Goal: Task Accomplishment & Management: Use online tool/utility

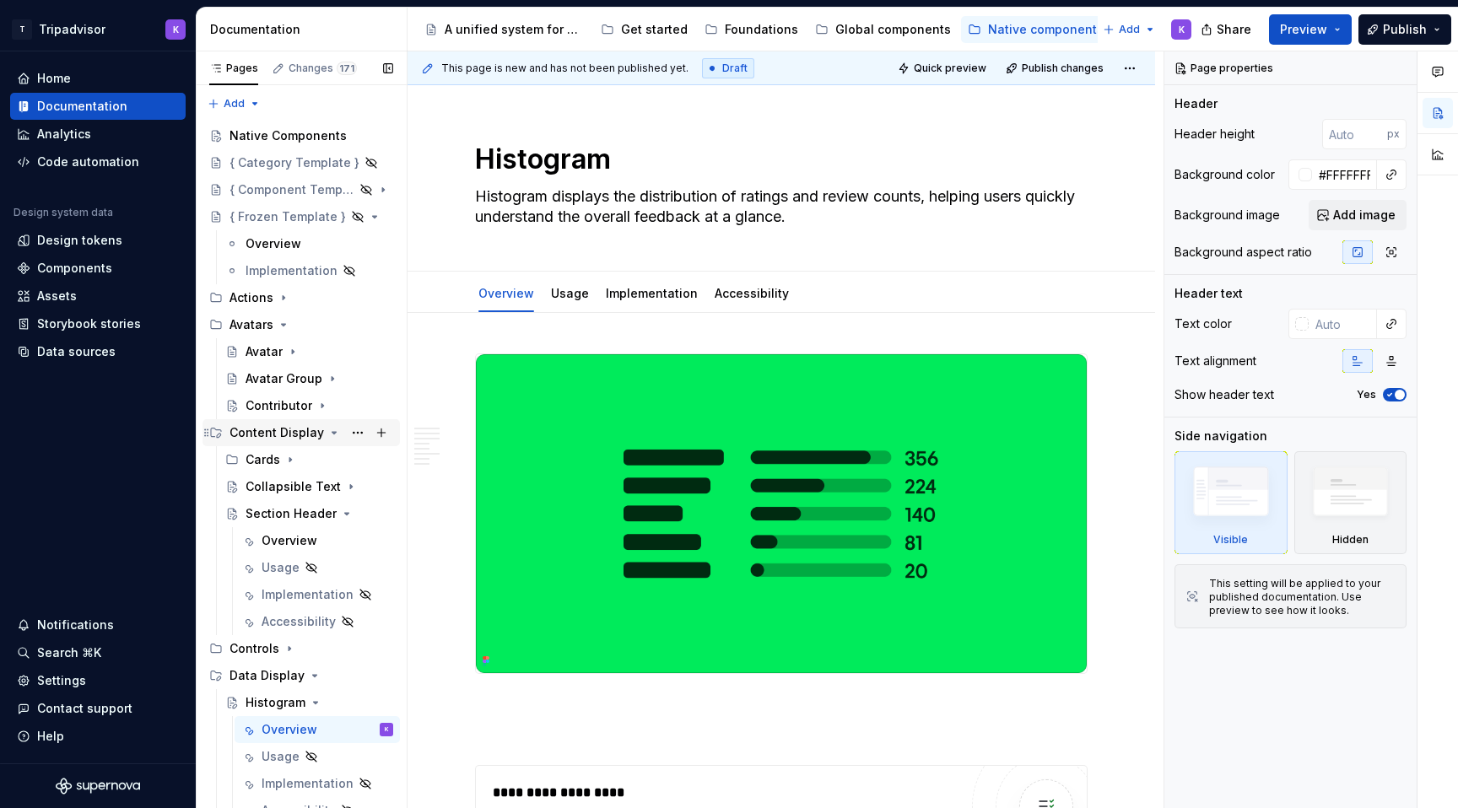
click at [327, 435] on icon "Page tree" at bounding box center [334, 433] width 14 height 14
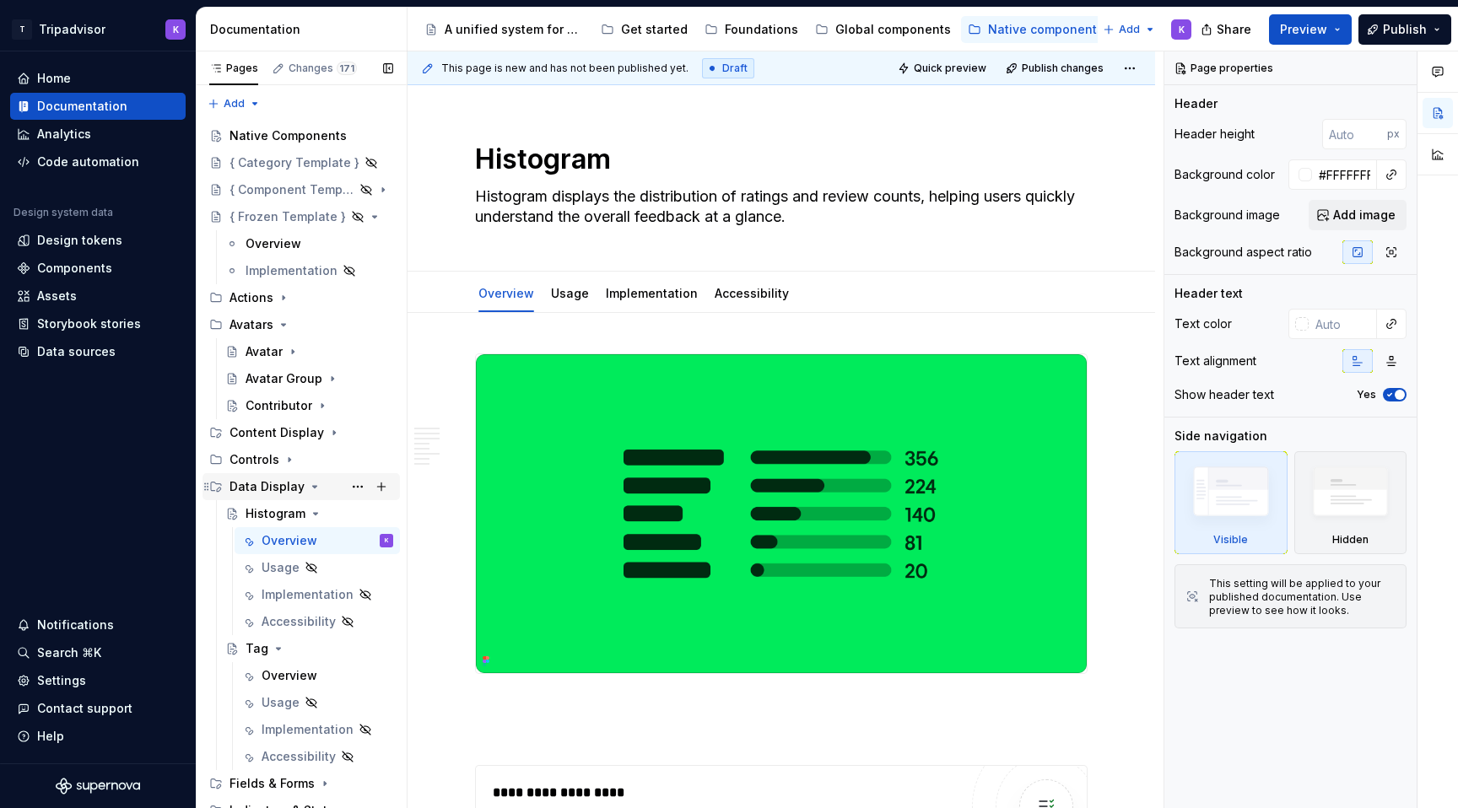
click at [309, 485] on icon "Page tree" at bounding box center [315, 487] width 14 height 14
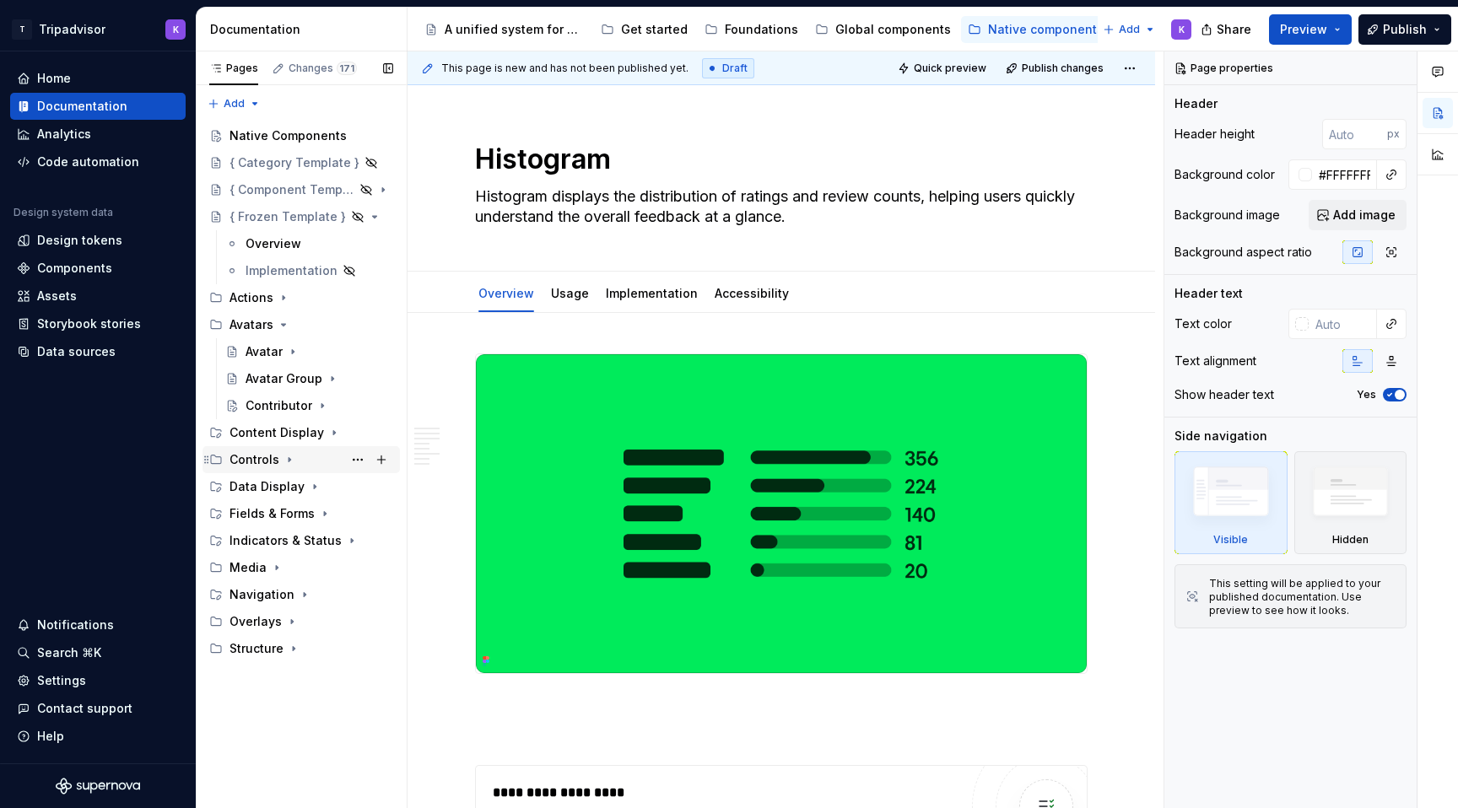
click at [284, 460] on icon "Page tree" at bounding box center [290, 460] width 14 height 14
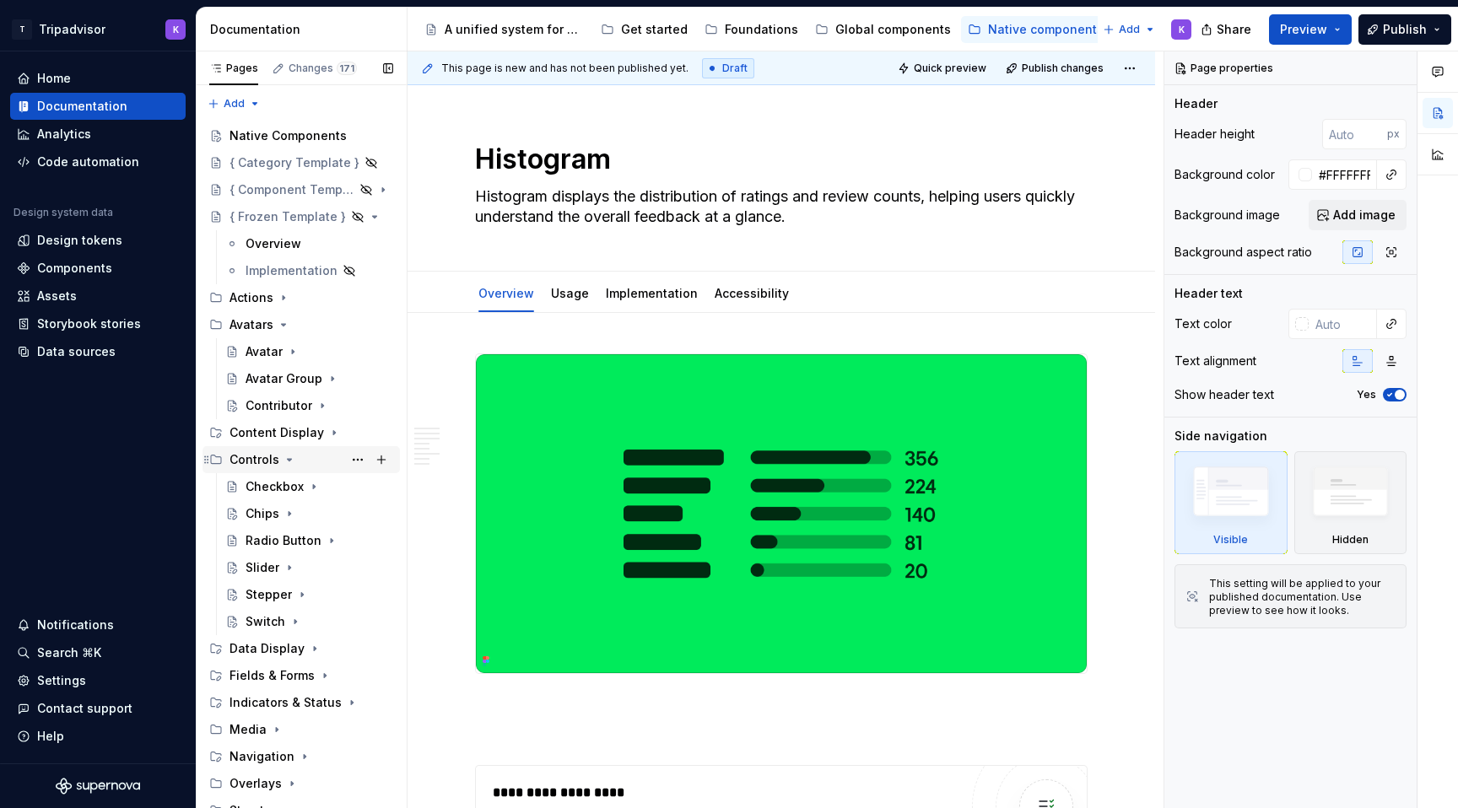
click at [286, 456] on icon "Page tree" at bounding box center [290, 460] width 14 height 14
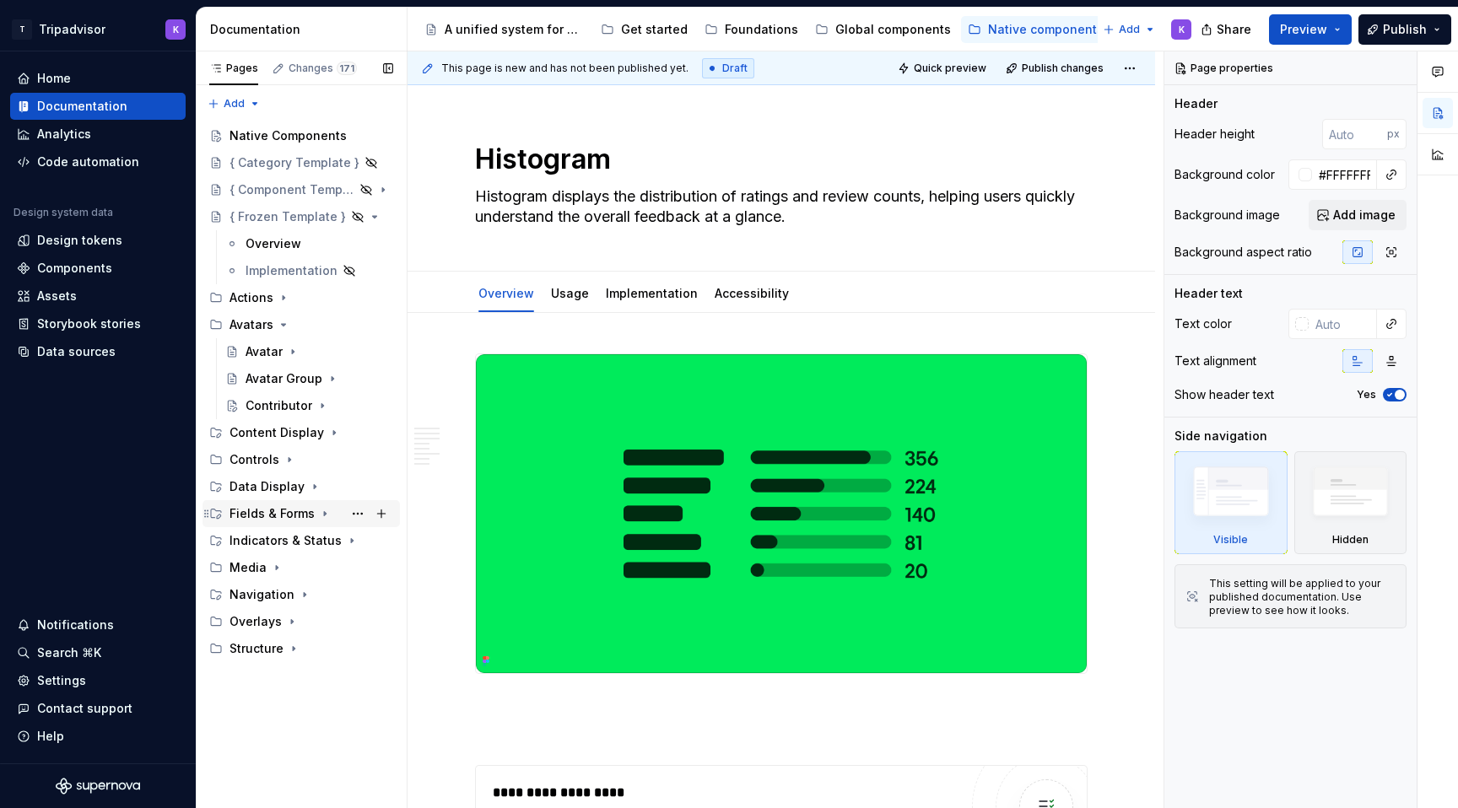
click at [324, 513] on icon "Page tree" at bounding box center [325, 514] width 2 height 4
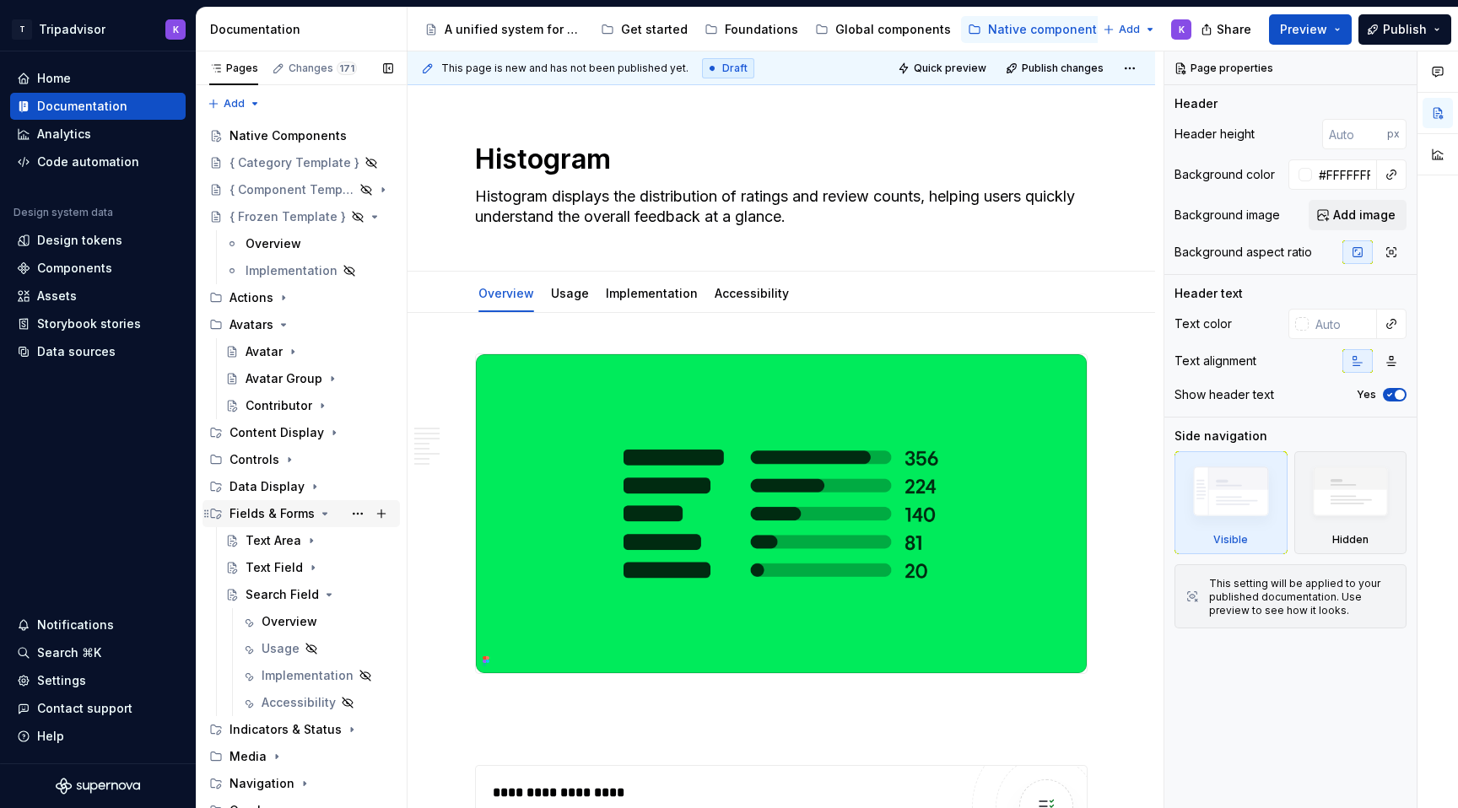
click at [294, 518] on div "Fields & Forms" at bounding box center [272, 513] width 85 height 17
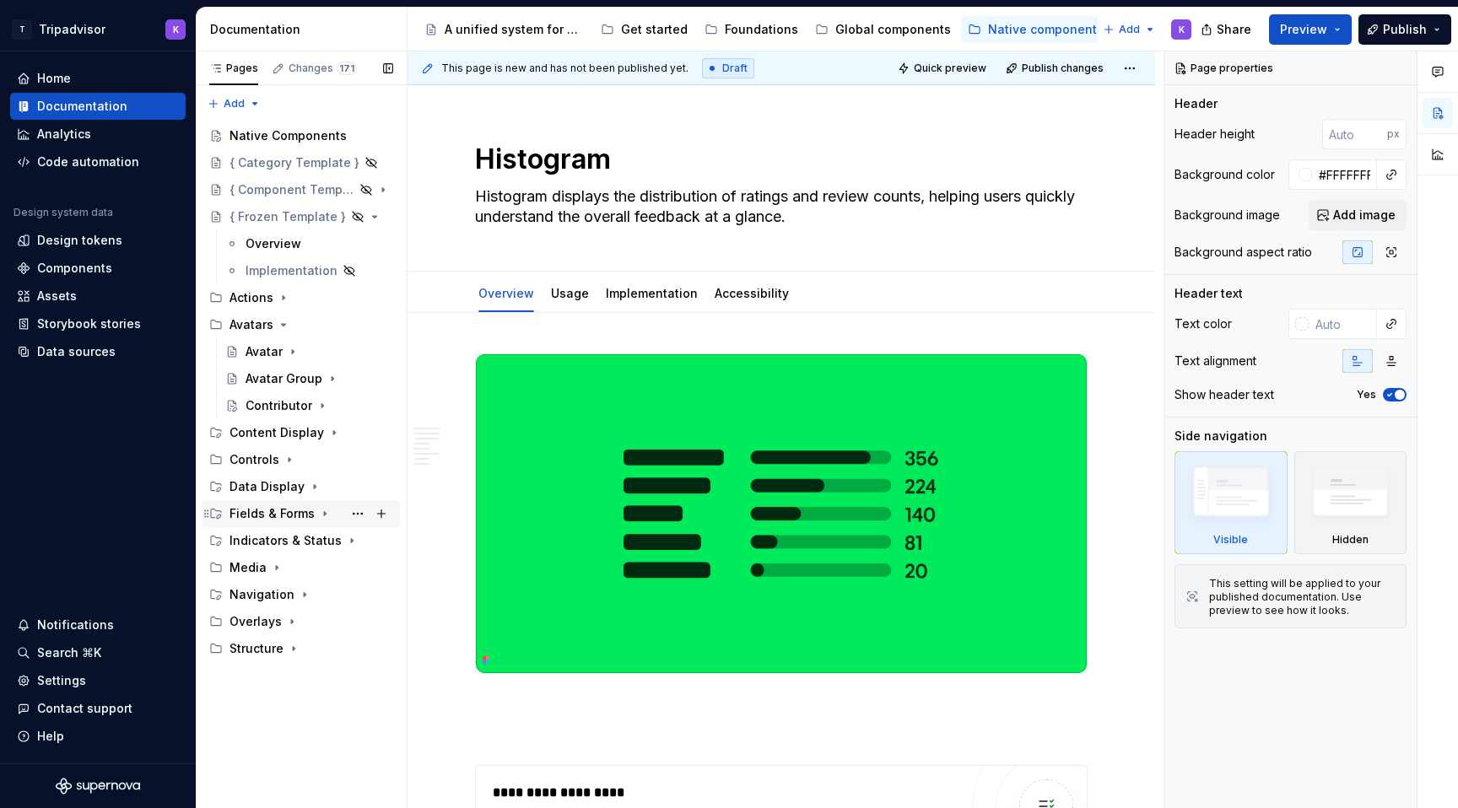
click at [294, 518] on div "Fields & Forms" at bounding box center [272, 513] width 85 height 17
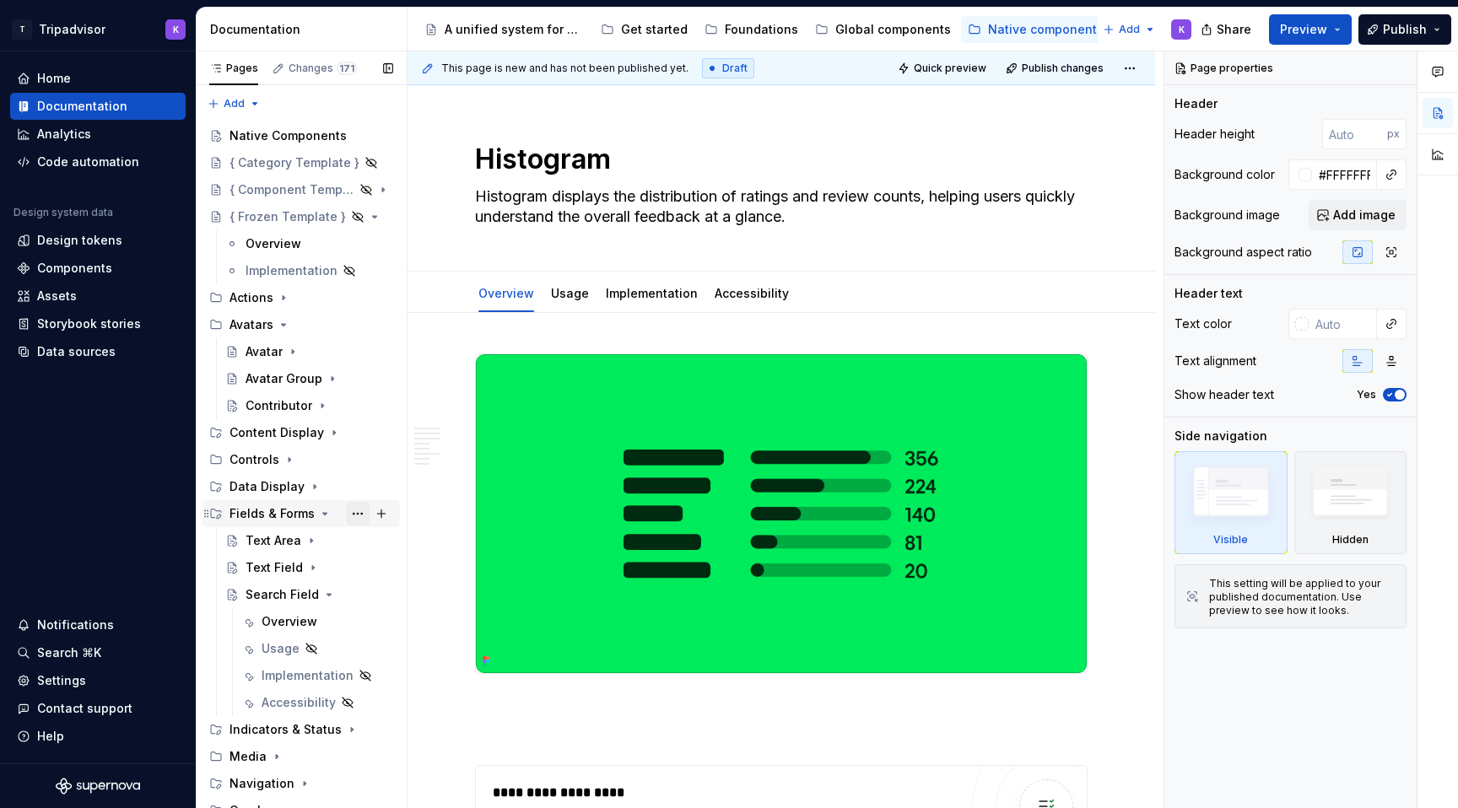
click at [363, 516] on button "Page tree" at bounding box center [358, 514] width 24 height 24
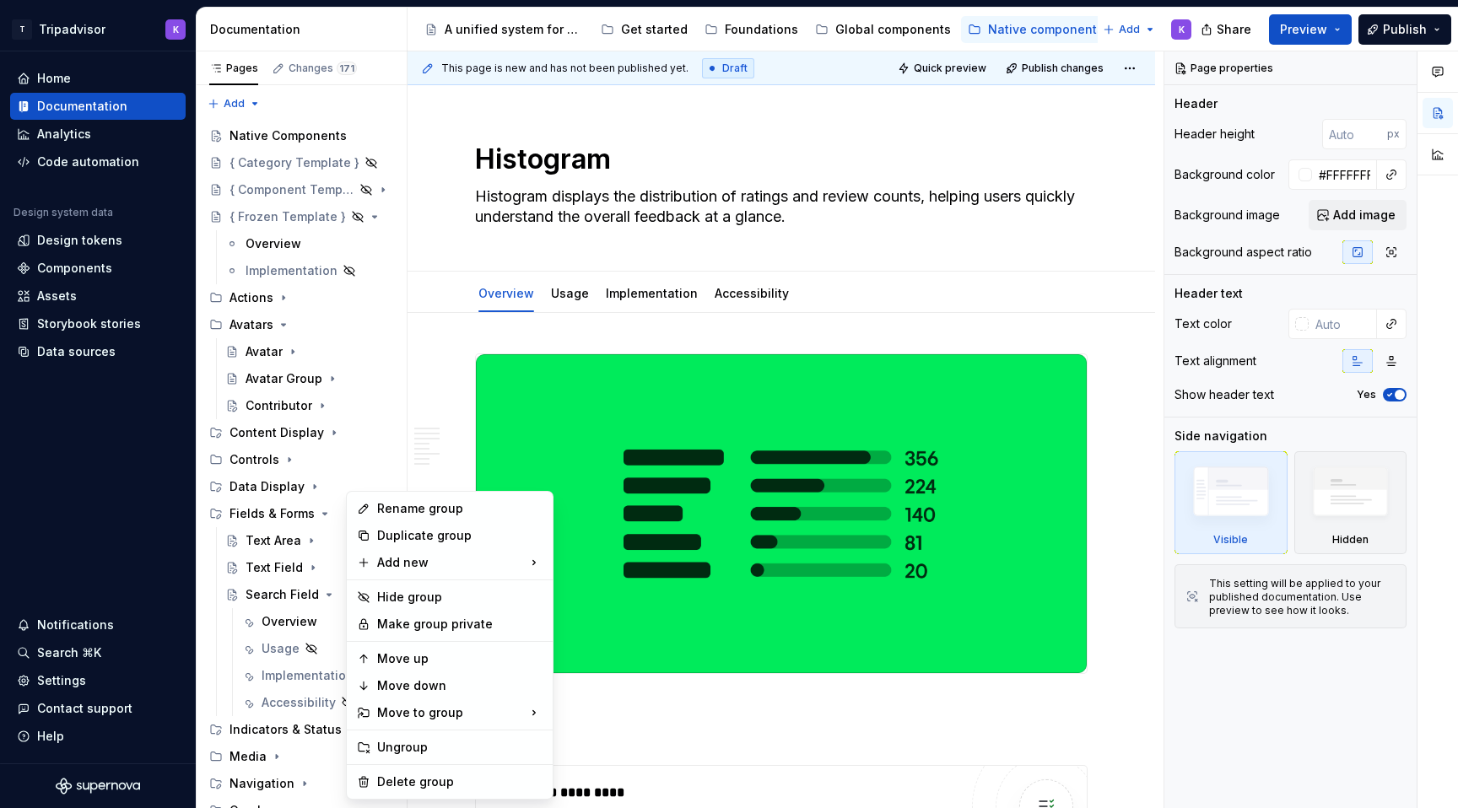
type textarea "*"
click at [420, 511] on div "Rename group" at bounding box center [459, 508] width 165 height 17
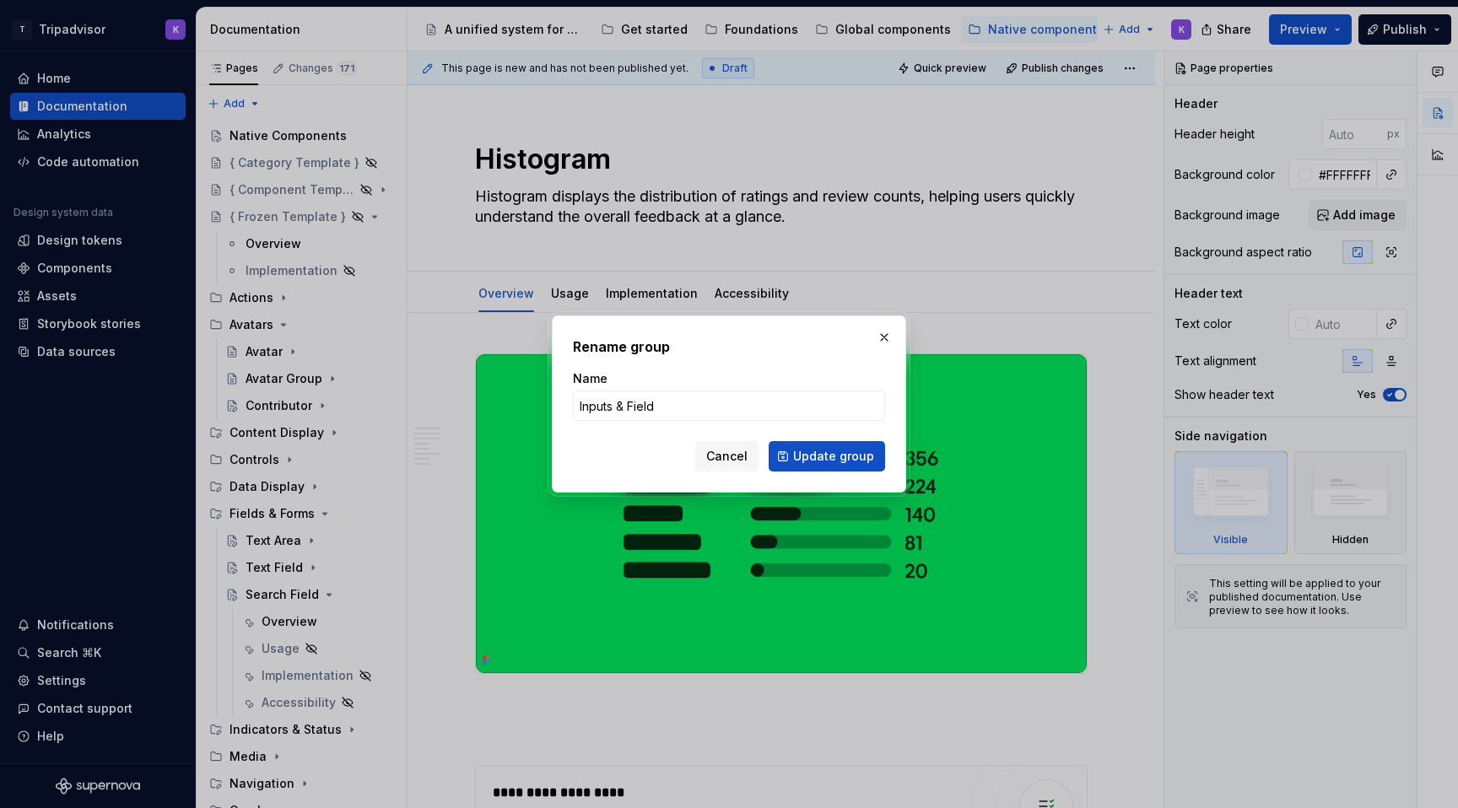
type input "Inputs & Fields"
click button "Update group" at bounding box center [827, 456] width 116 height 30
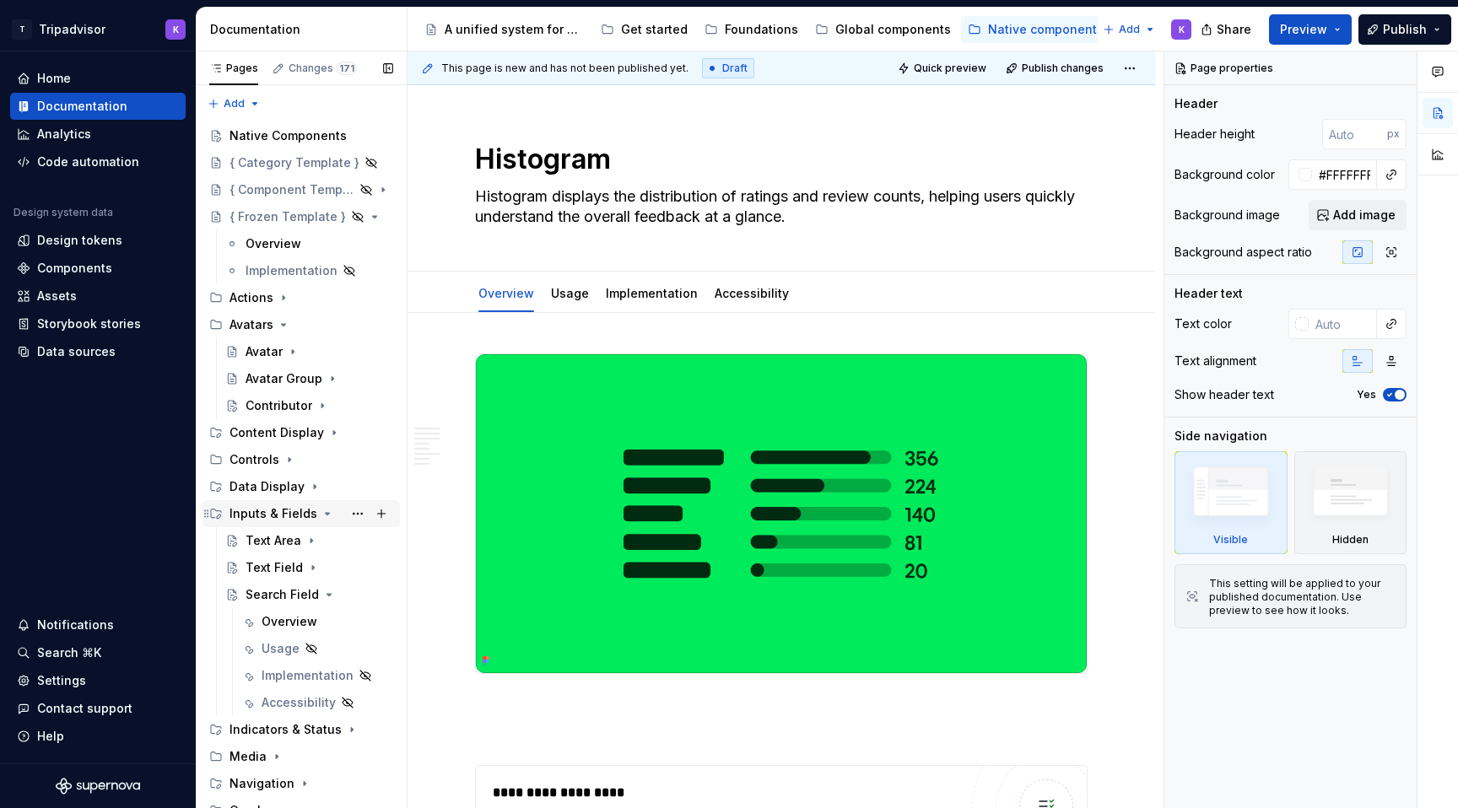
click at [326, 514] on icon "Page tree" at bounding box center [328, 514] width 4 height 2
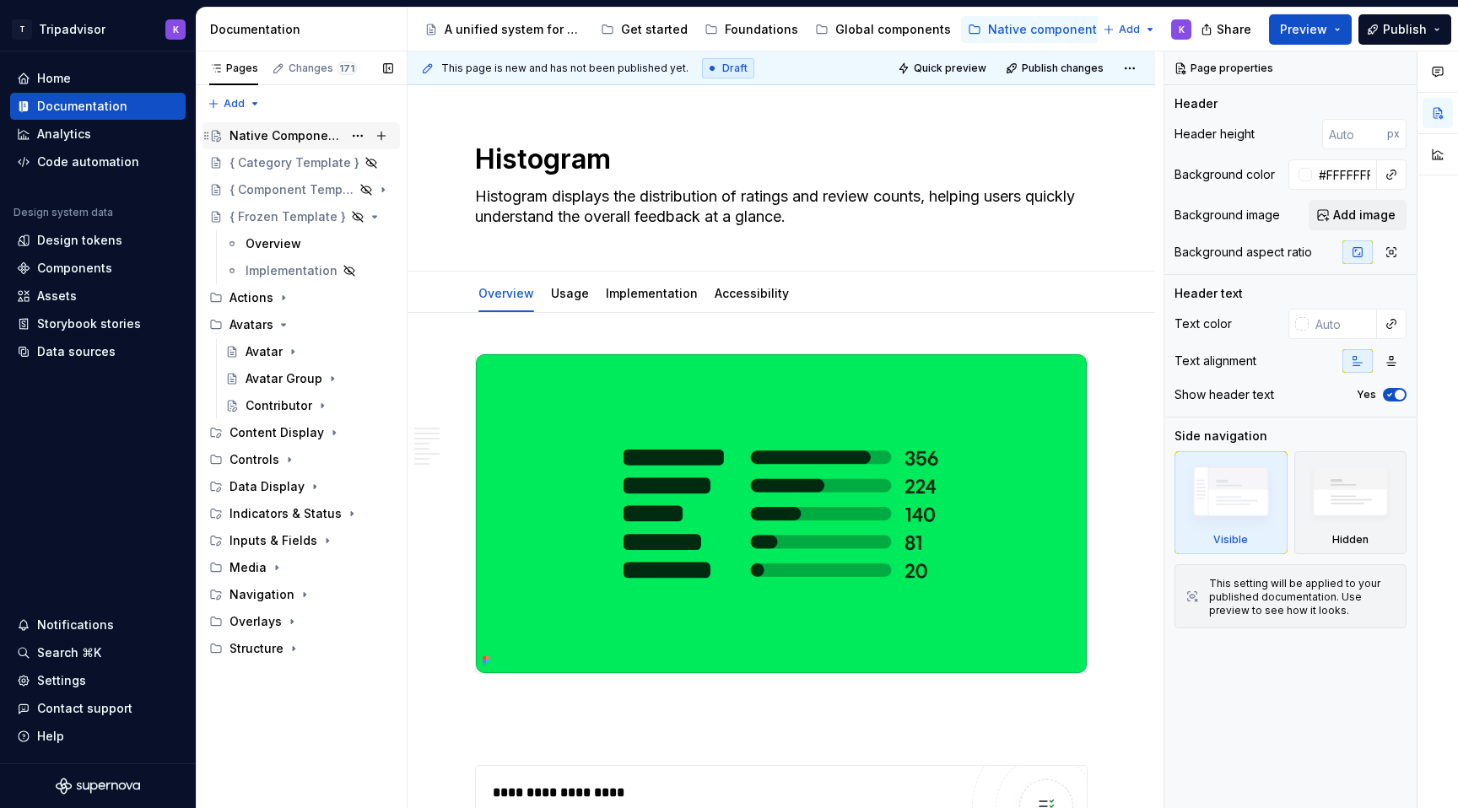
click at [288, 124] on div "Native Components" at bounding box center [312, 136] width 164 height 24
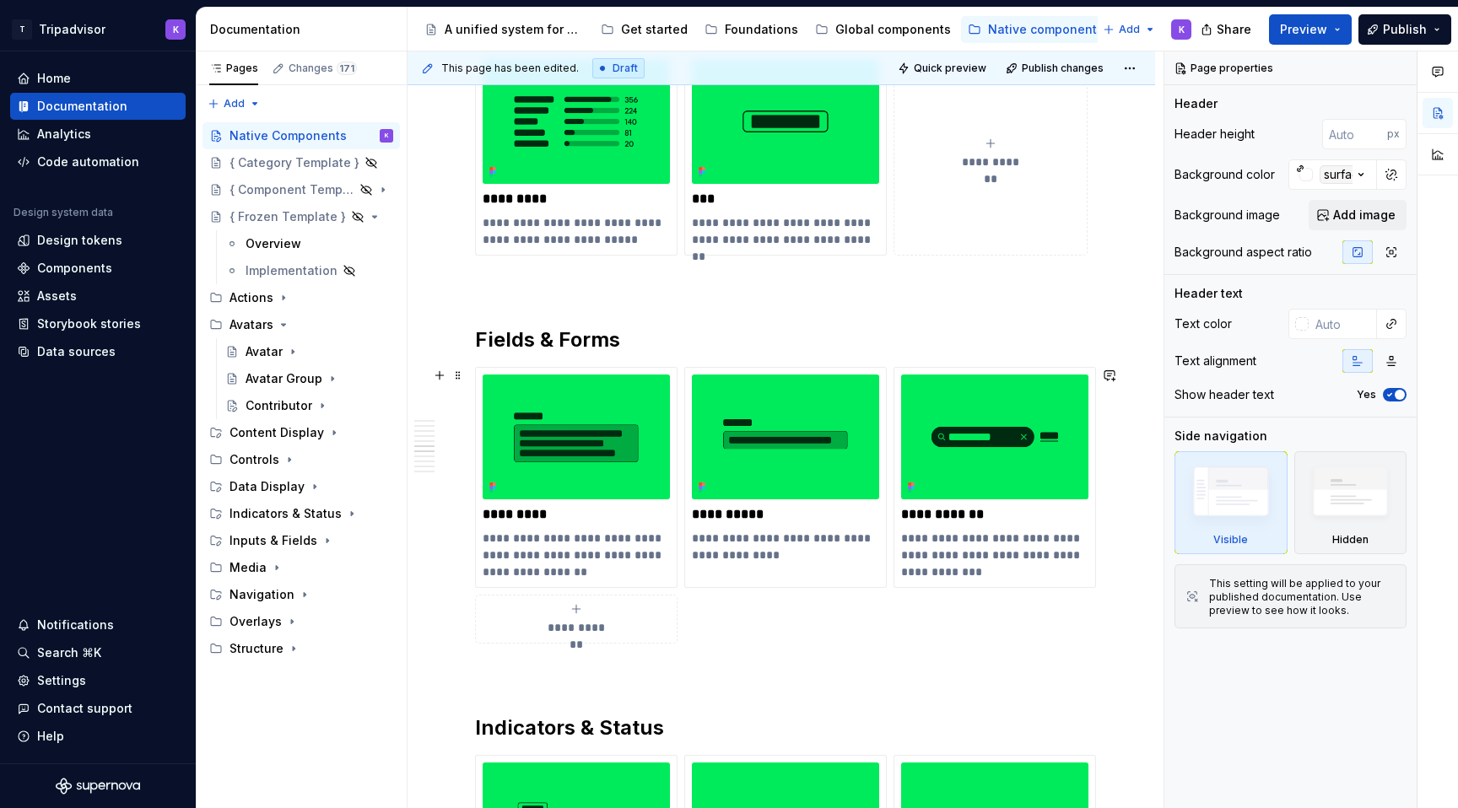
scroll to position [2415, 0]
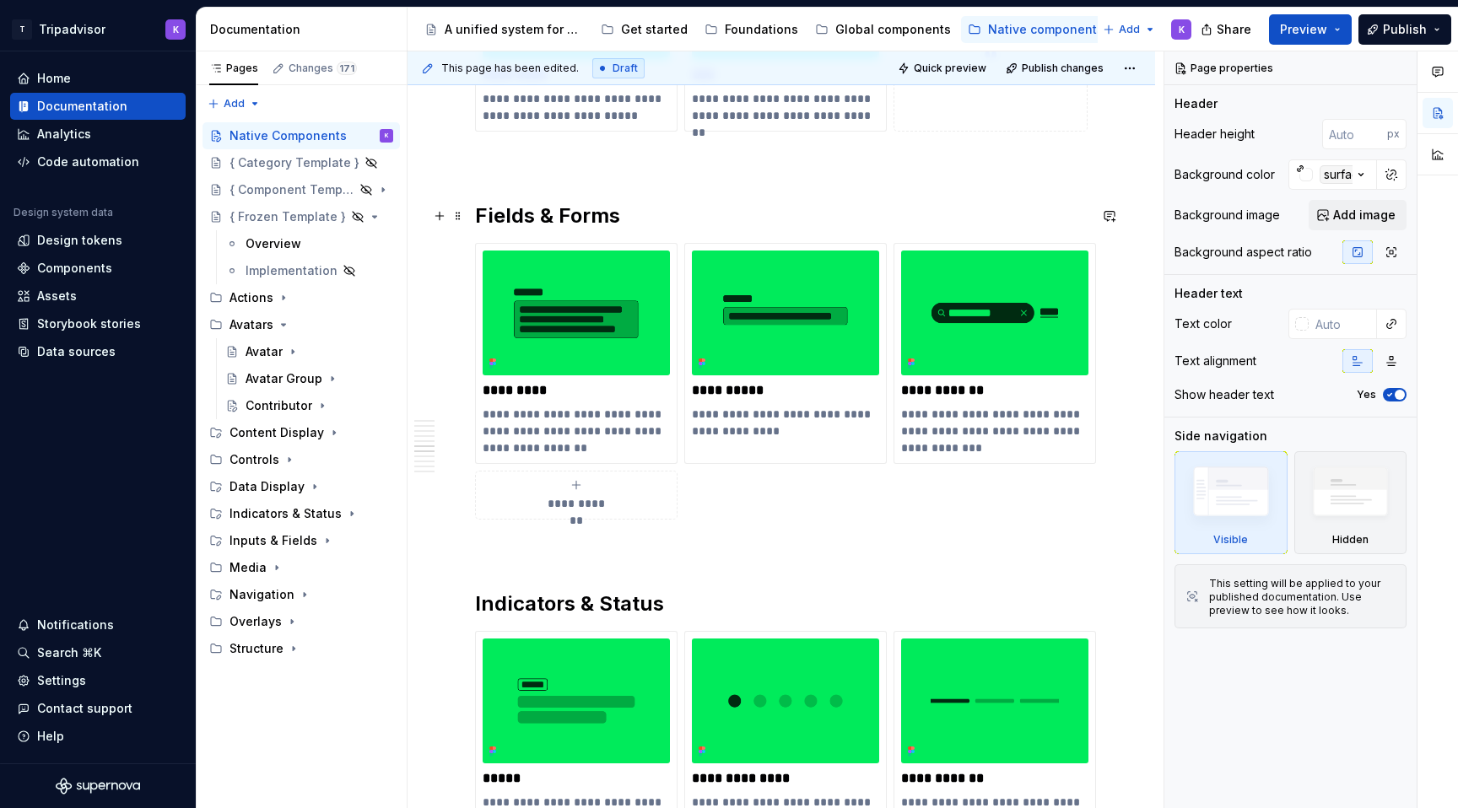
type textarea "*"
click at [603, 221] on h2 "Fields & Forms" at bounding box center [781, 216] width 613 height 27
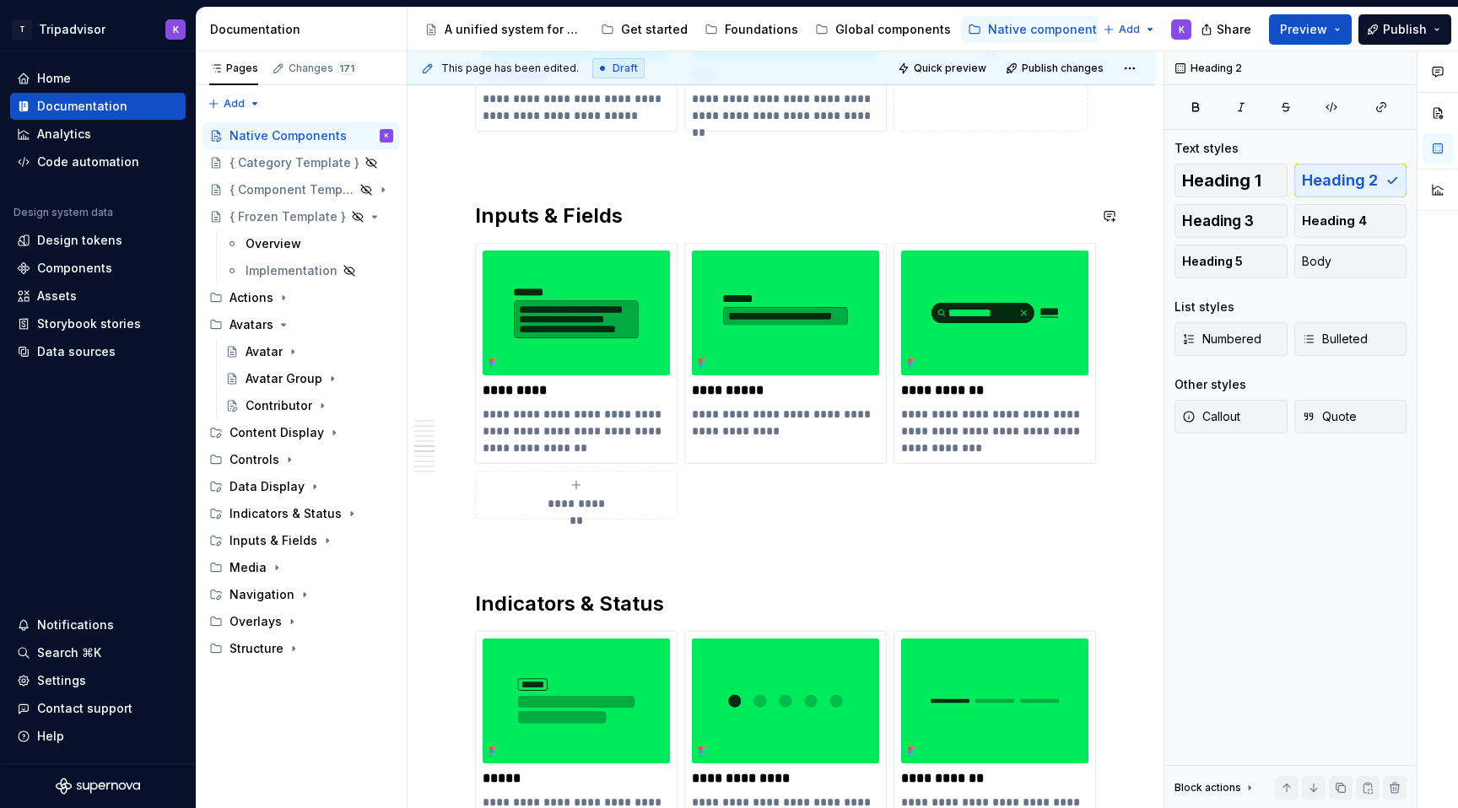
click at [737, 182] on div "**********" at bounding box center [781, 253] width 613 height 4639
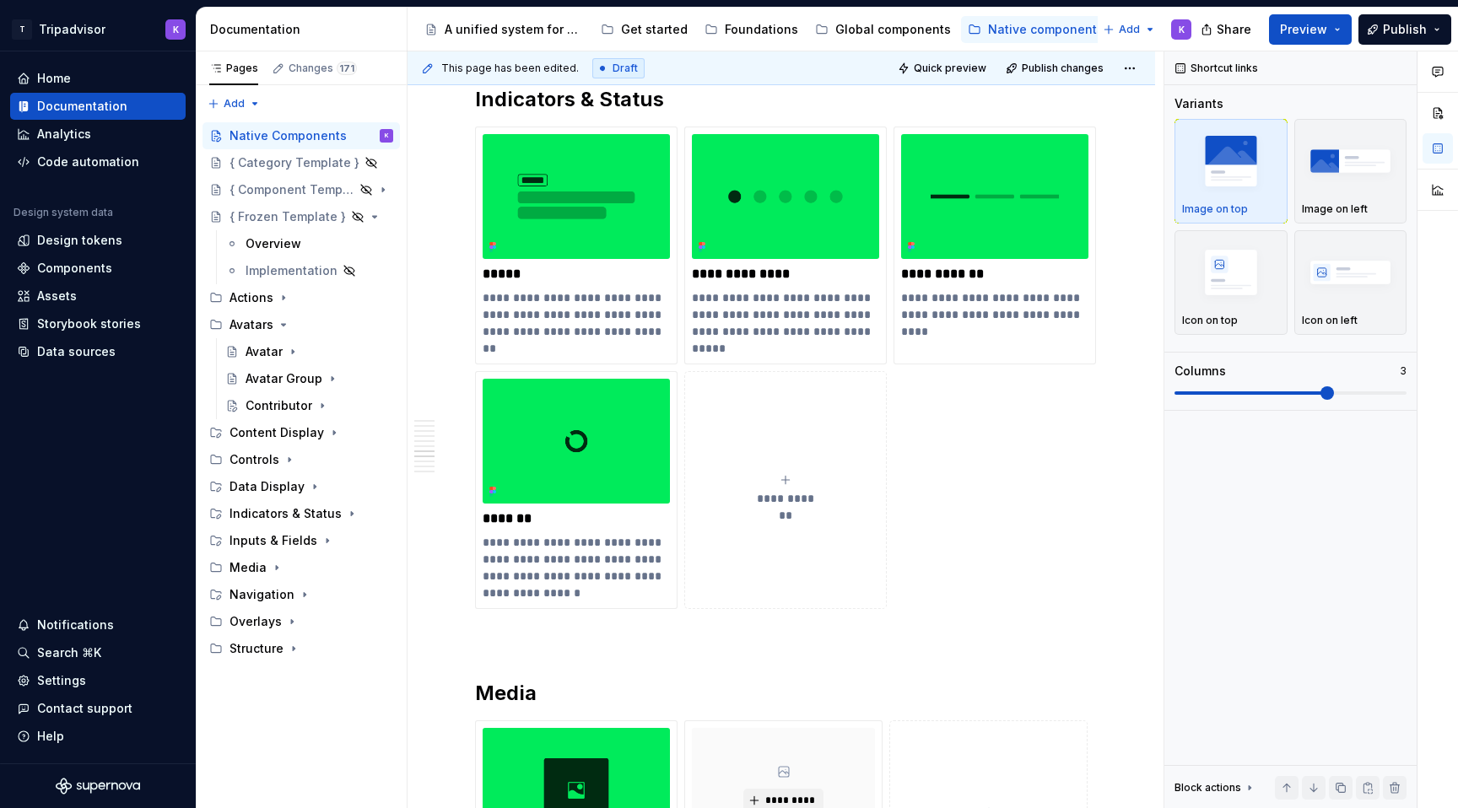
scroll to position [2946, 0]
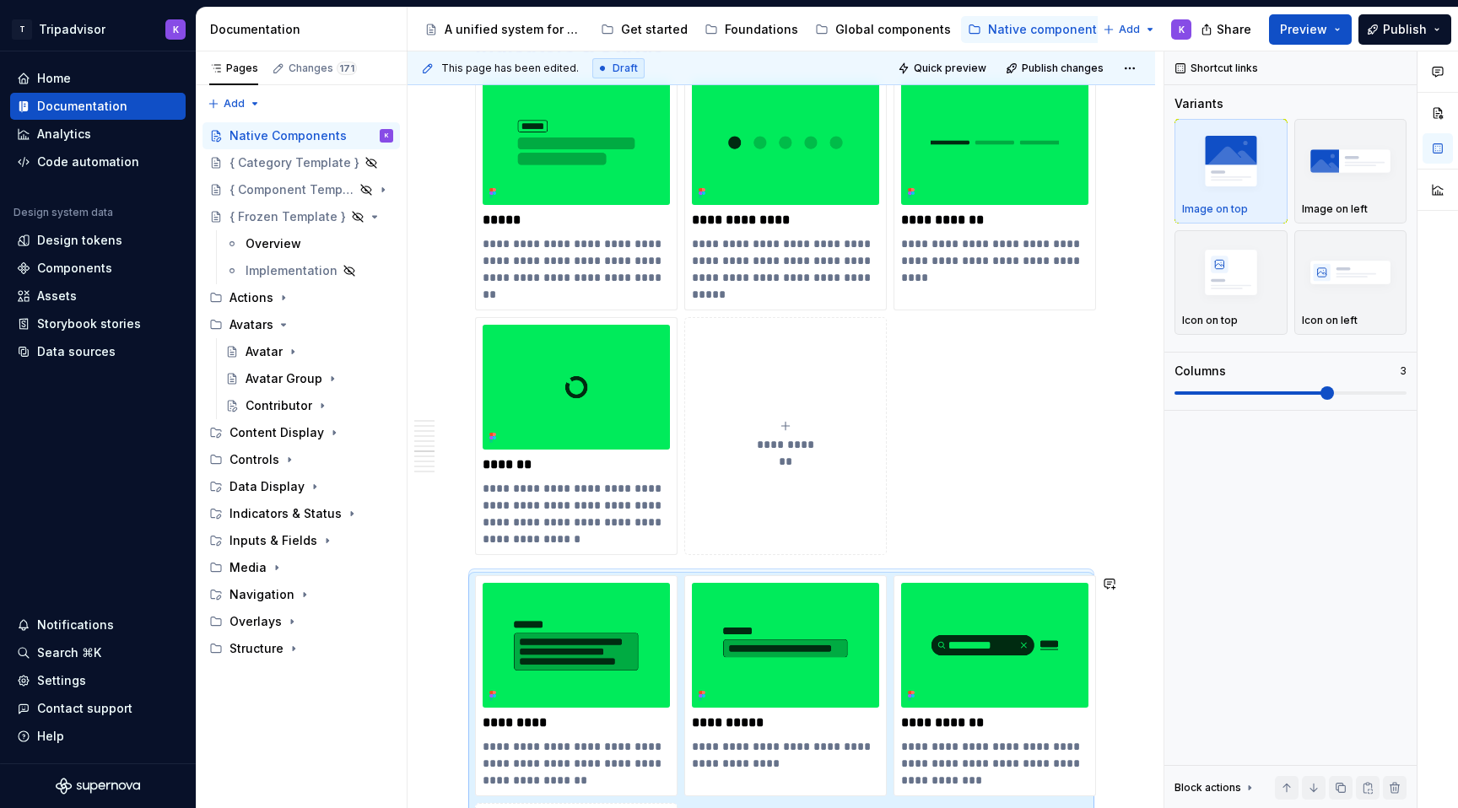
click at [473, 564] on div "**********" at bounding box center [782, 103] width 748 height 4942
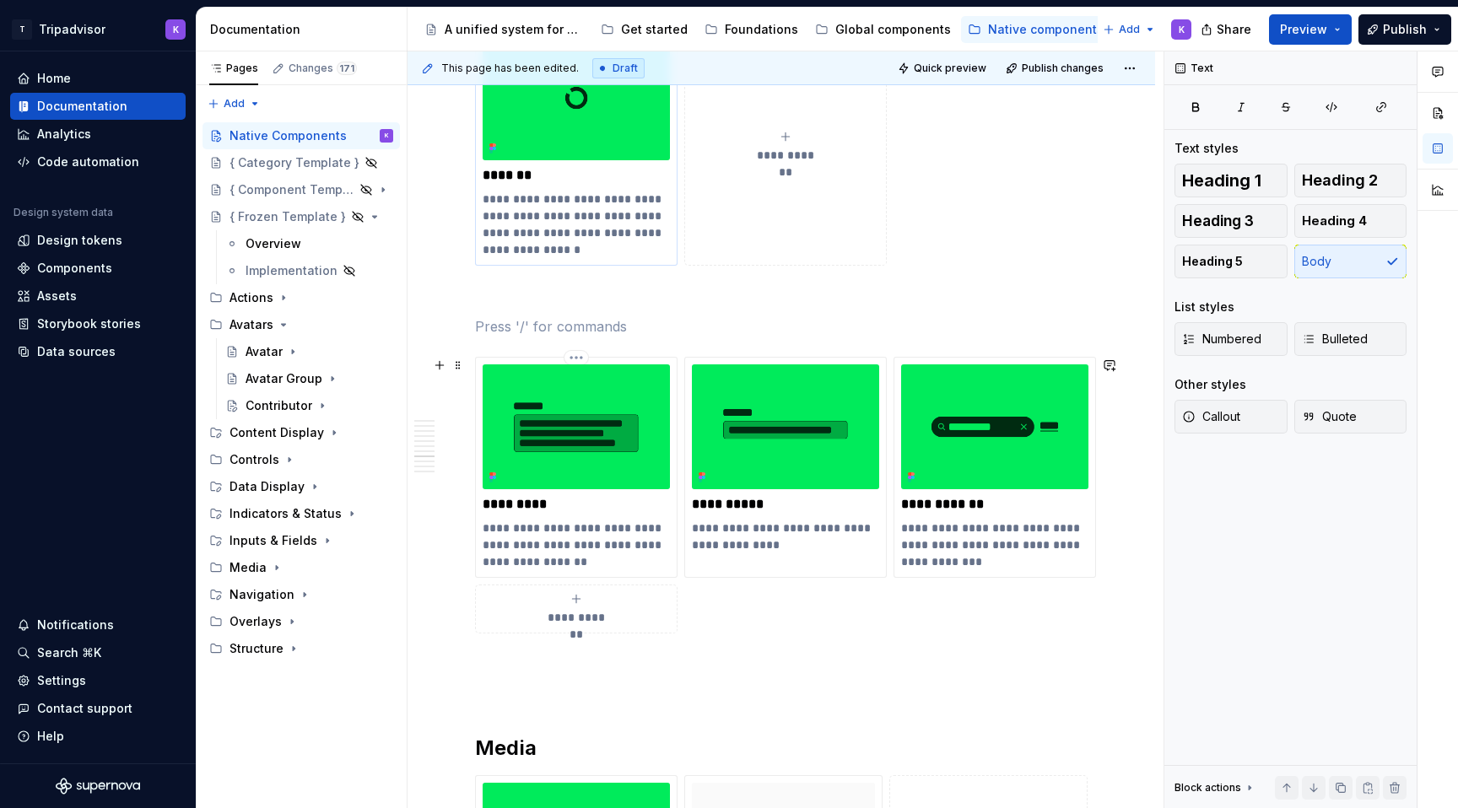
scroll to position [3003, 0]
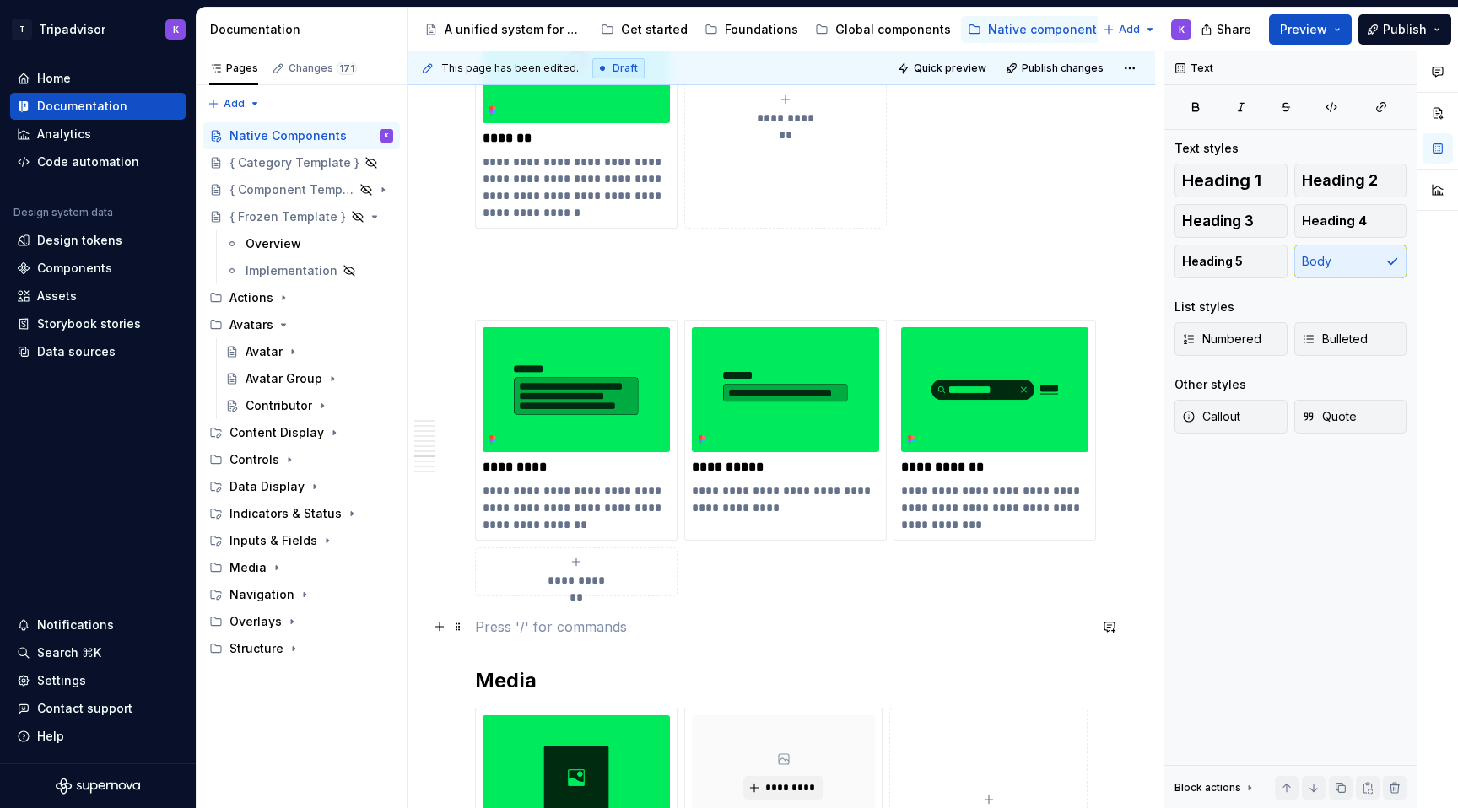
click at [505, 624] on p at bounding box center [781, 627] width 613 height 20
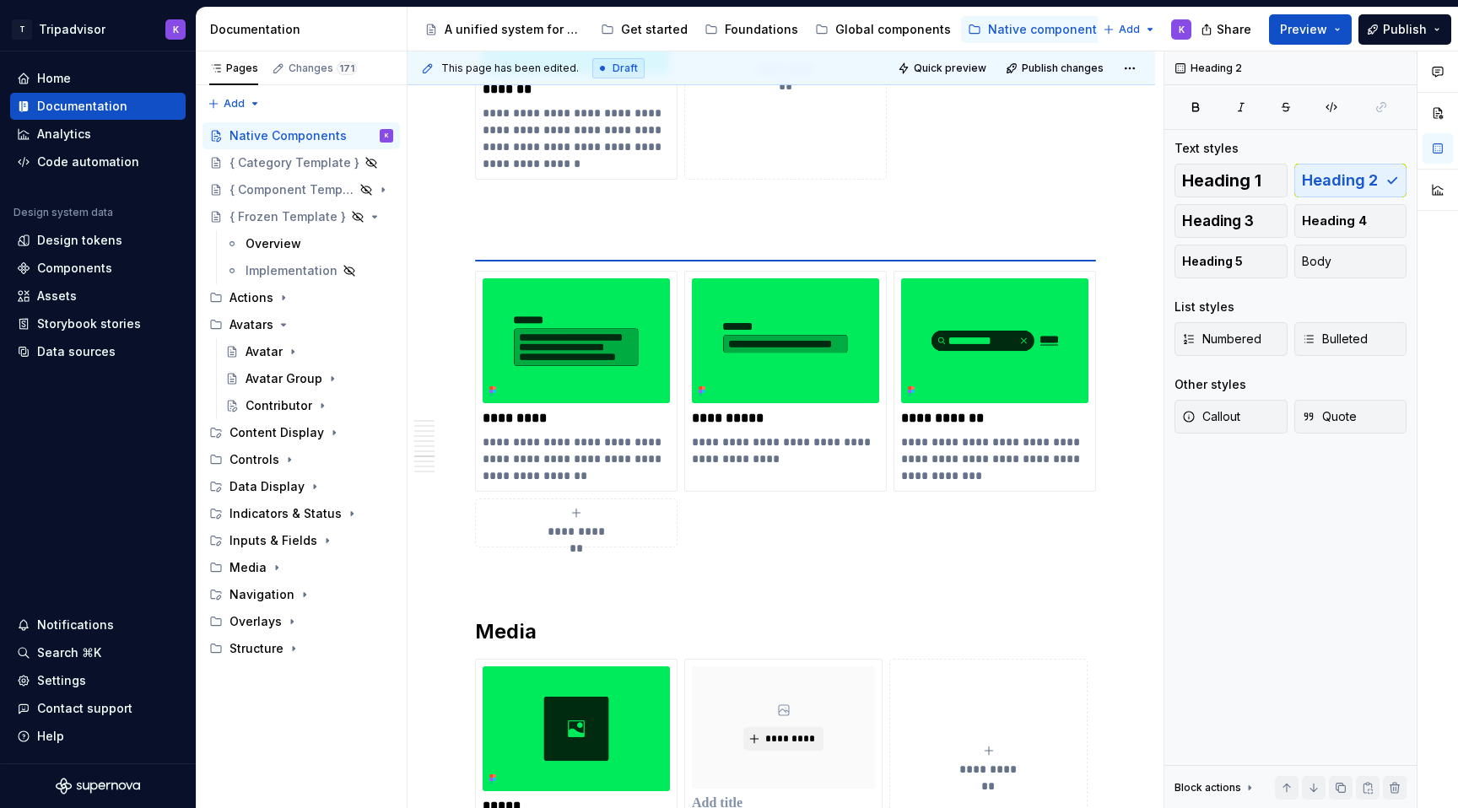
scroll to position [2991, 0]
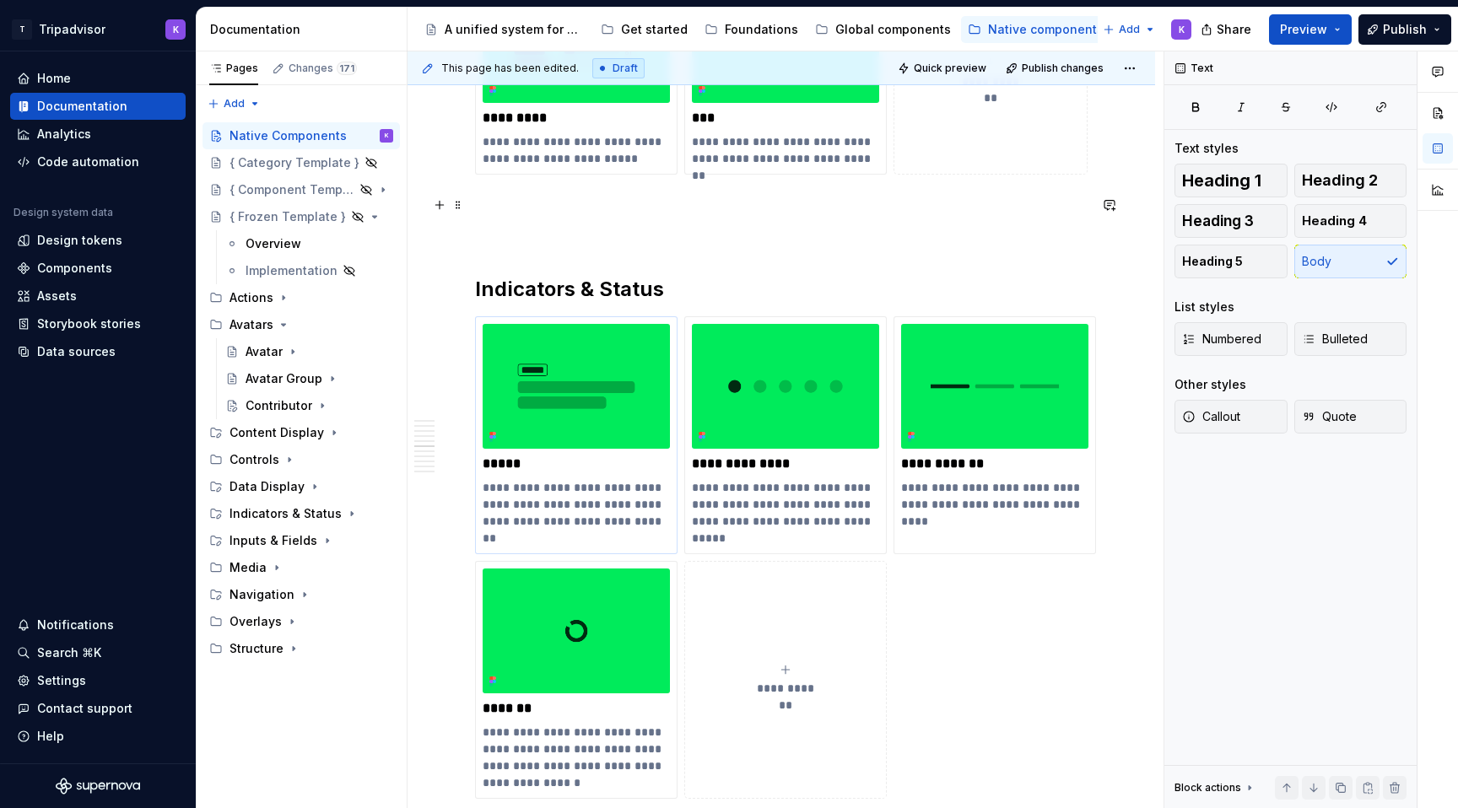
scroll to position [2366, 0]
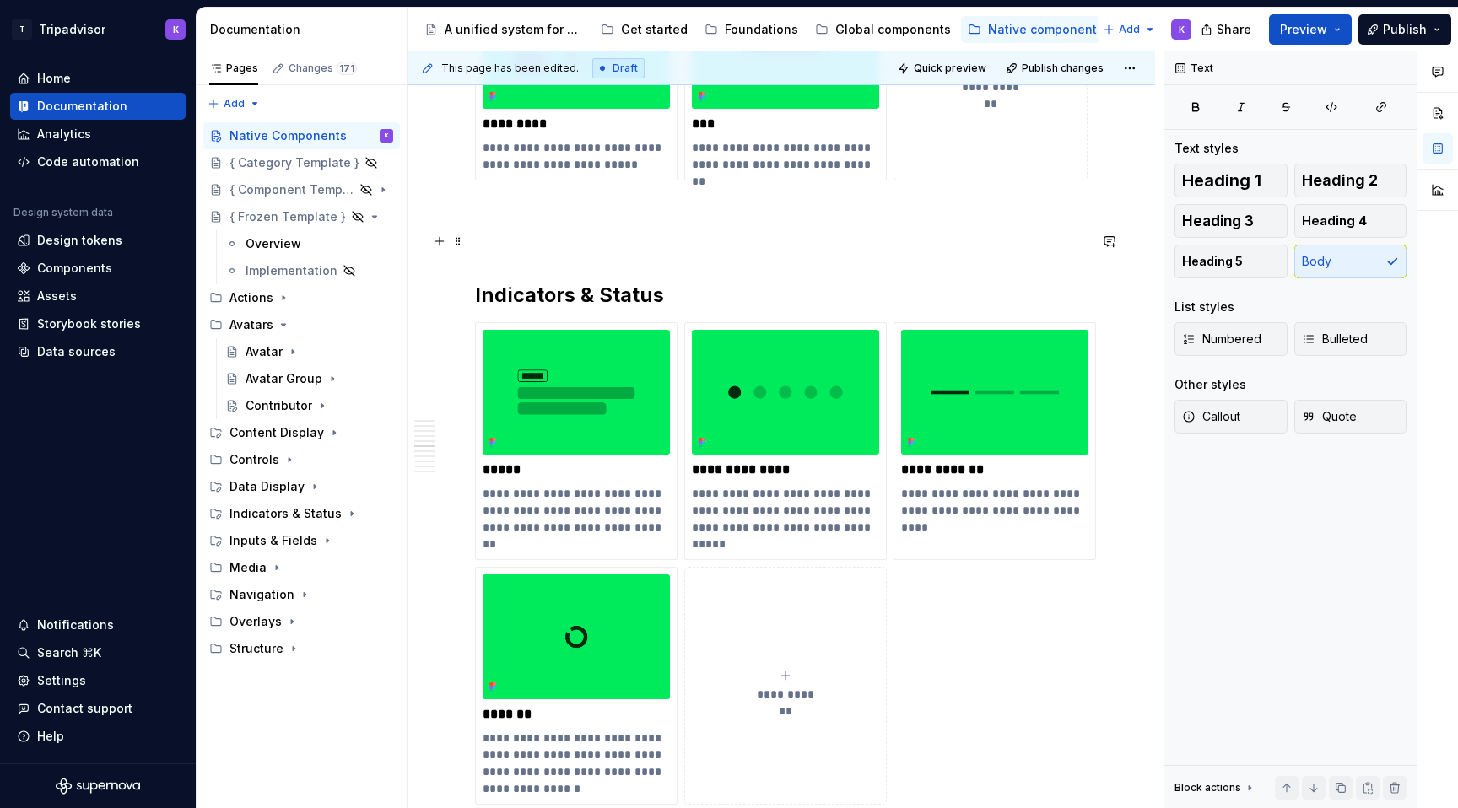
click at [532, 237] on p at bounding box center [781, 241] width 613 height 20
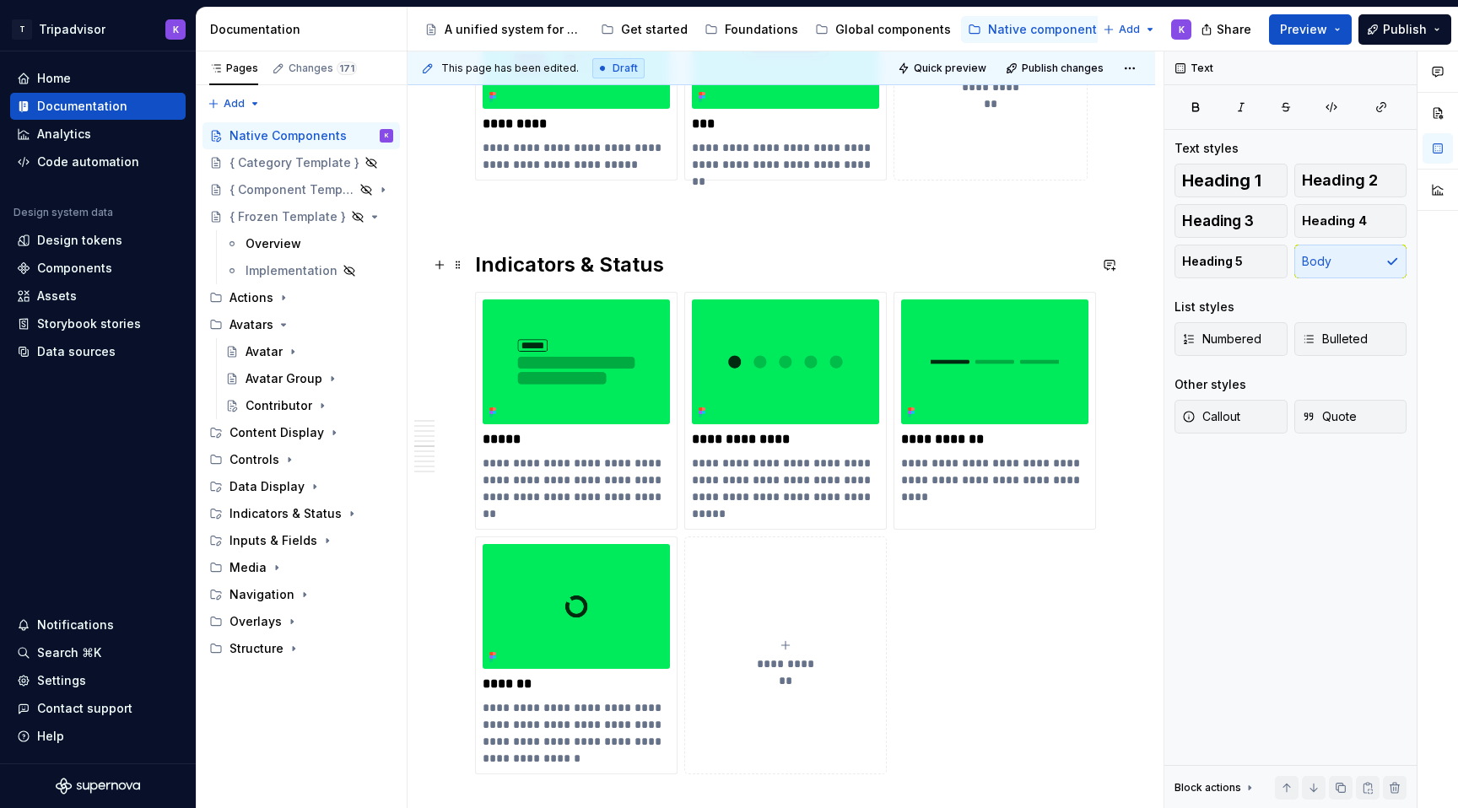
click at [471, 263] on div "**********" at bounding box center [782, 414] width 748 height 4942
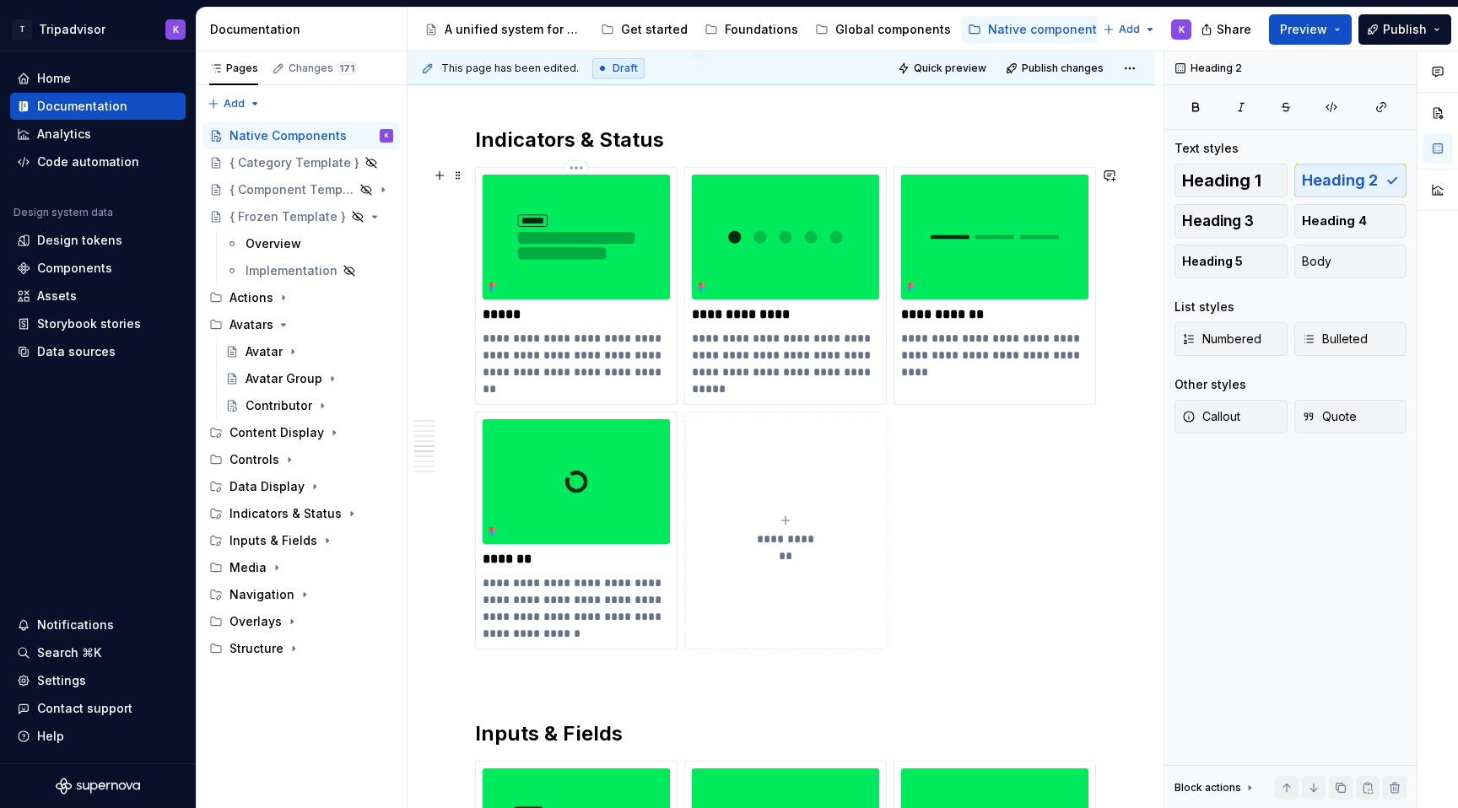
scroll to position [2667, 0]
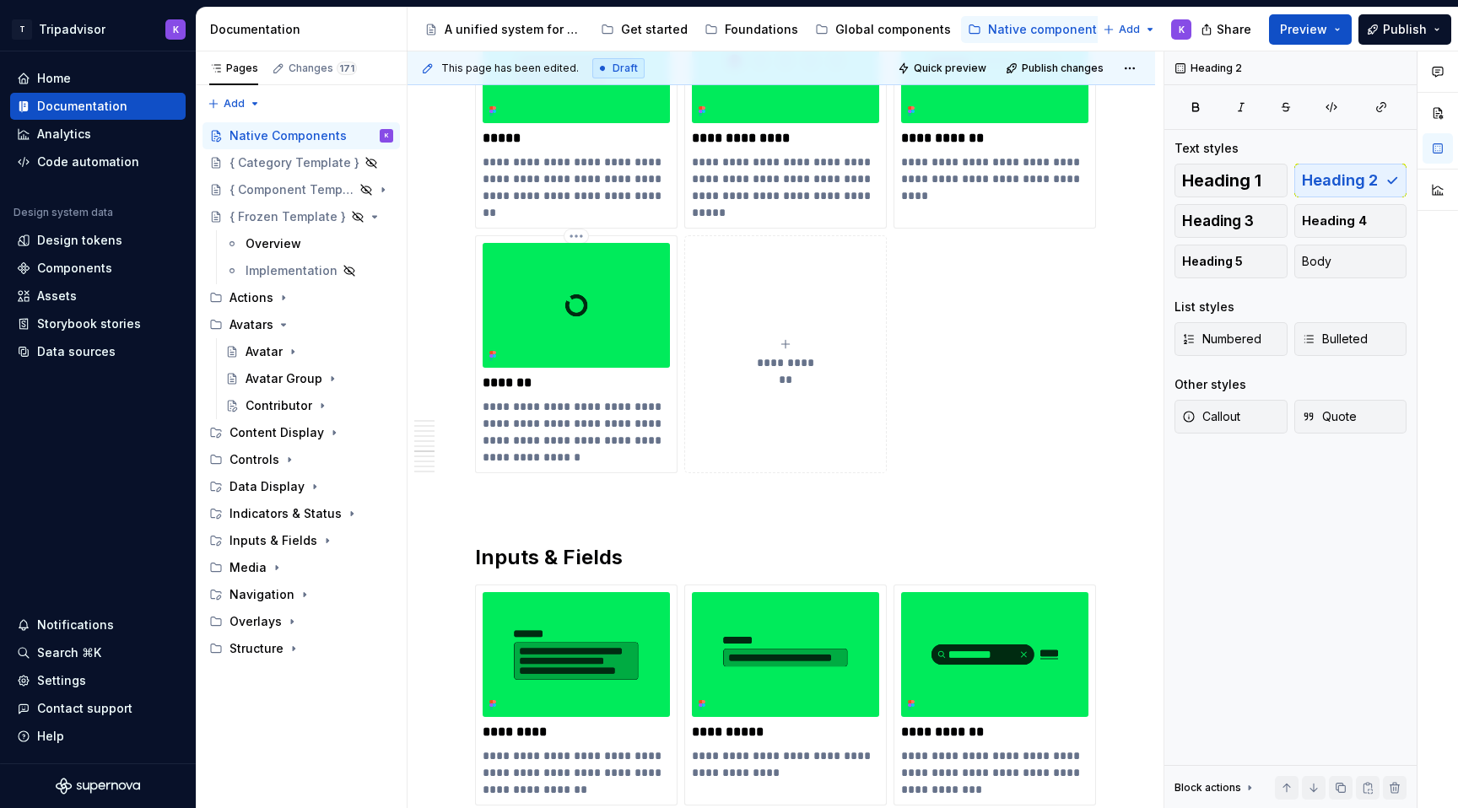
click at [503, 491] on div "**********" at bounding box center [781, 1] width 613 height 4639
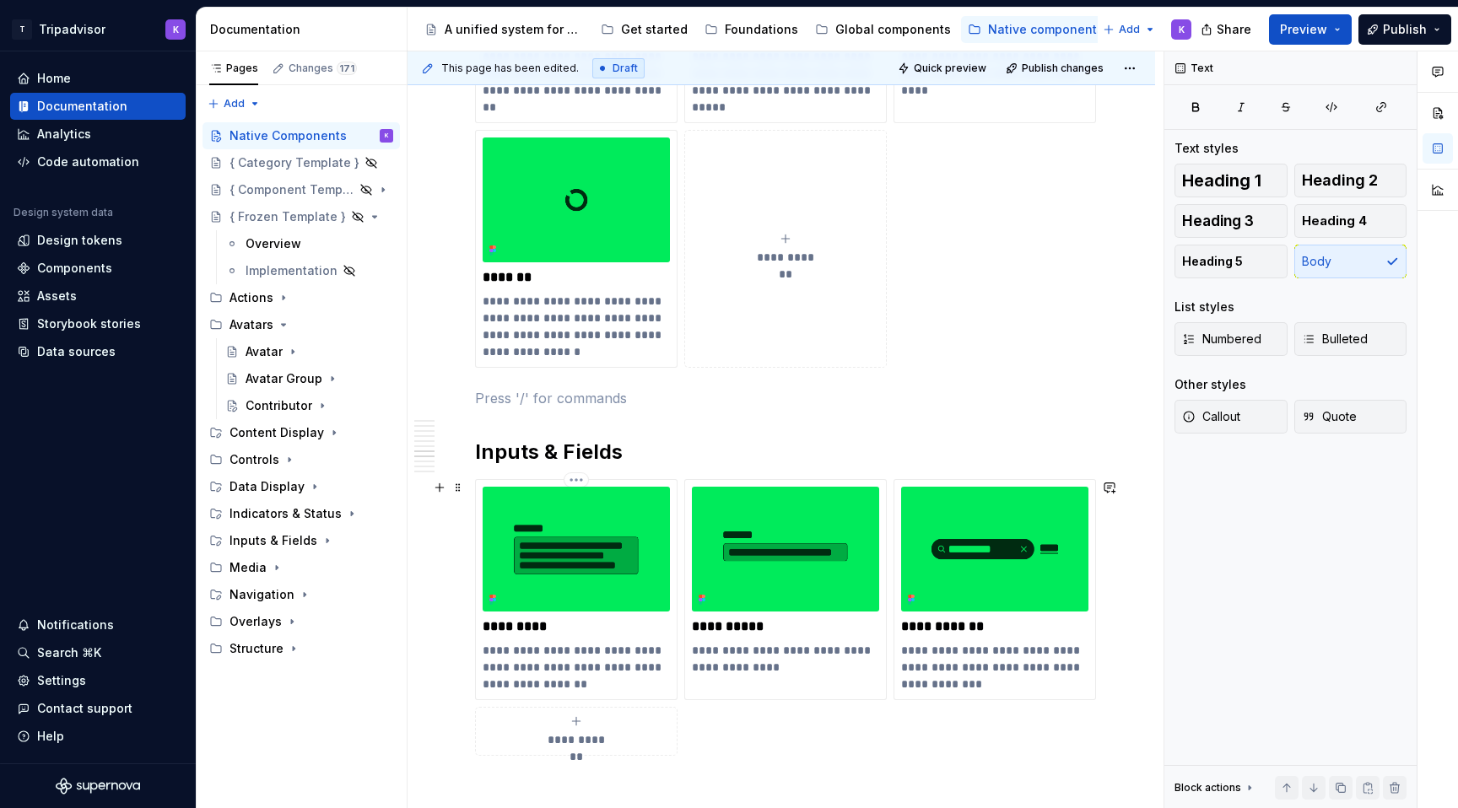
scroll to position [2931, 0]
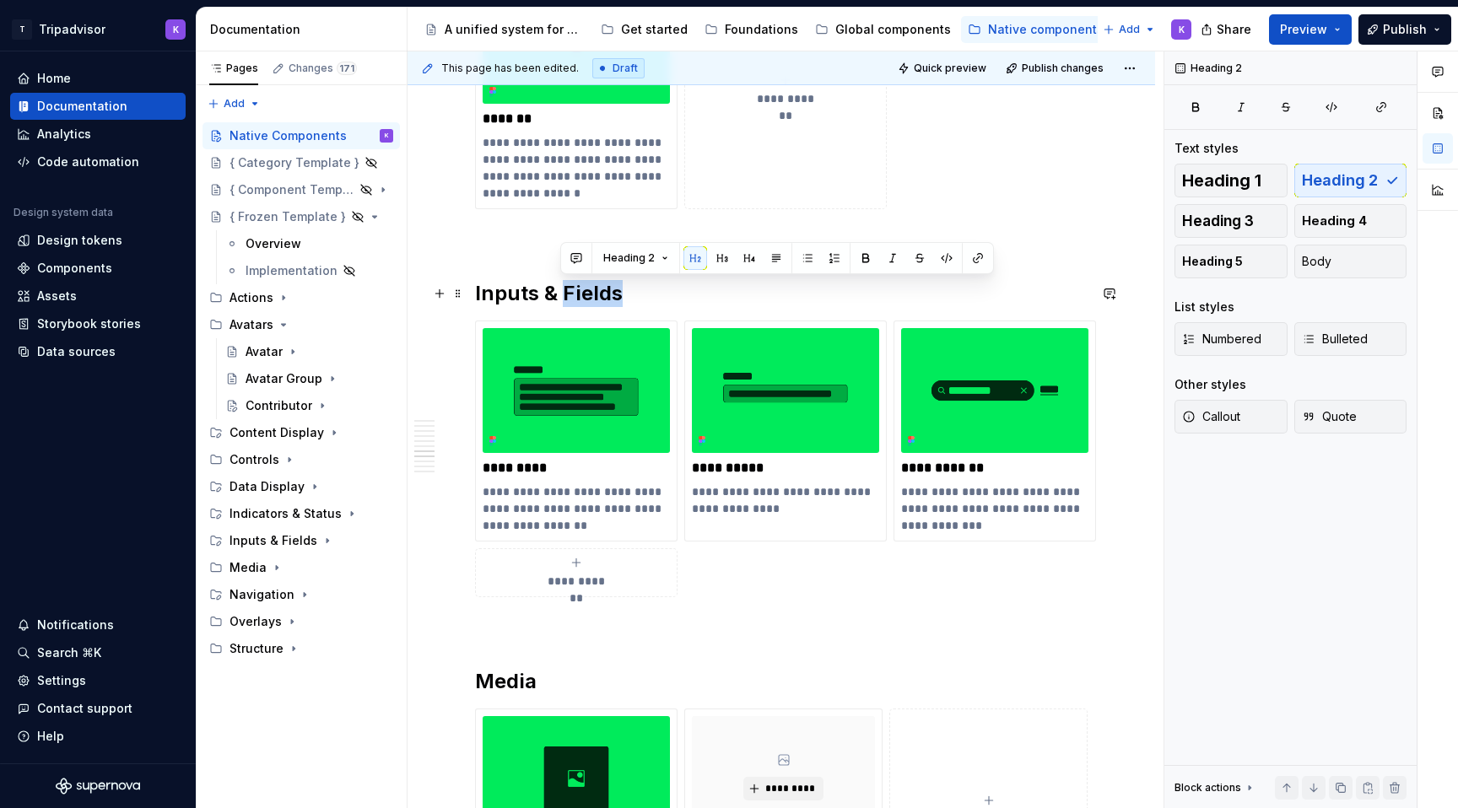
drag, startPoint x: 562, startPoint y: 289, endPoint x: 615, endPoint y: 292, distance: 53.2
click at [615, 292] on h2 "Inputs & Fields" at bounding box center [781, 293] width 613 height 27
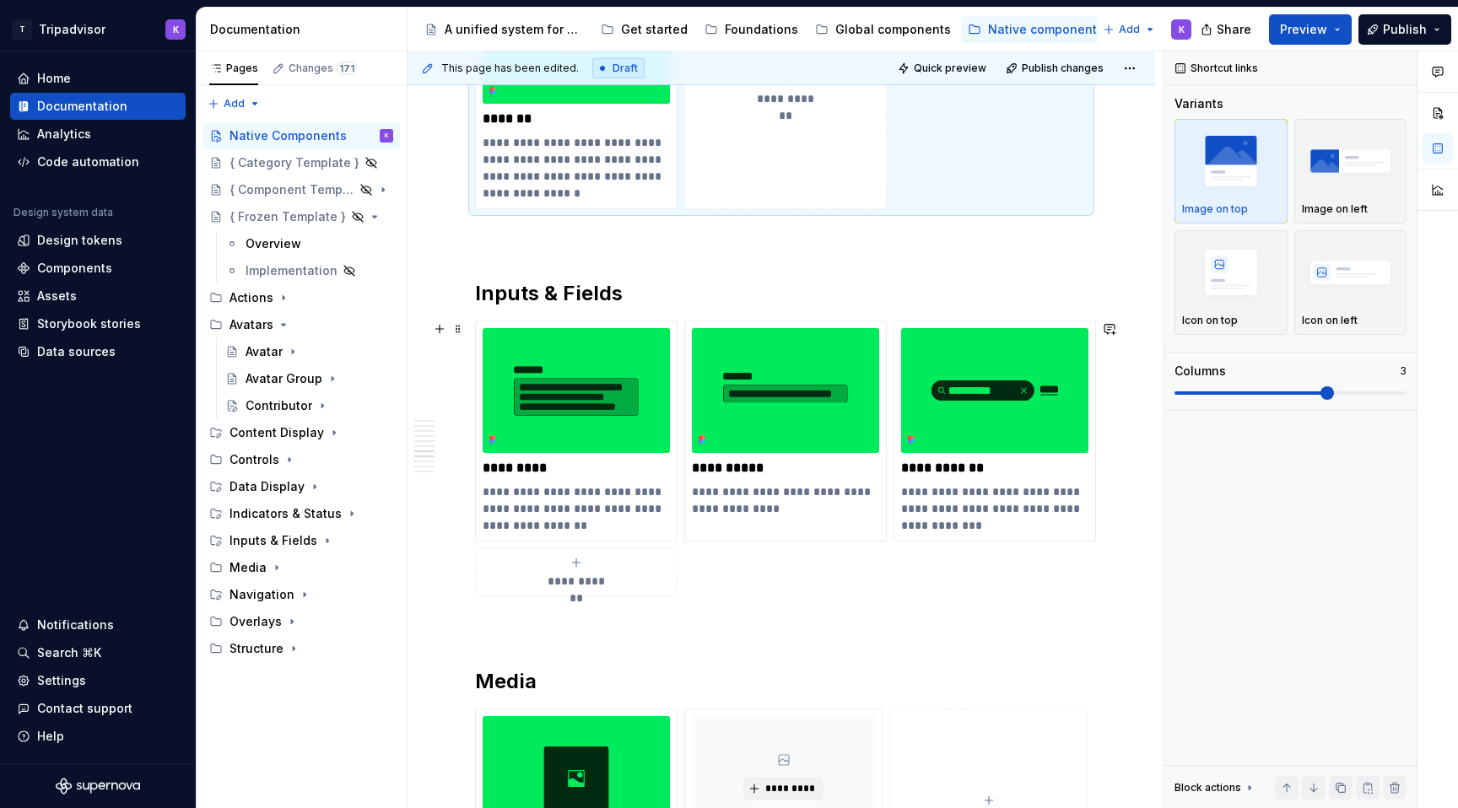
click at [590, 566] on div "**********" at bounding box center [576, 573] width 187 height 34
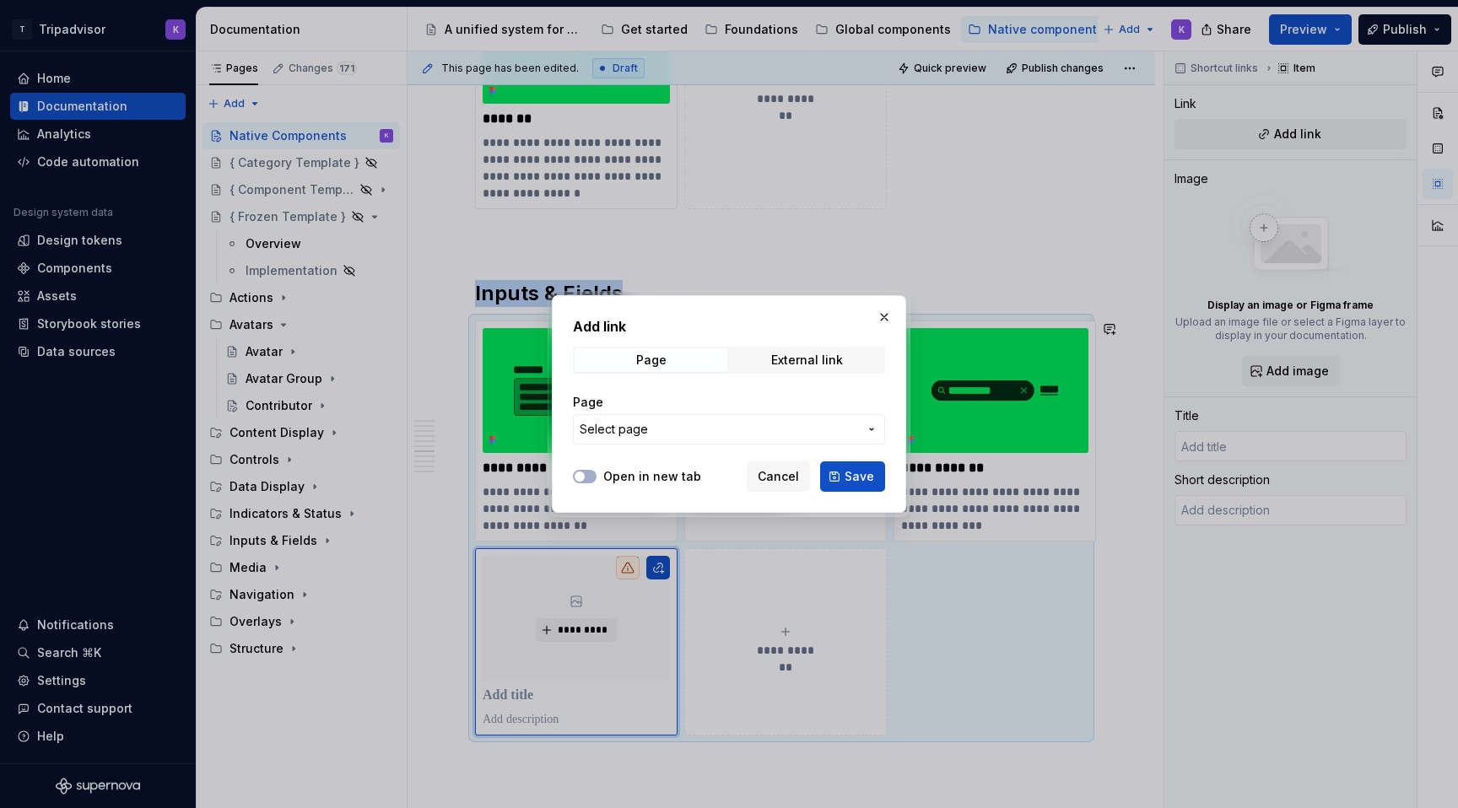
click at [641, 435] on span "Select page" at bounding box center [614, 429] width 68 height 17
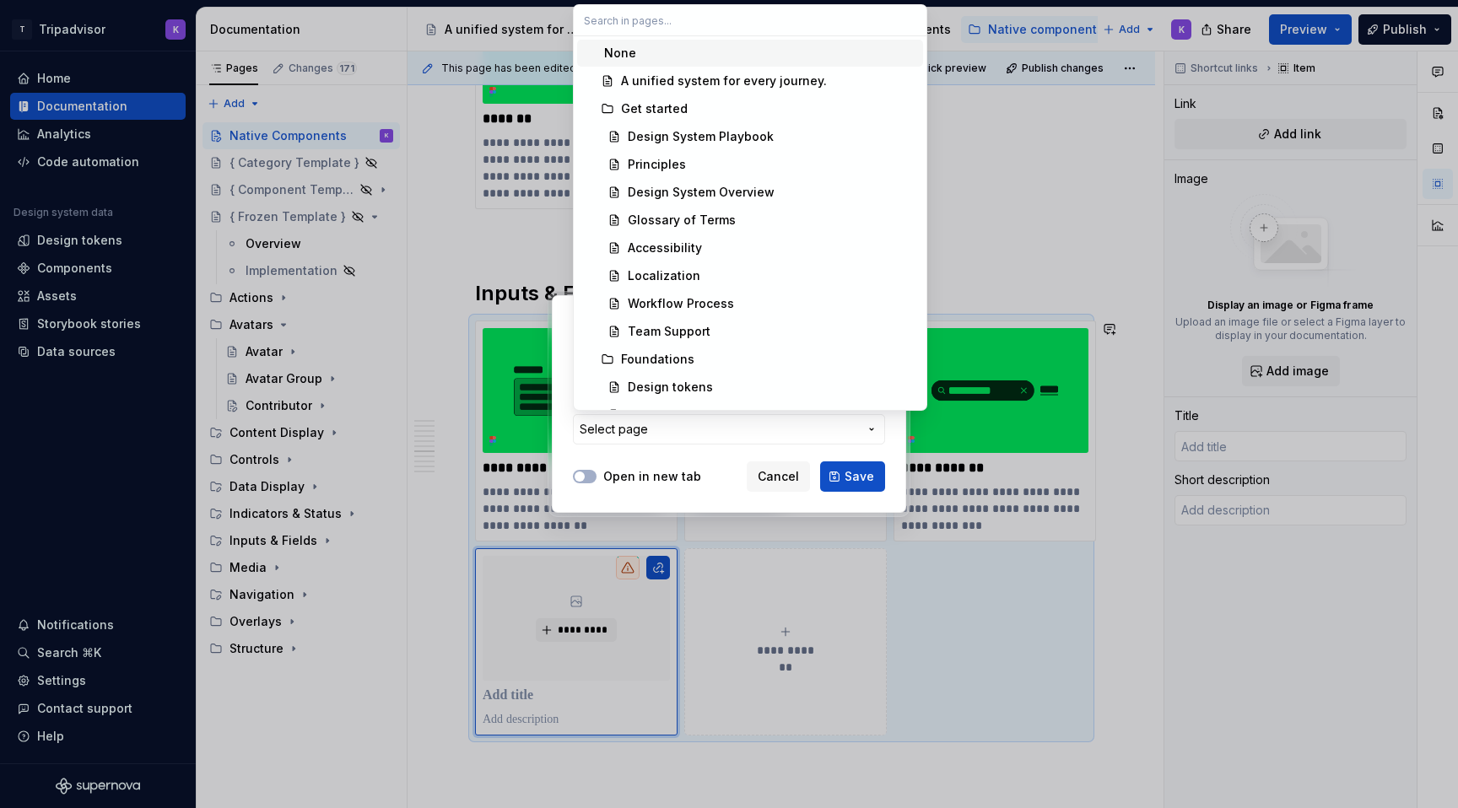
click at [629, 431] on div "Add link Page External link Page Select page Open in new tab Cancel Save" at bounding box center [729, 404] width 1458 height 808
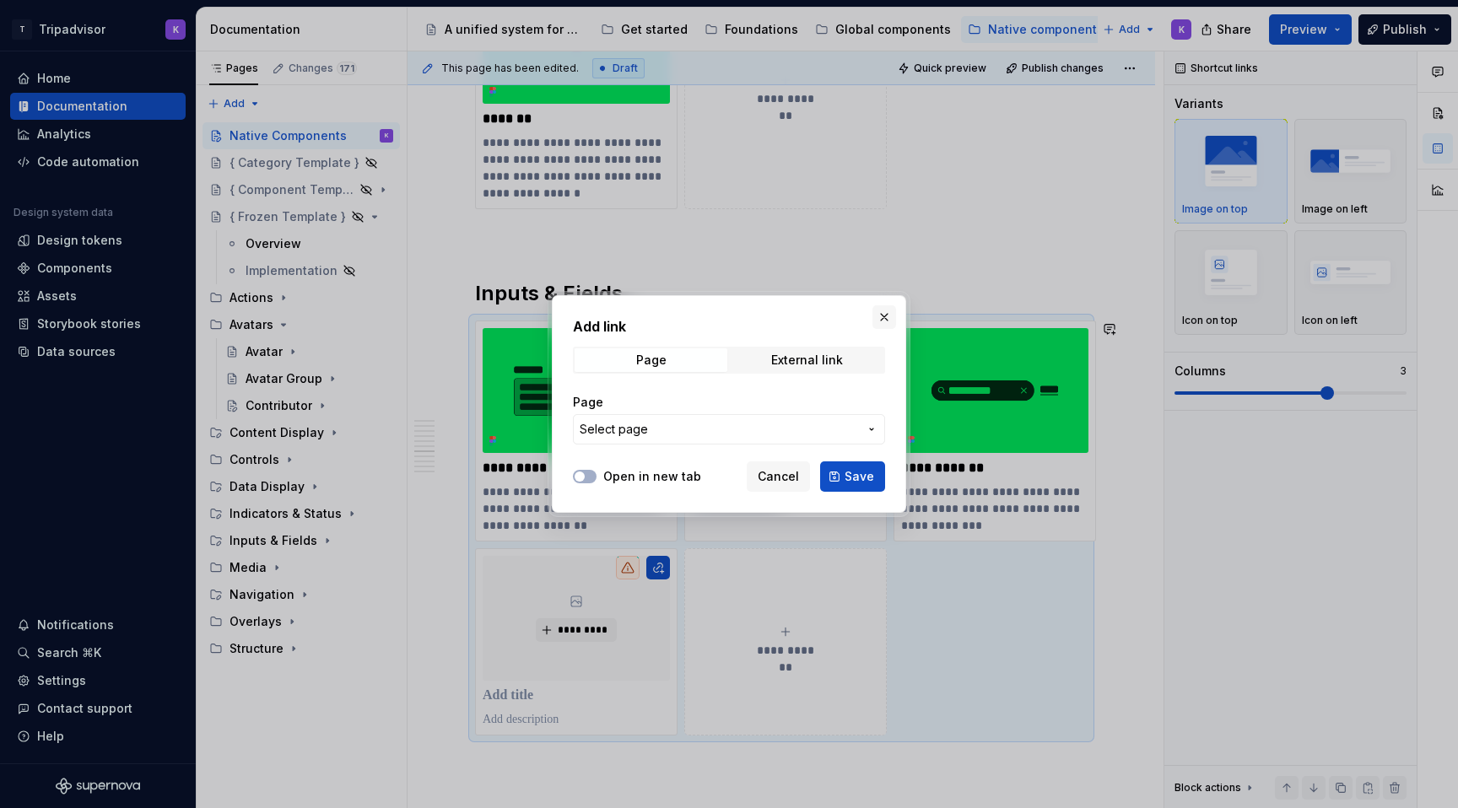
click at [885, 316] on button "button" at bounding box center [884, 317] width 24 height 24
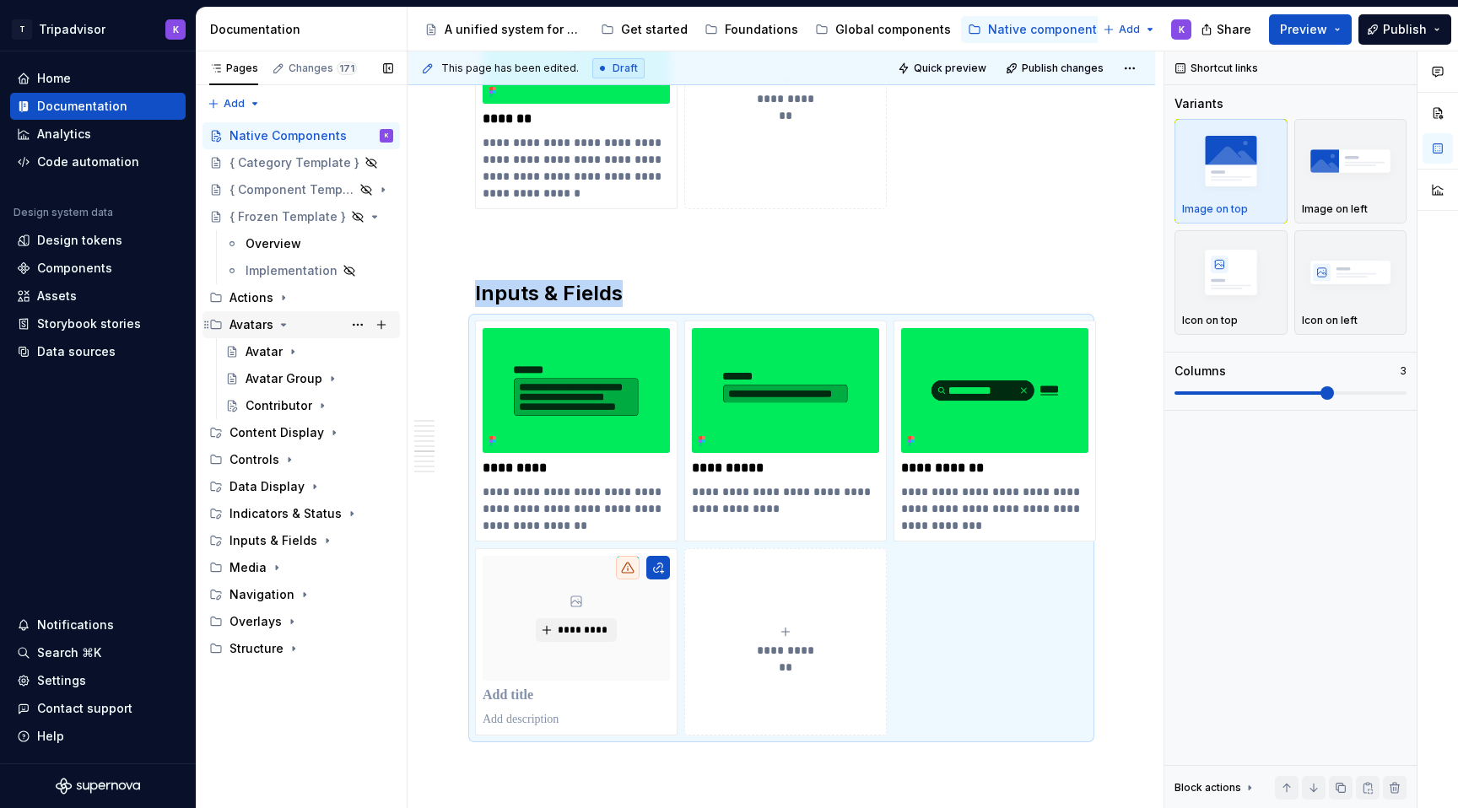
click at [281, 327] on icon "Page tree" at bounding box center [284, 325] width 14 height 14
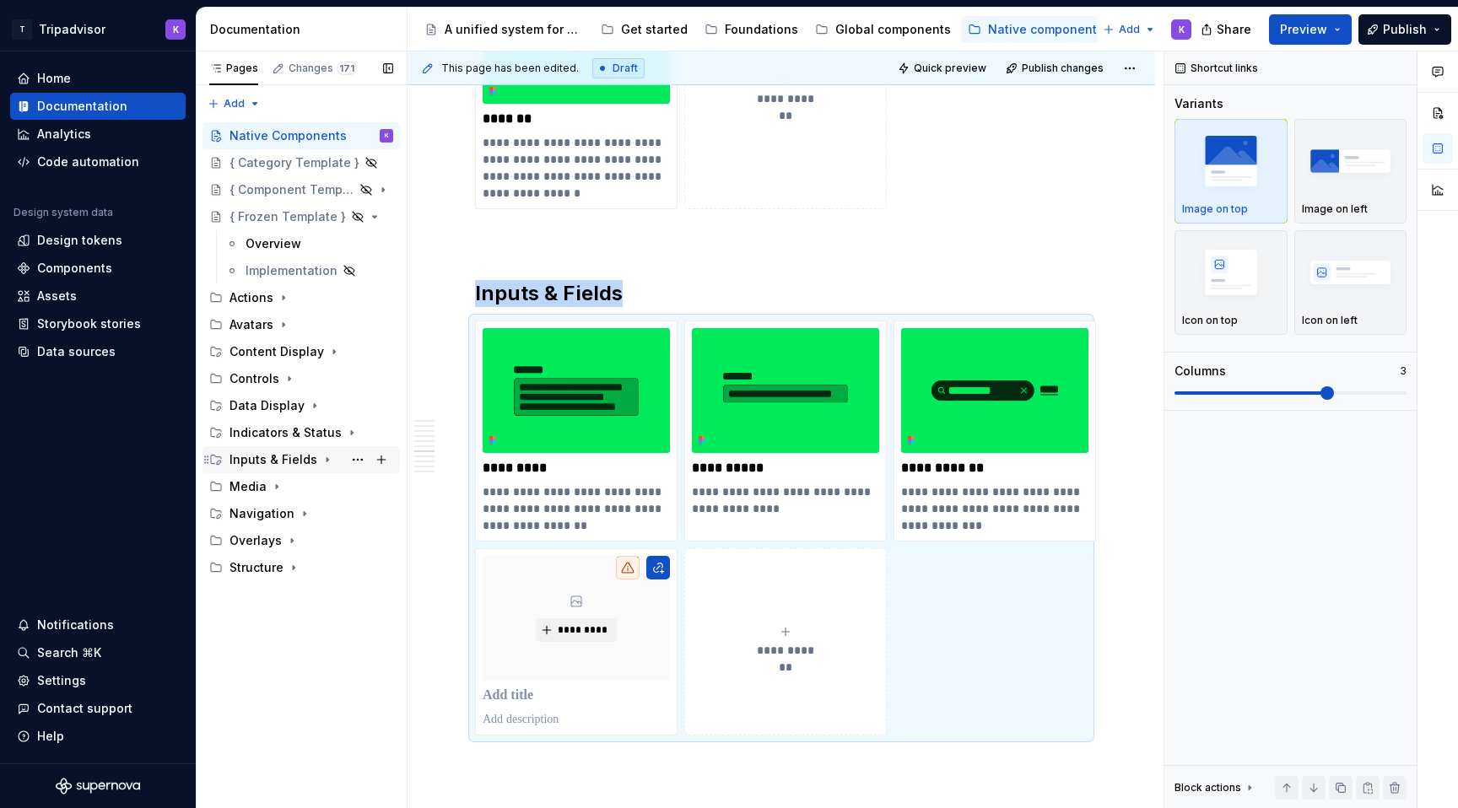
click at [321, 460] on icon "Page tree" at bounding box center [328, 460] width 14 height 14
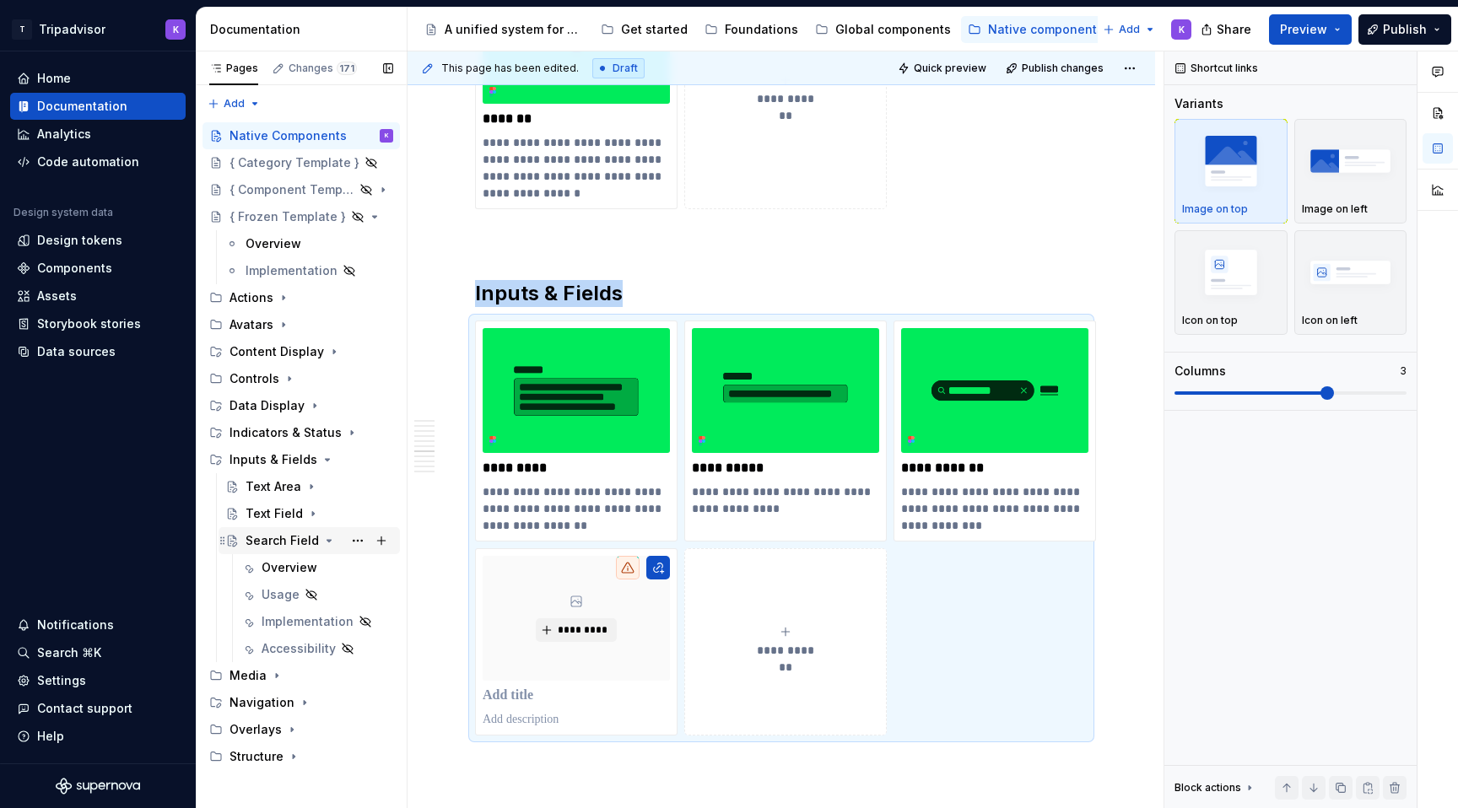
click at [327, 542] on icon "Page tree" at bounding box center [329, 541] width 4 height 2
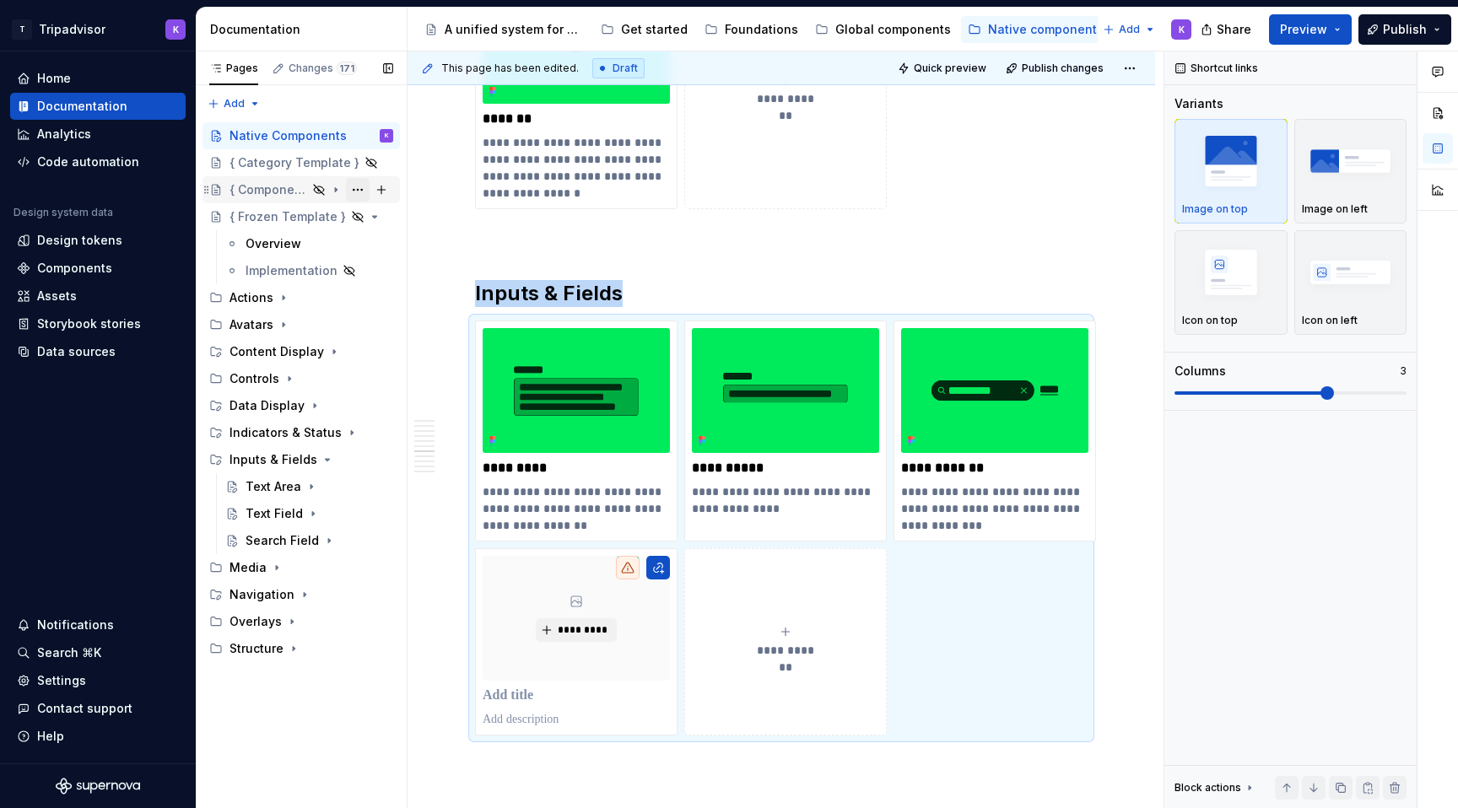
click at [358, 188] on button "Page tree" at bounding box center [358, 190] width 24 height 24
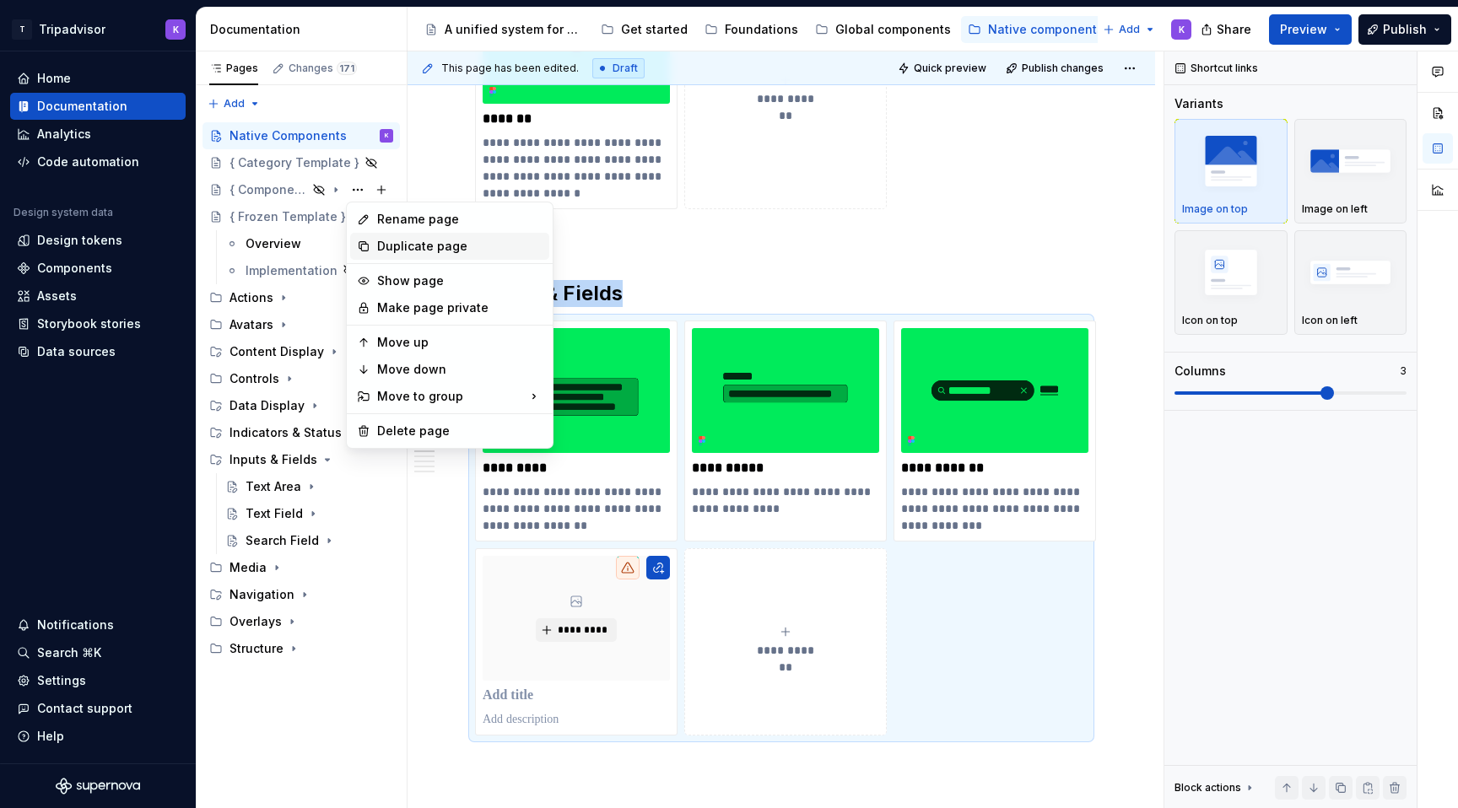
click at [375, 240] on div "Duplicate page" at bounding box center [449, 246] width 199 height 27
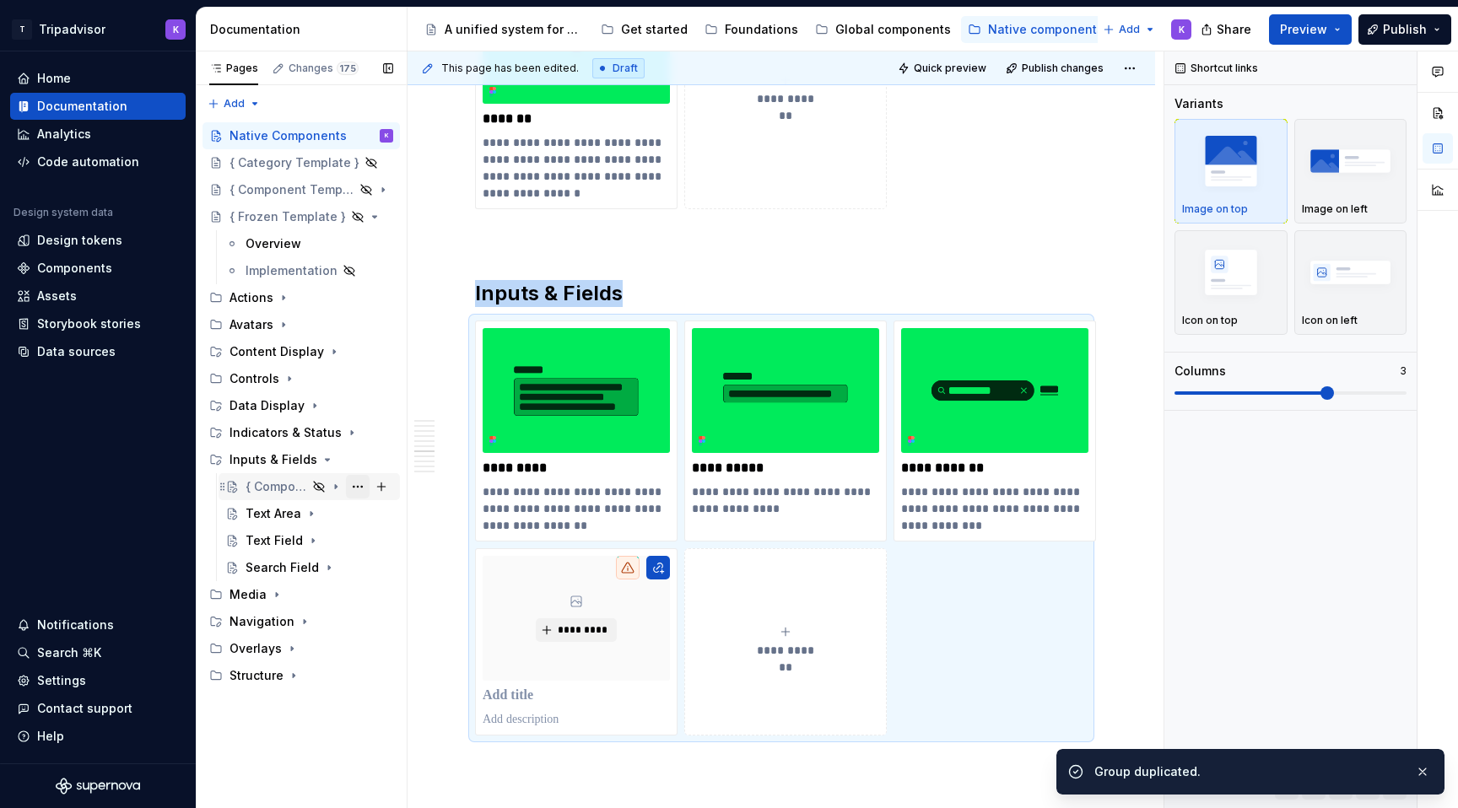
click at [355, 485] on button "Page tree" at bounding box center [358, 487] width 24 height 24
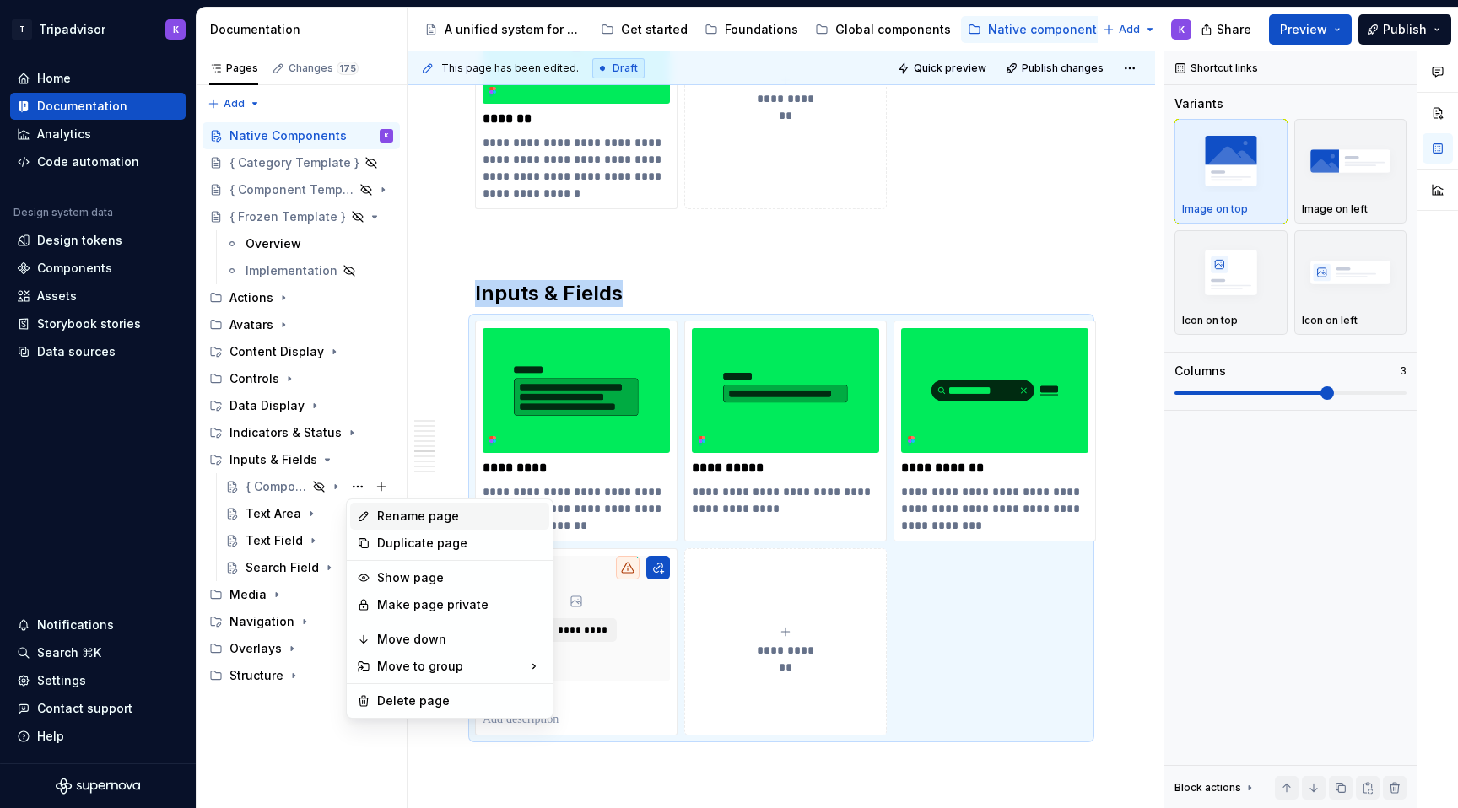
click at [403, 521] on div "Rename page" at bounding box center [459, 516] width 165 height 17
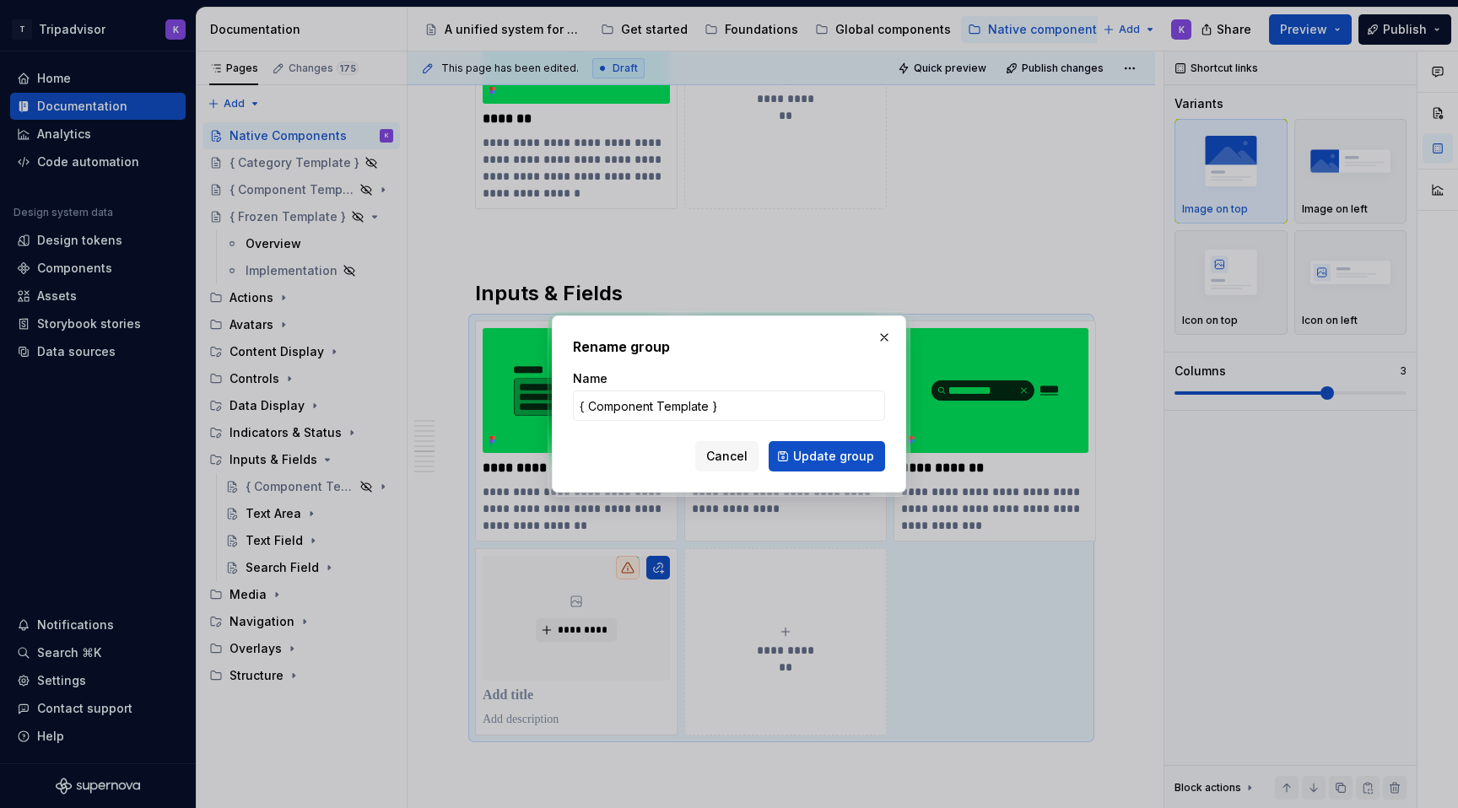
type textarea "*"
type input "Date Picker"
click button "Update group" at bounding box center [827, 456] width 116 height 30
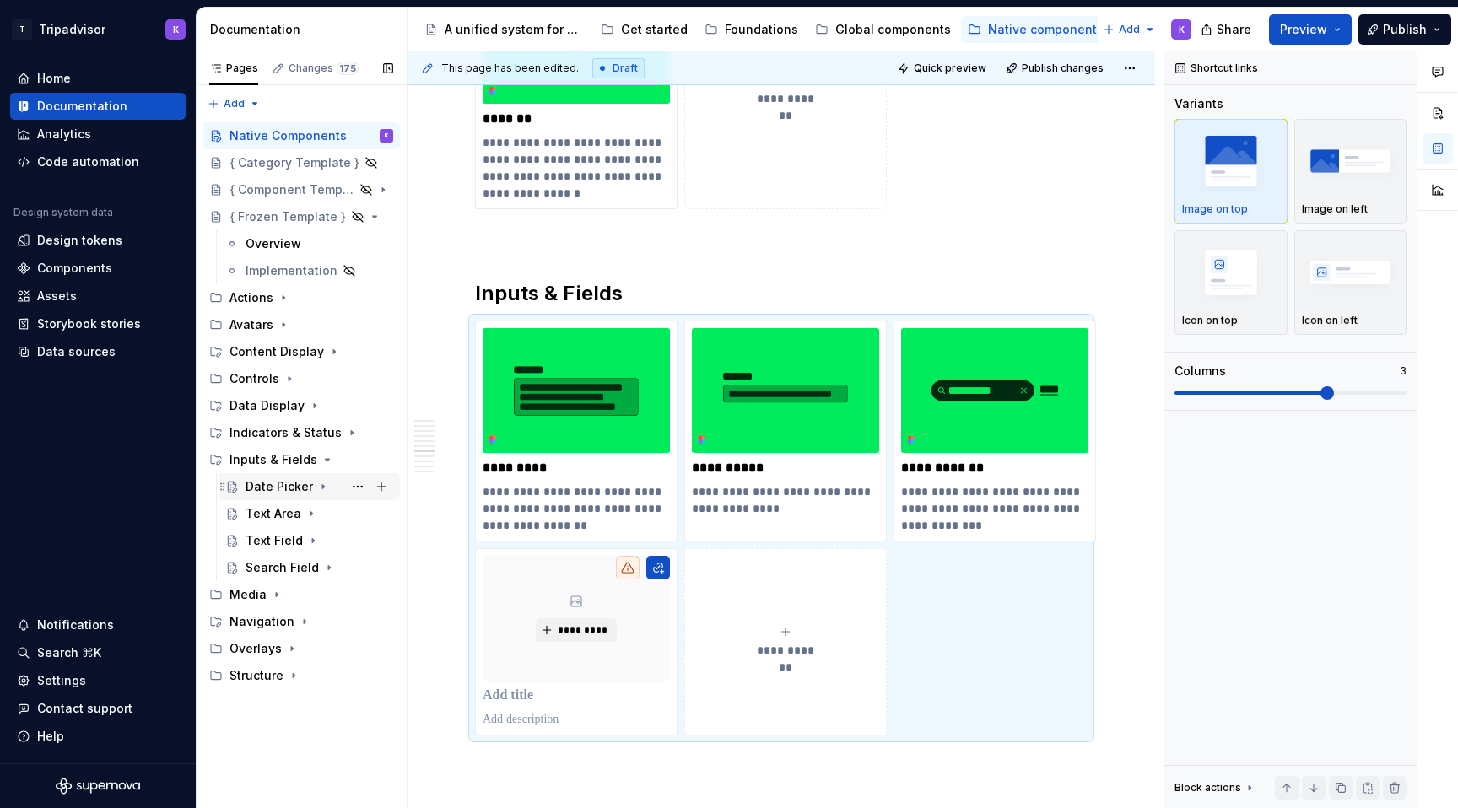
click at [322, 487] on icon "Page tree" at bounding box center [323, 487] width 2 height 4
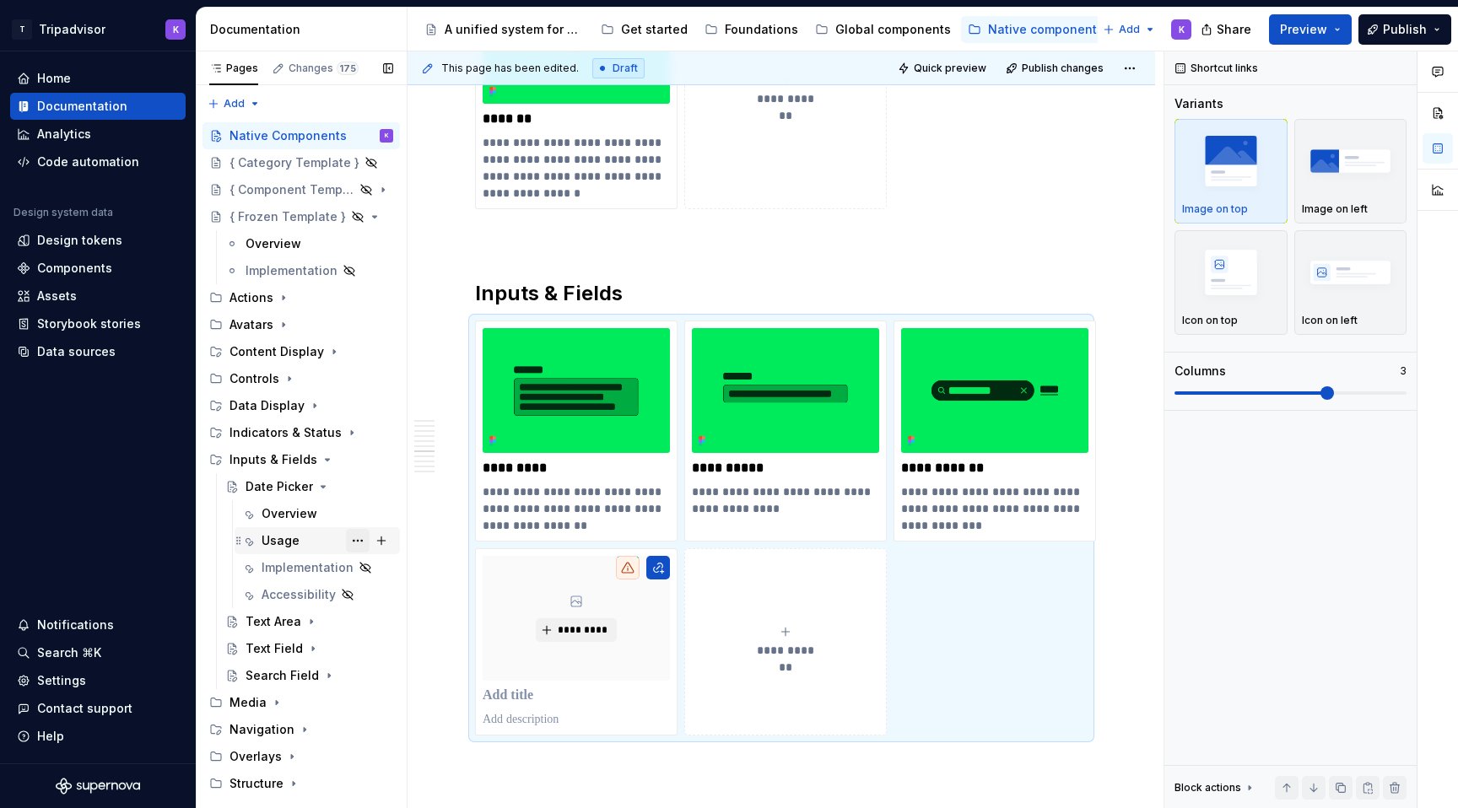
click at [358, 541] on button "Page tree" at bounding box center [358, 541] width 24 height 24
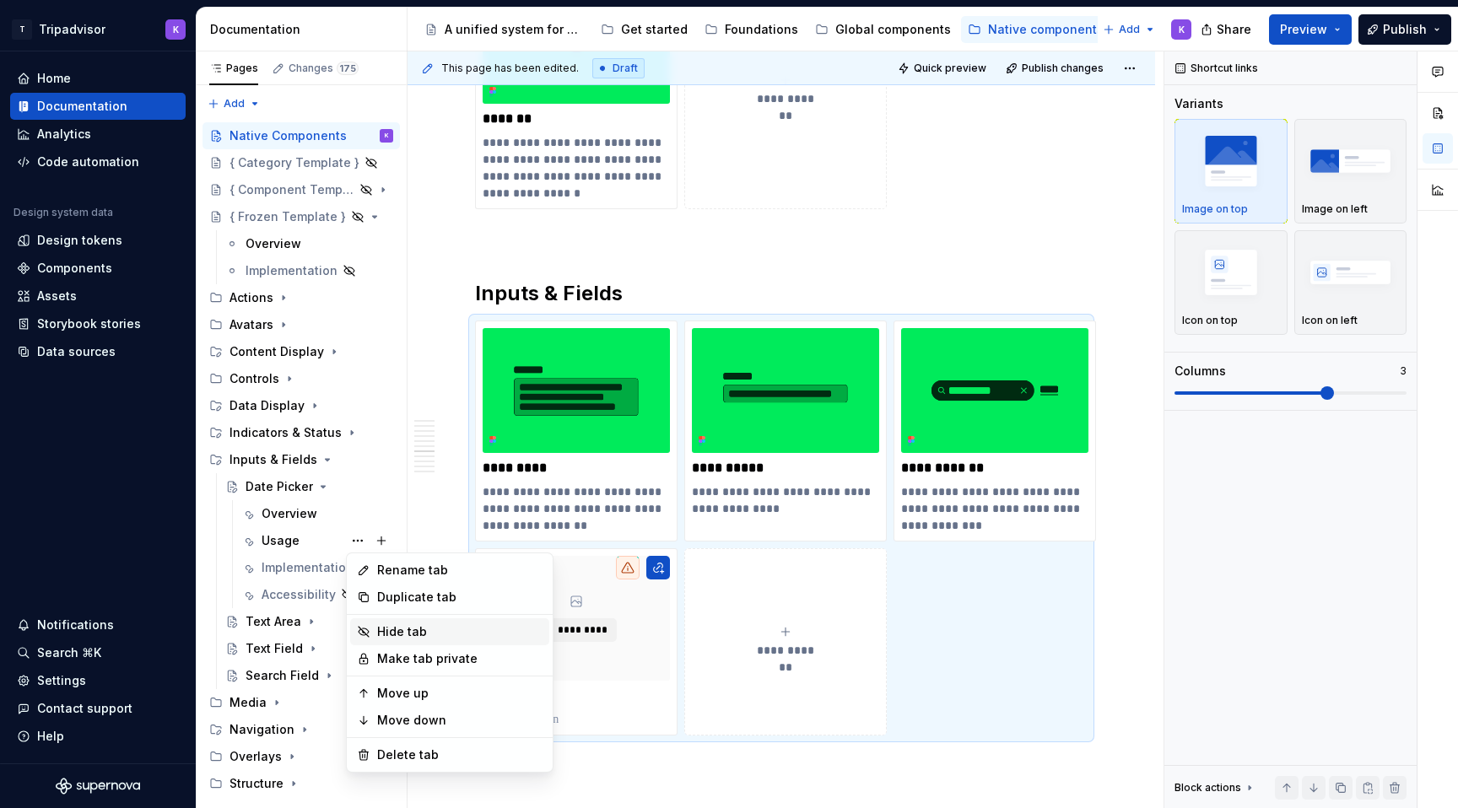
click at [402, 629] on div "Hide tab" at bounding box center [459, 632] width 165 height 17
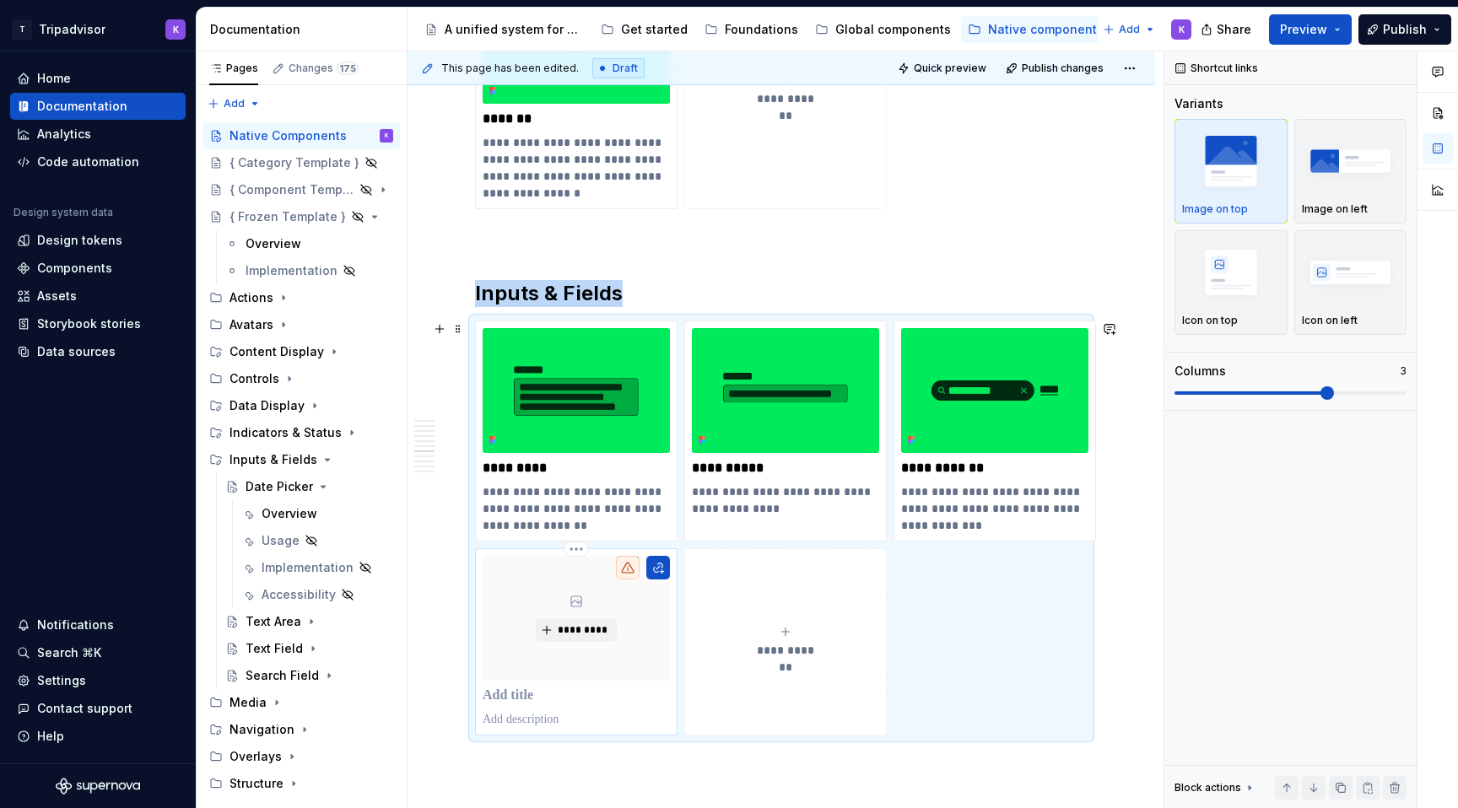
click at [543, 705] on div "*********" at bounding box center [576, 642] width 187 height 172
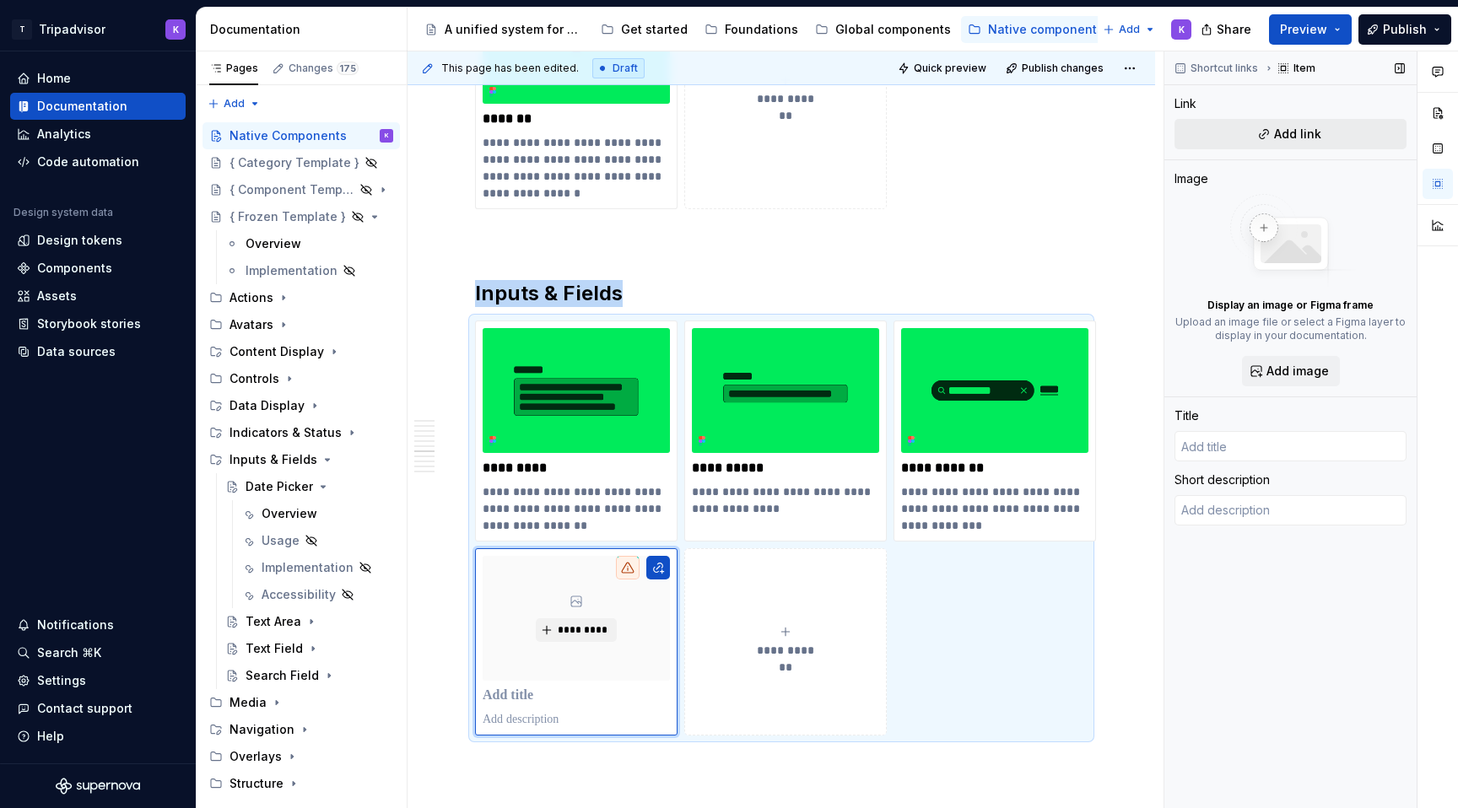
click at [1315, 131] on span "Add link" at bounding box center [1297, 134] width 47 height 17
type textarea "*"
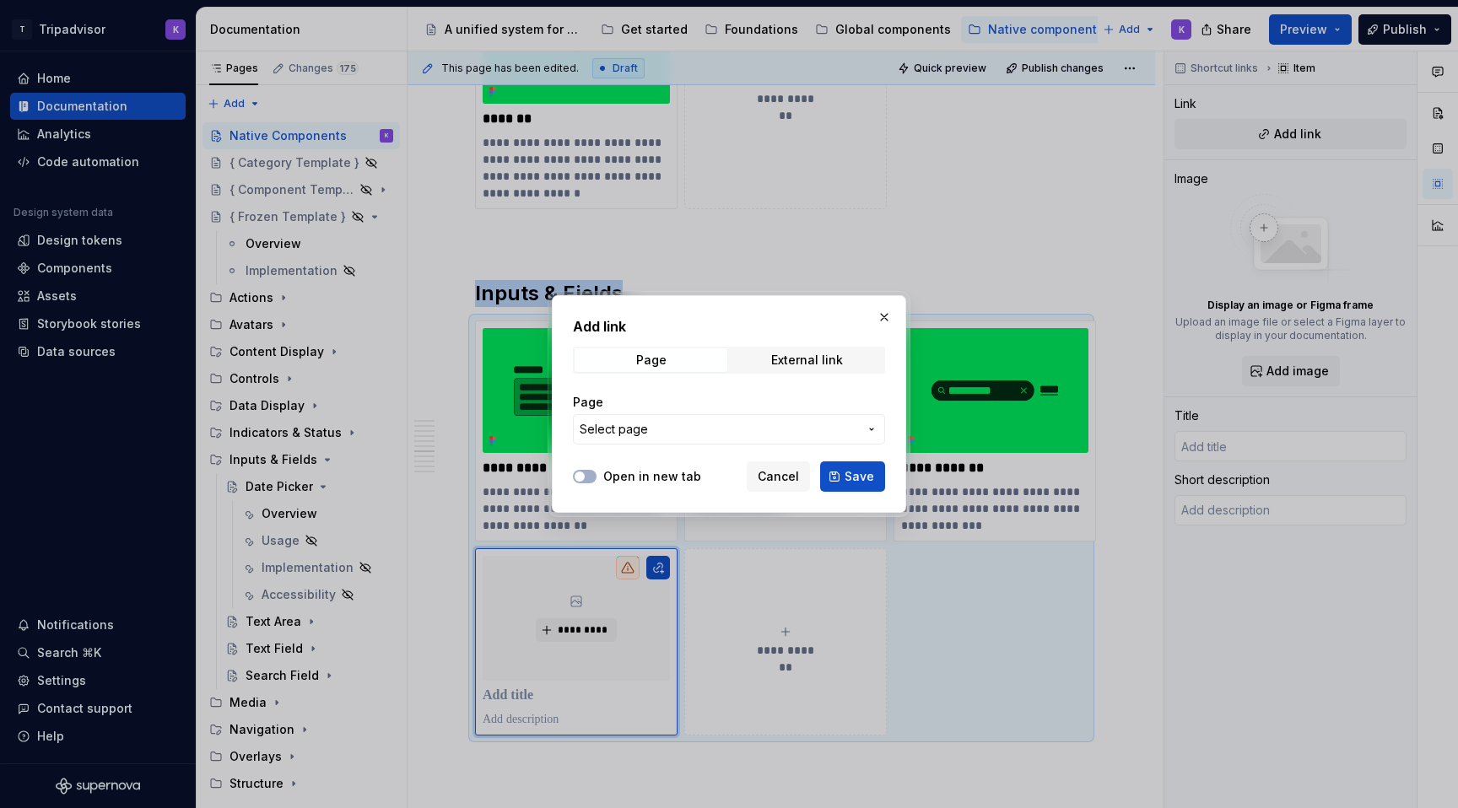
click at [759, 429] on span "Select page" at bounding box center [719, 429] width 278 height 17
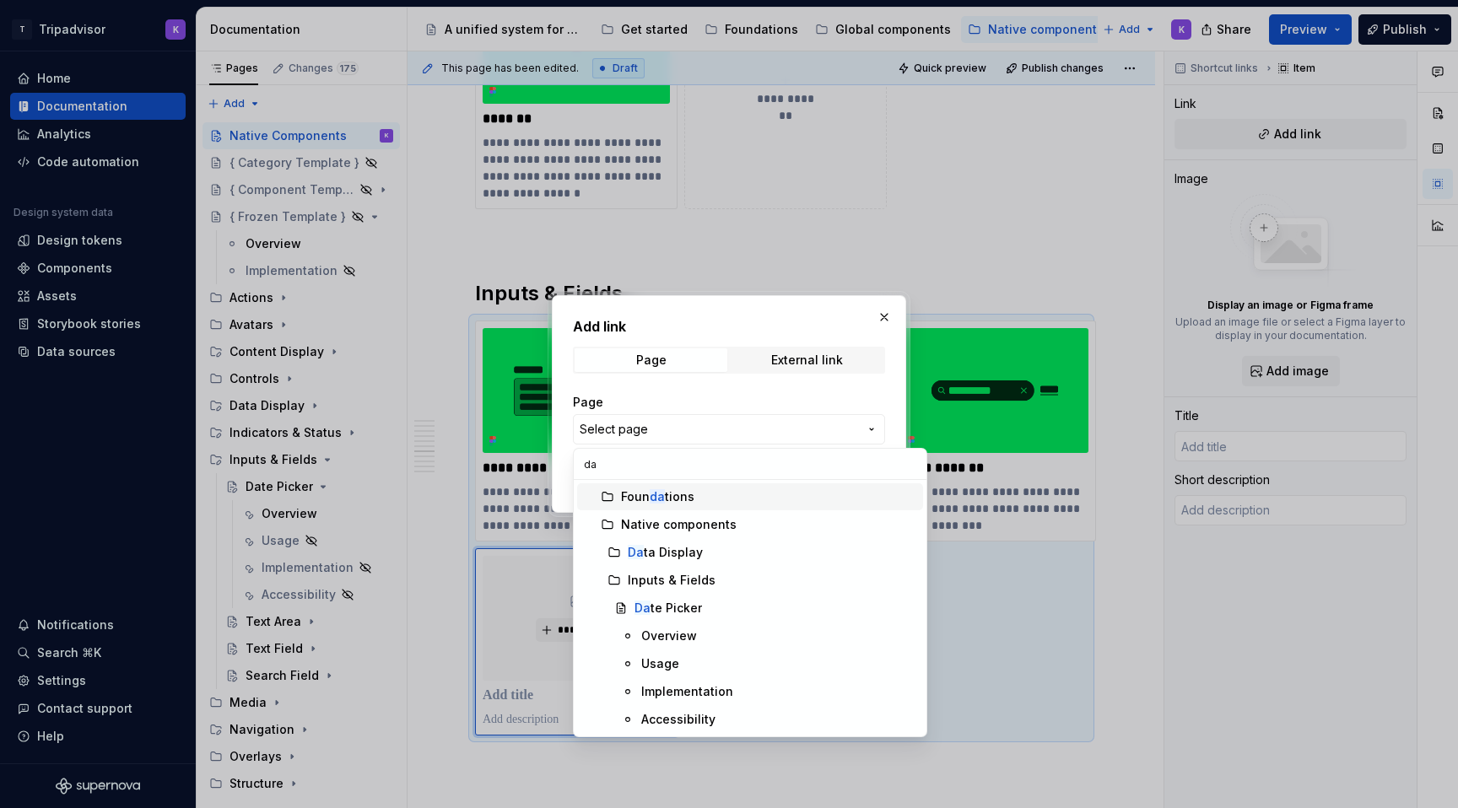
scroll to position [0, 0]
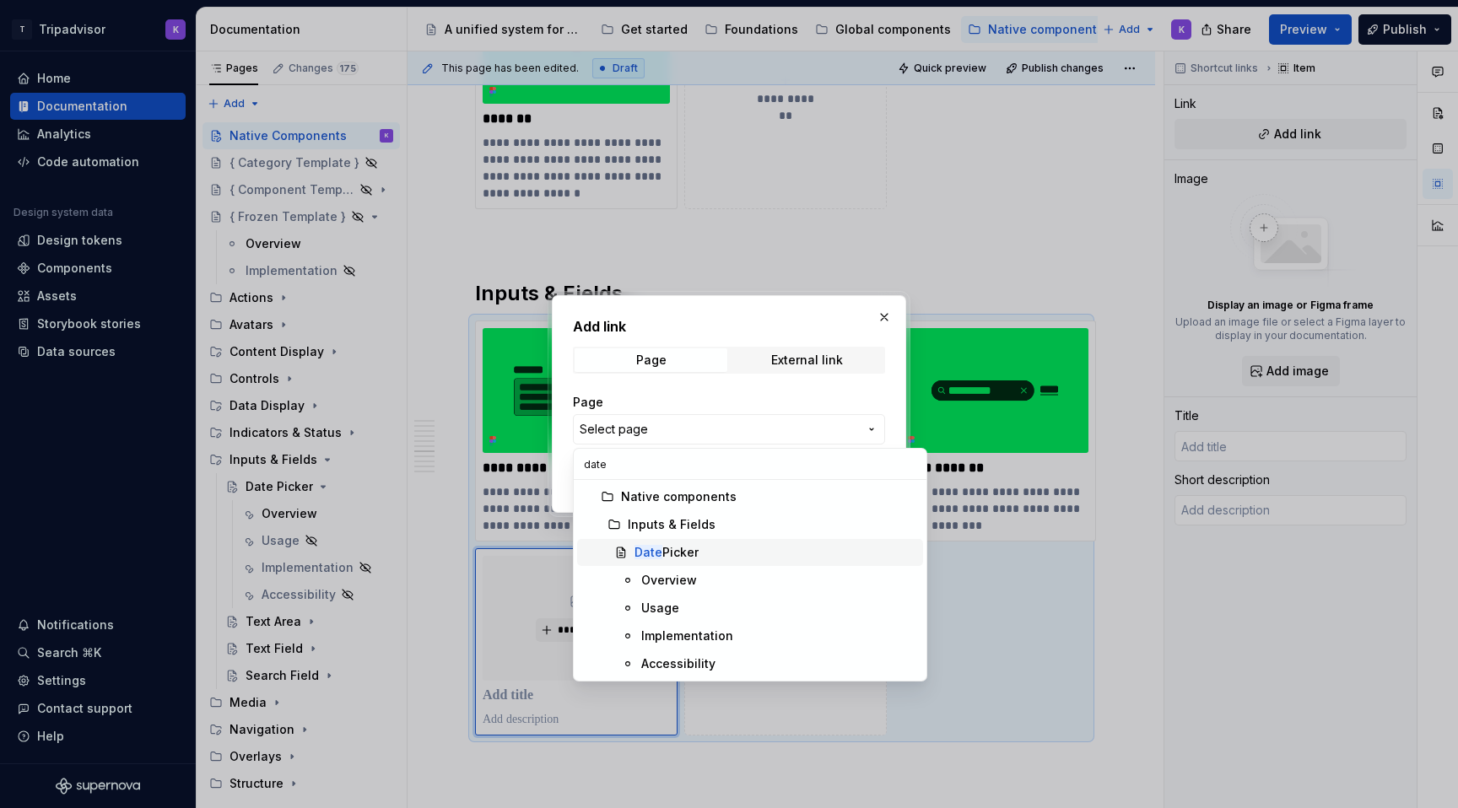
type input "date"
click at [667, 552] on div "Date Picker" at bounding box center [667, 552] width 64 height 17
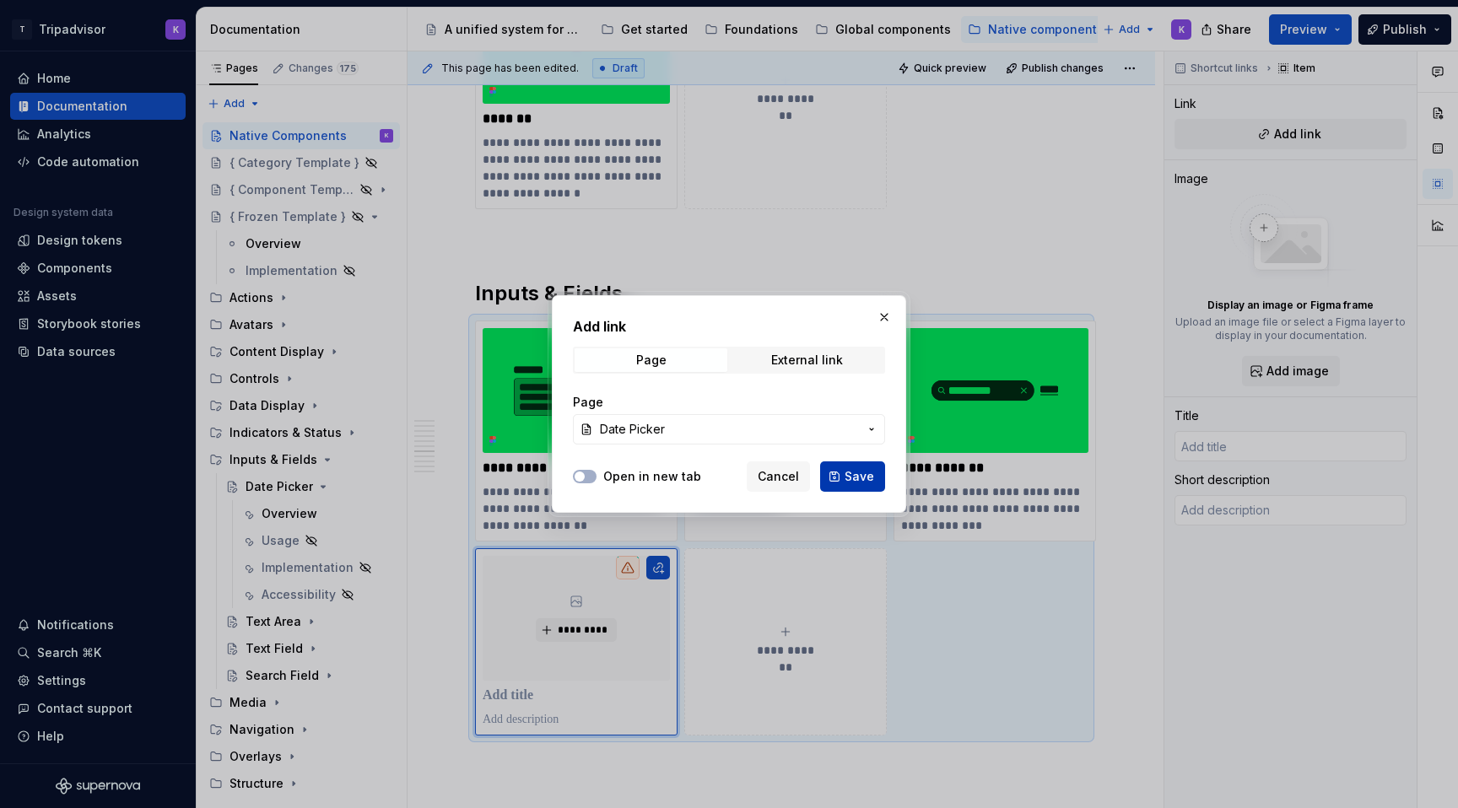
click at [855, 474] on span "Save" at bounding box center [860, 476] width 30 height 17
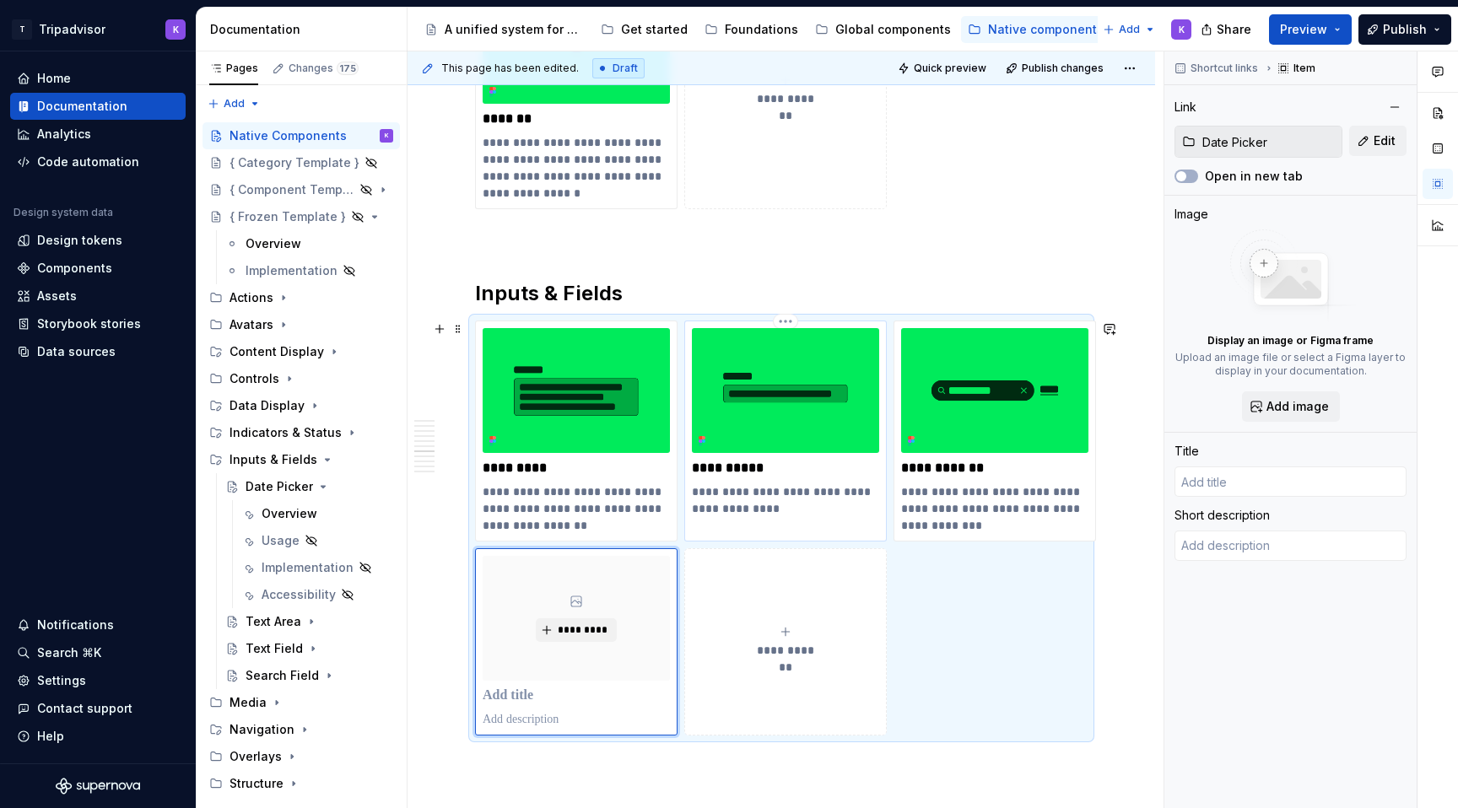
type textarea "*"
type input "Date Picker"
type textarea "{ Definition of the component in 1 sentence. }"
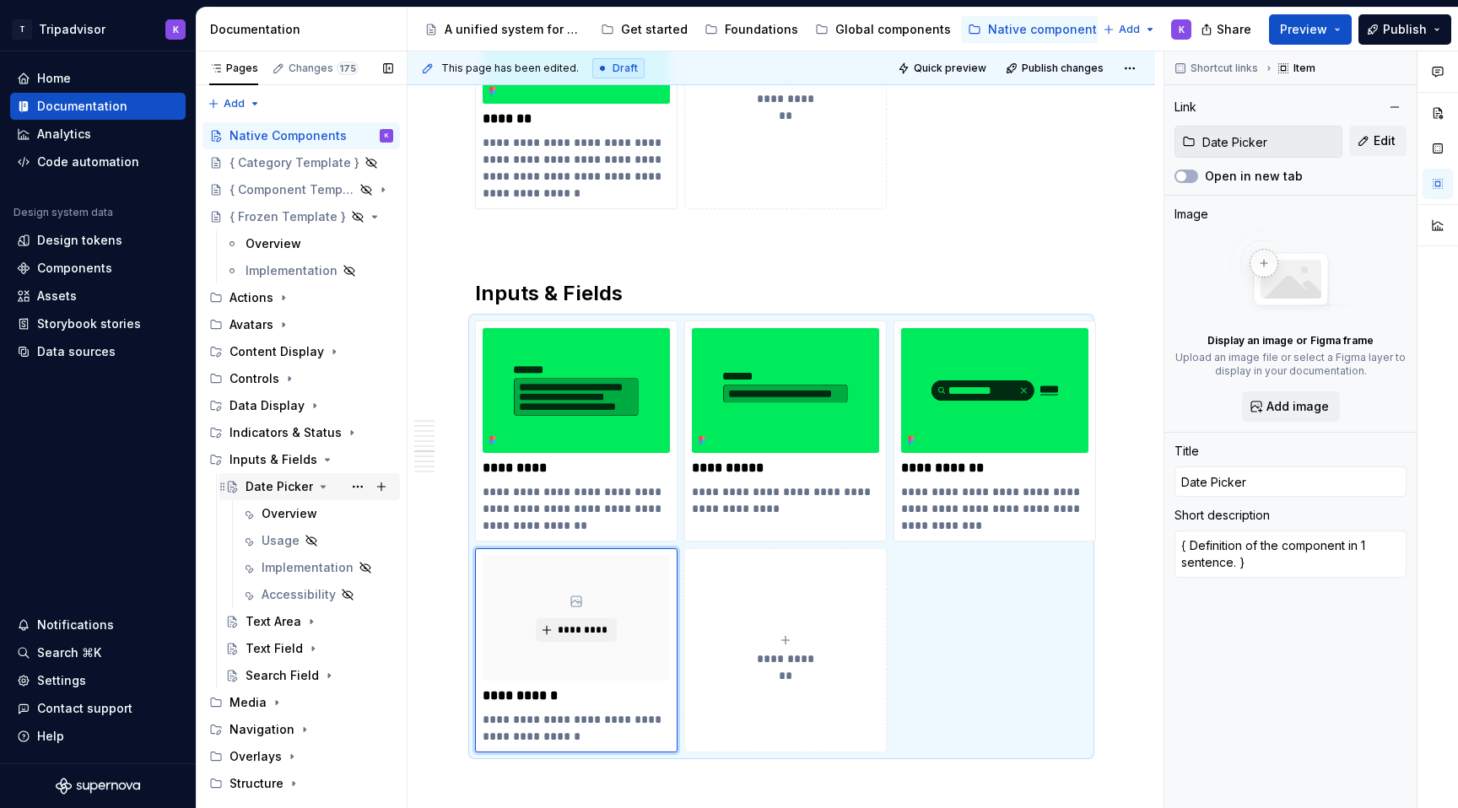
click at [287, 490] on div "Date Picker" at bounding box center [280, 486] width 68 height 17
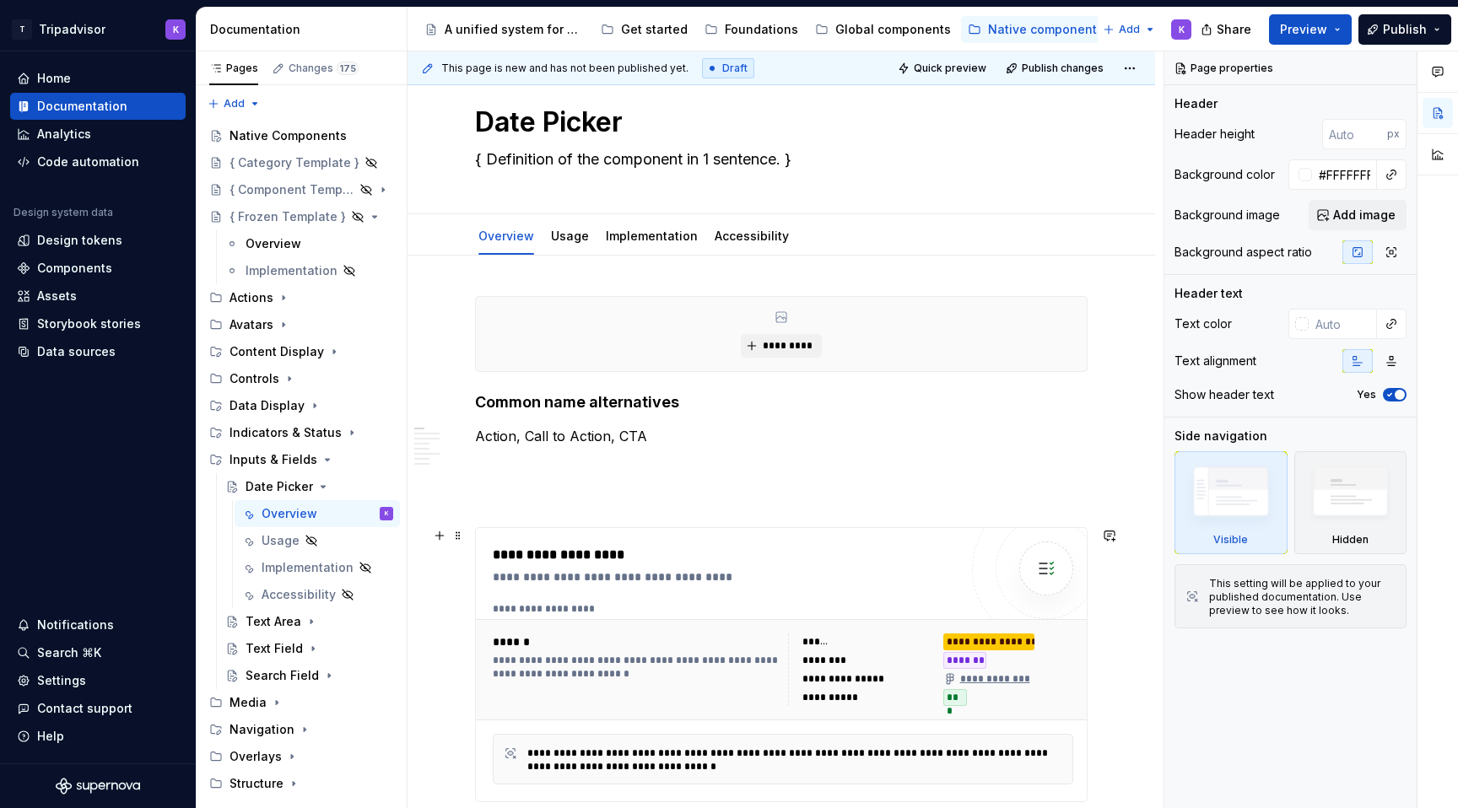
scroll to position [47, 0]
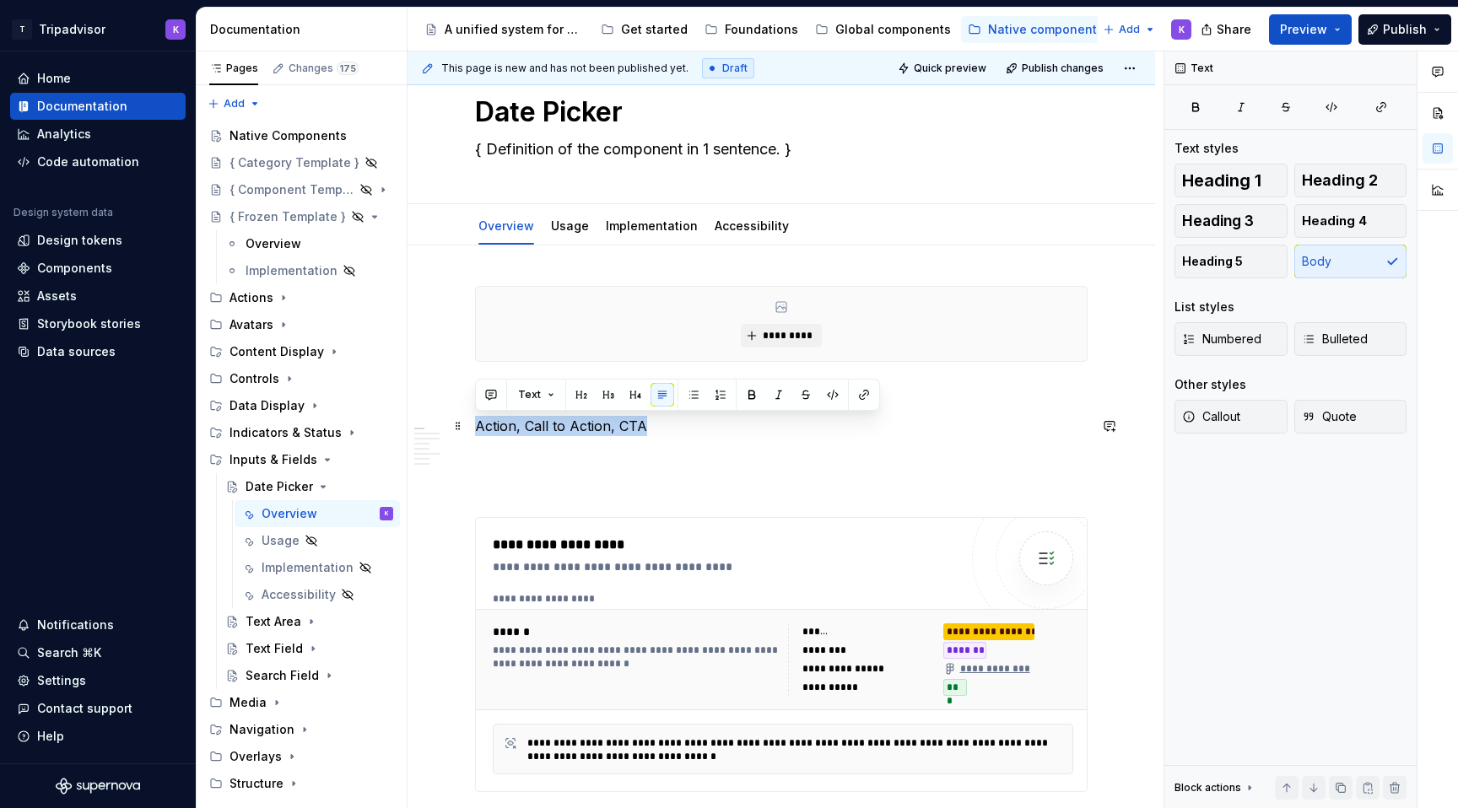
drag, startPoint x: 658, startPoint y: 424, endPoint x: 476, endPoint y: 430, distance: 182.4
click at [476, 429] on p "Action, Call to Action, CTA" at bounding box center [781, 426] width 613 height 20
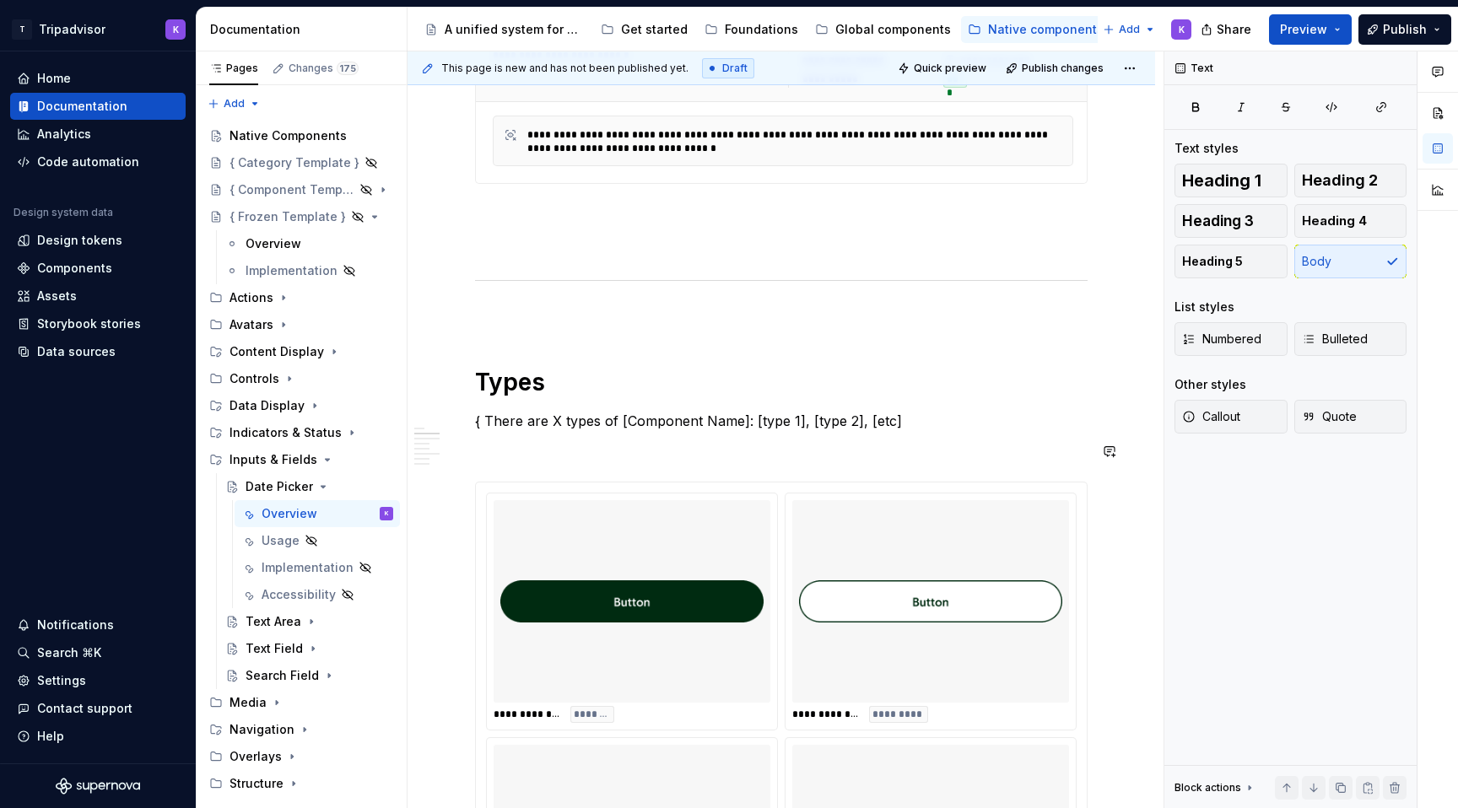
scroll to position [703, 0]
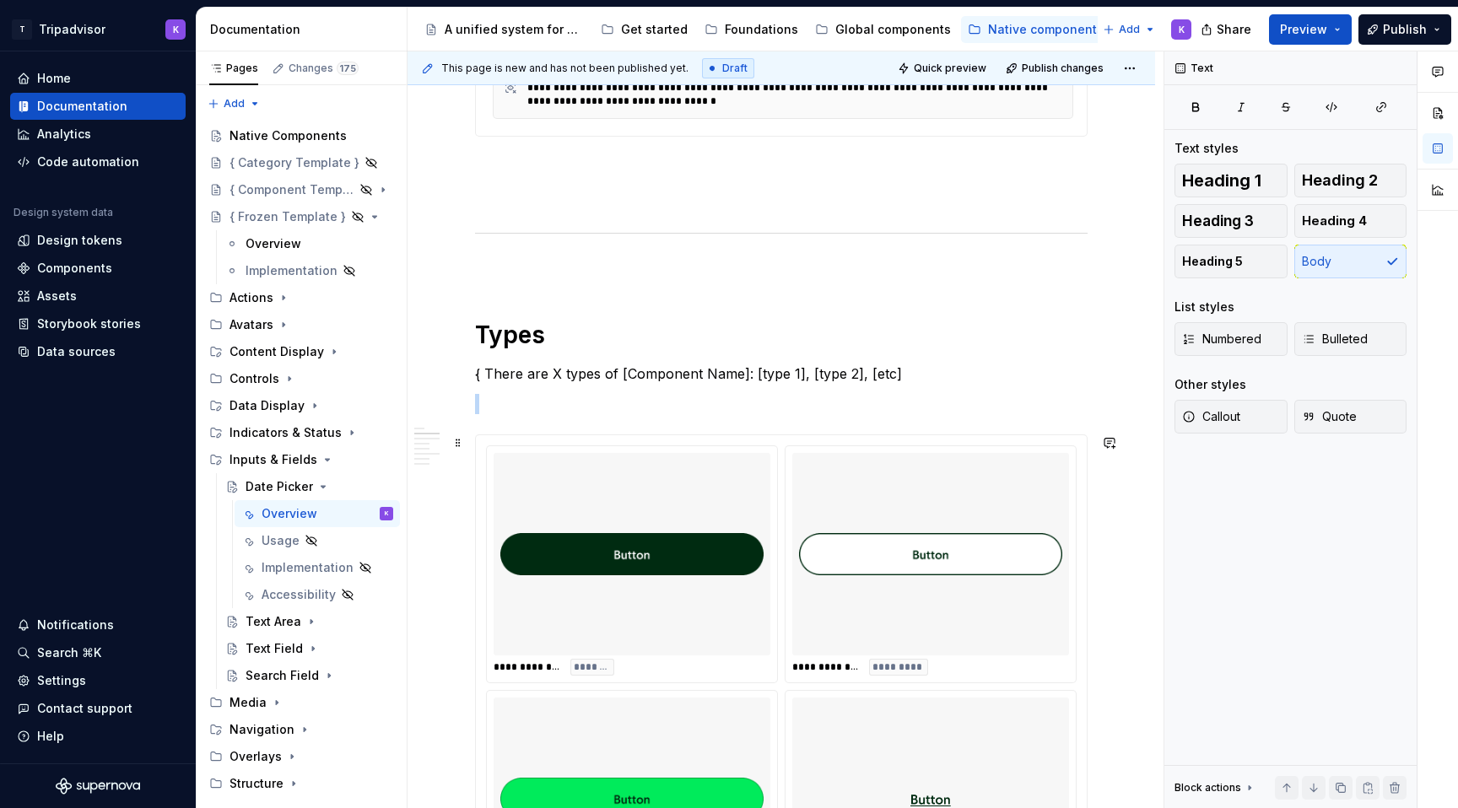
click at [643, 498] on img at bounding box center [631, 554] width 263 height 189
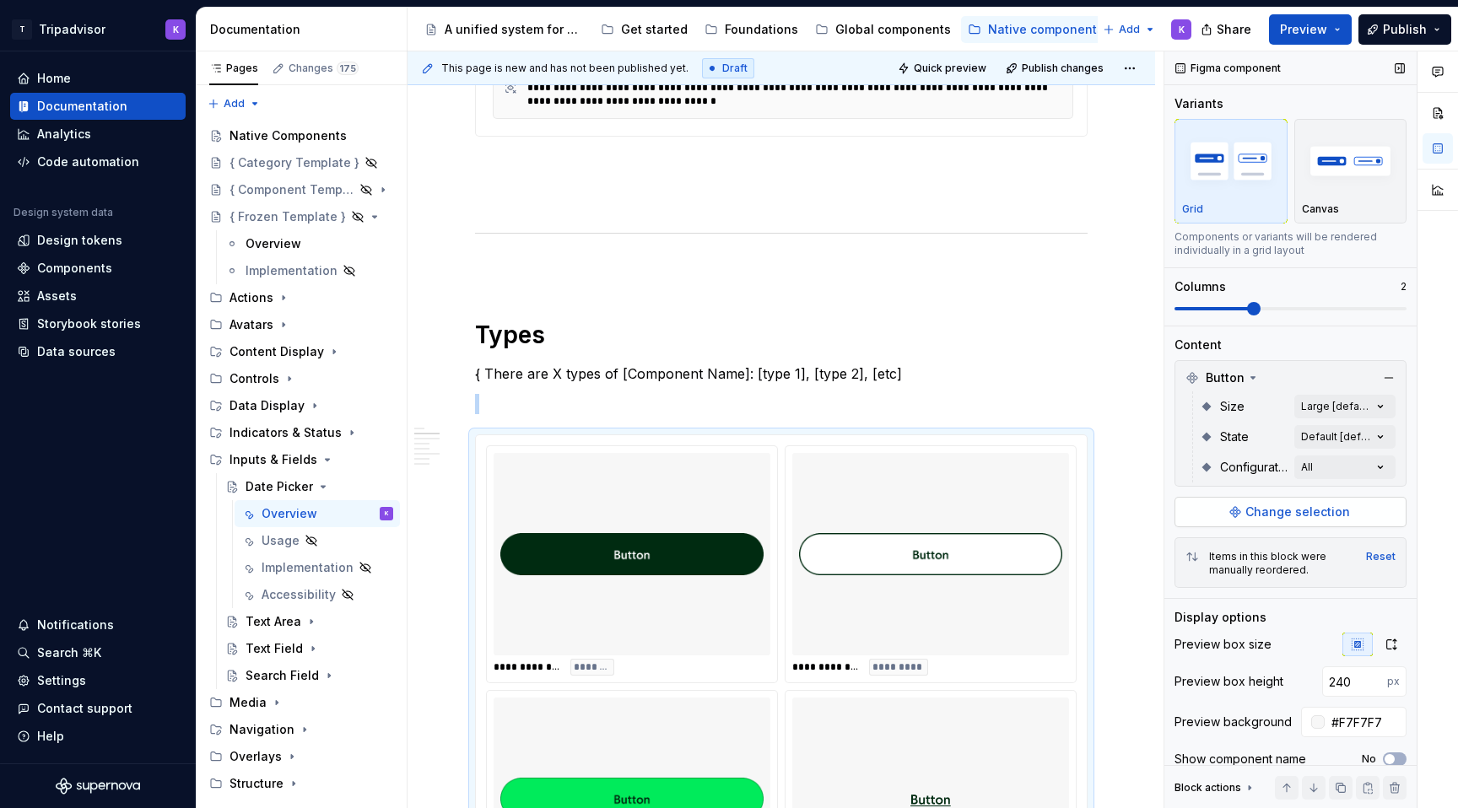
click at [1324, 509] on span "Change selection" at bounding box center [1297, 512] width 105 height 17
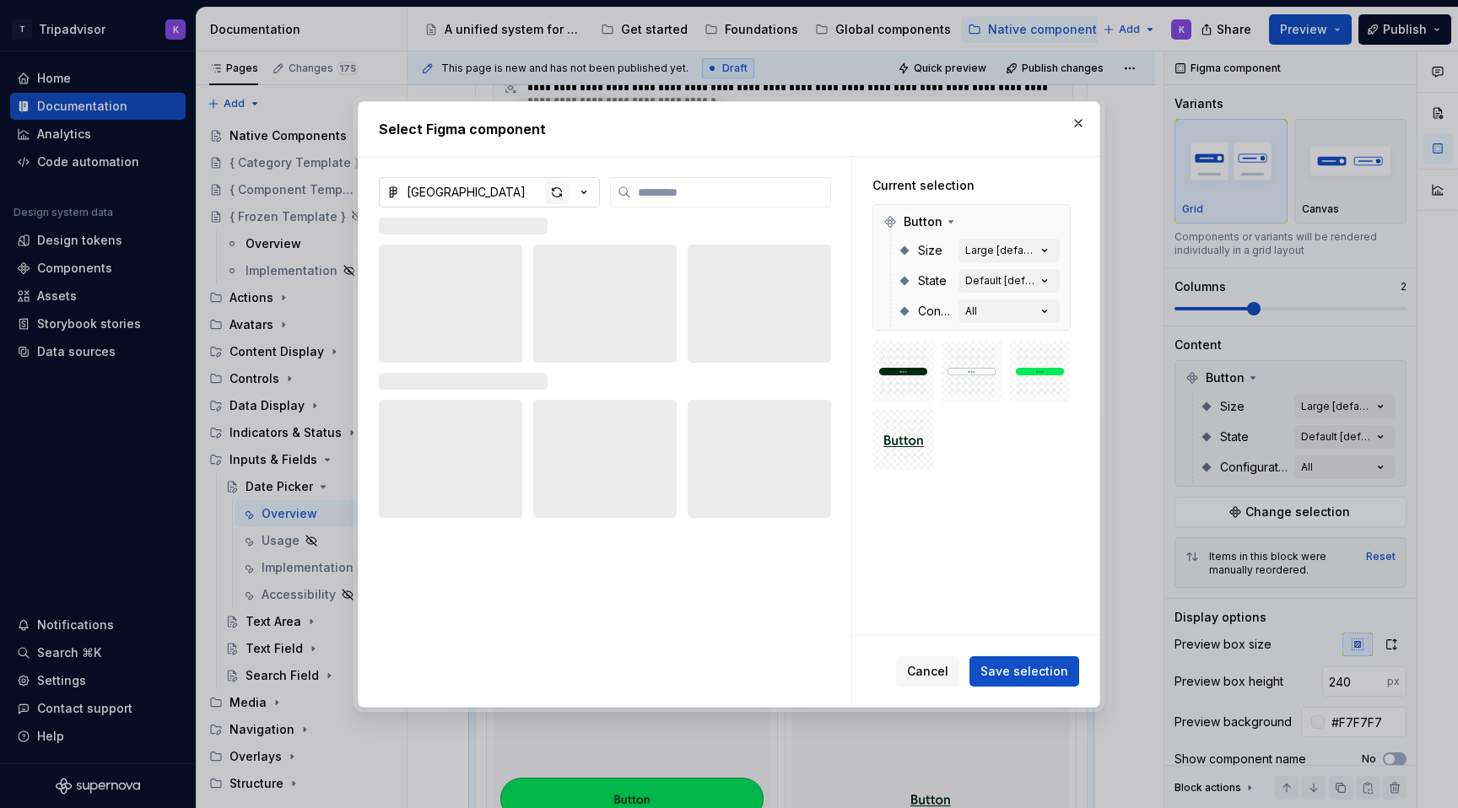
click at [559, 203] on div "button" at bounding box center [557, 193] width 24 height 24
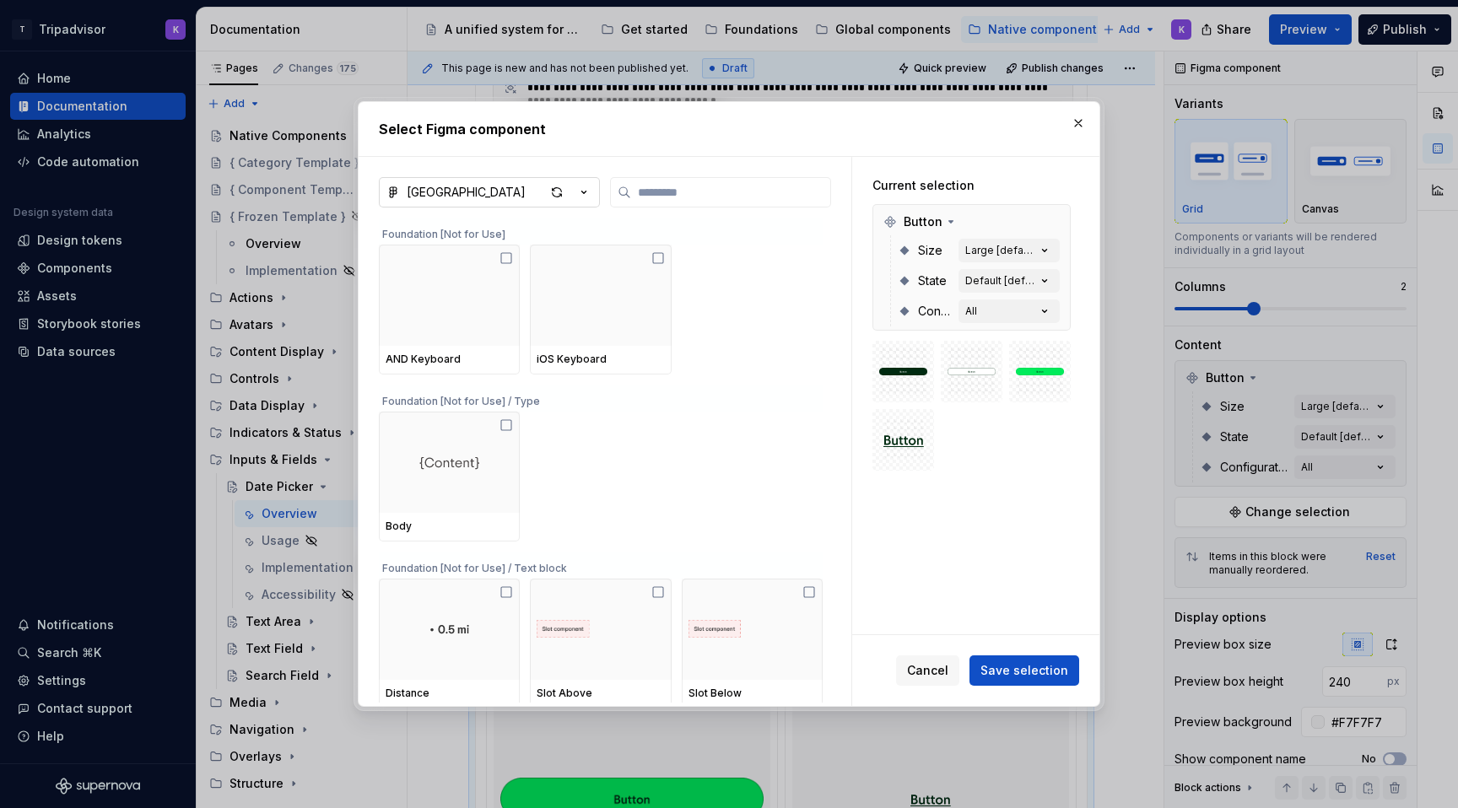
type textarea "*"
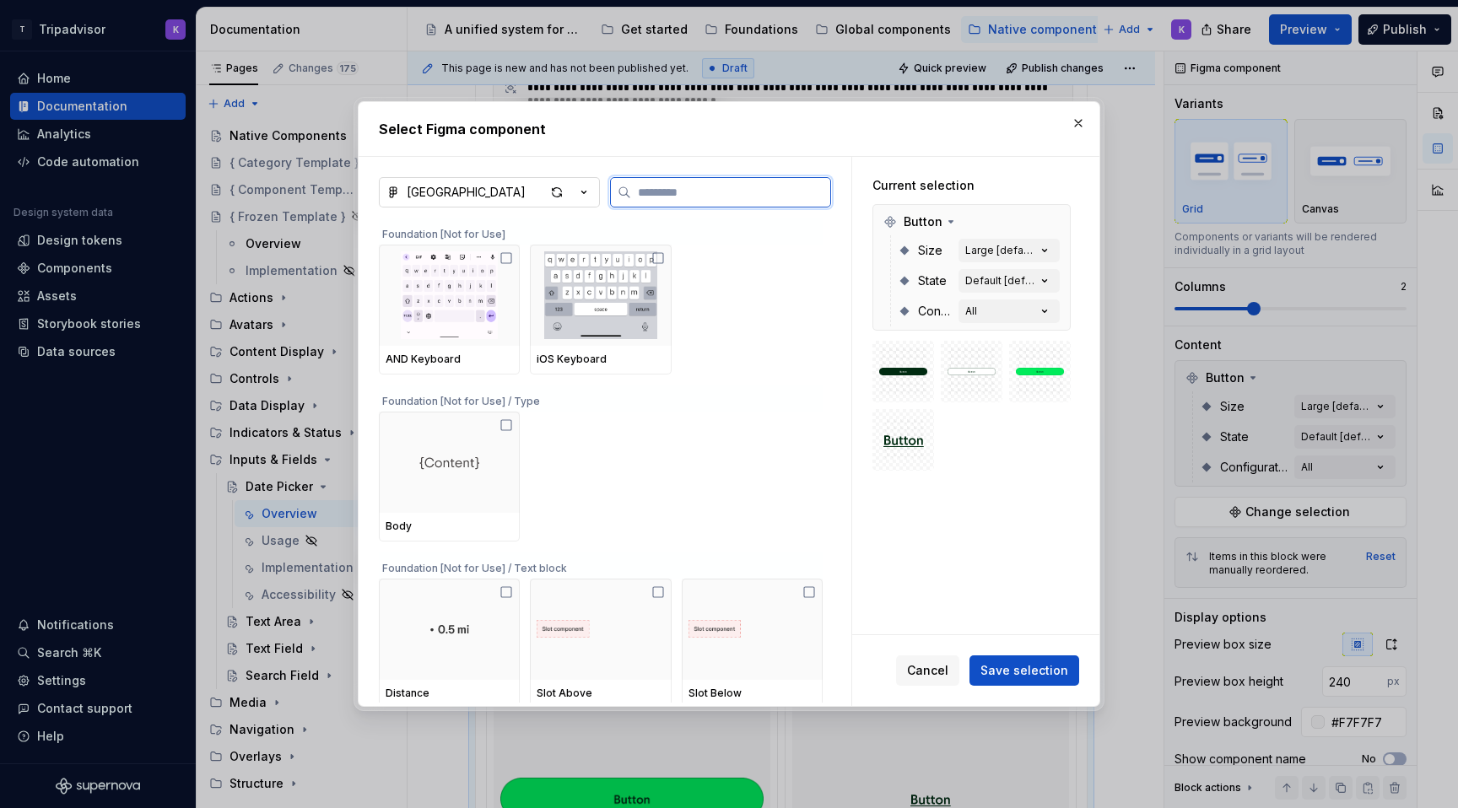
click at [743, 197] on input "search" at bounding box center [730, 192] width 199 height 17
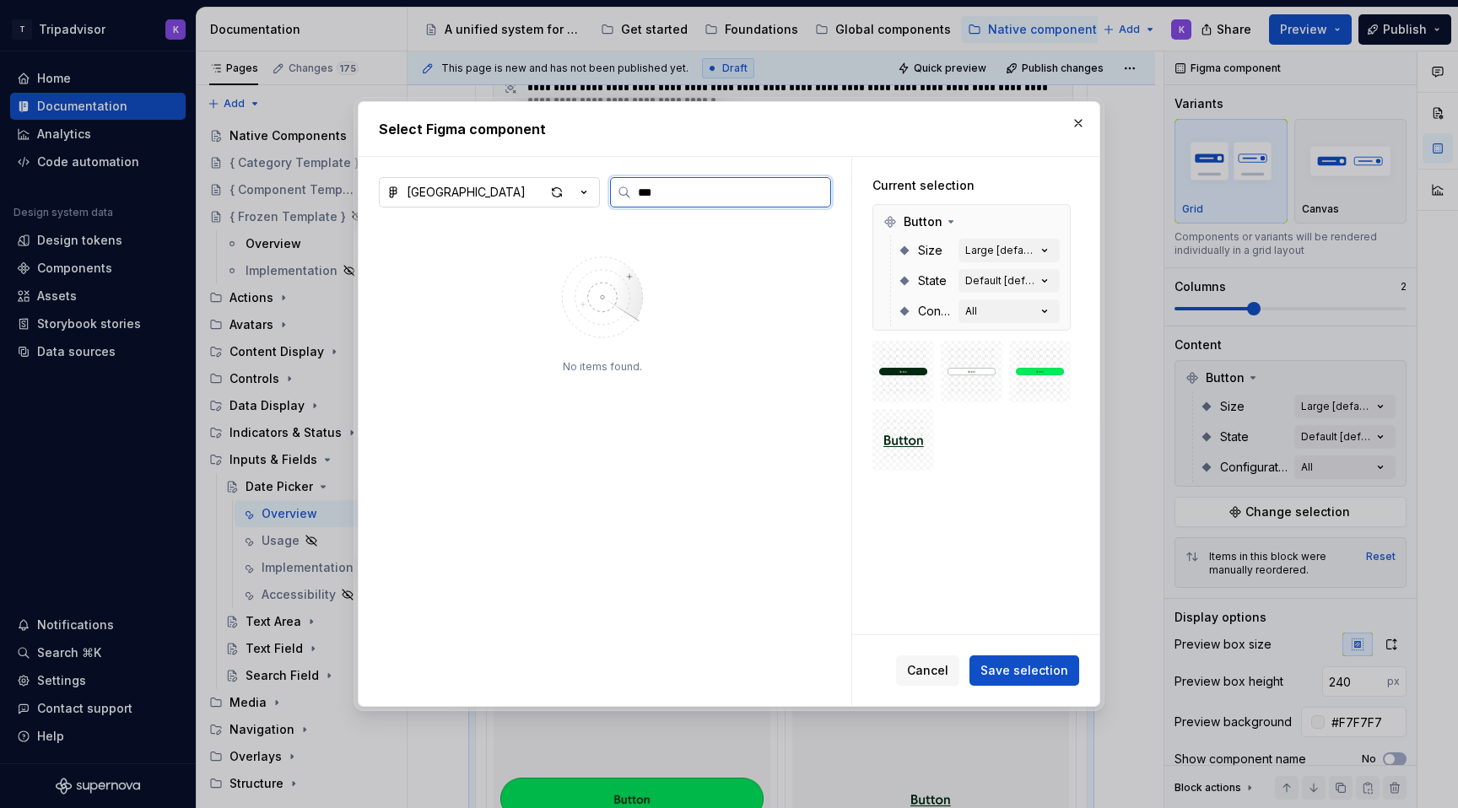
type input "****"
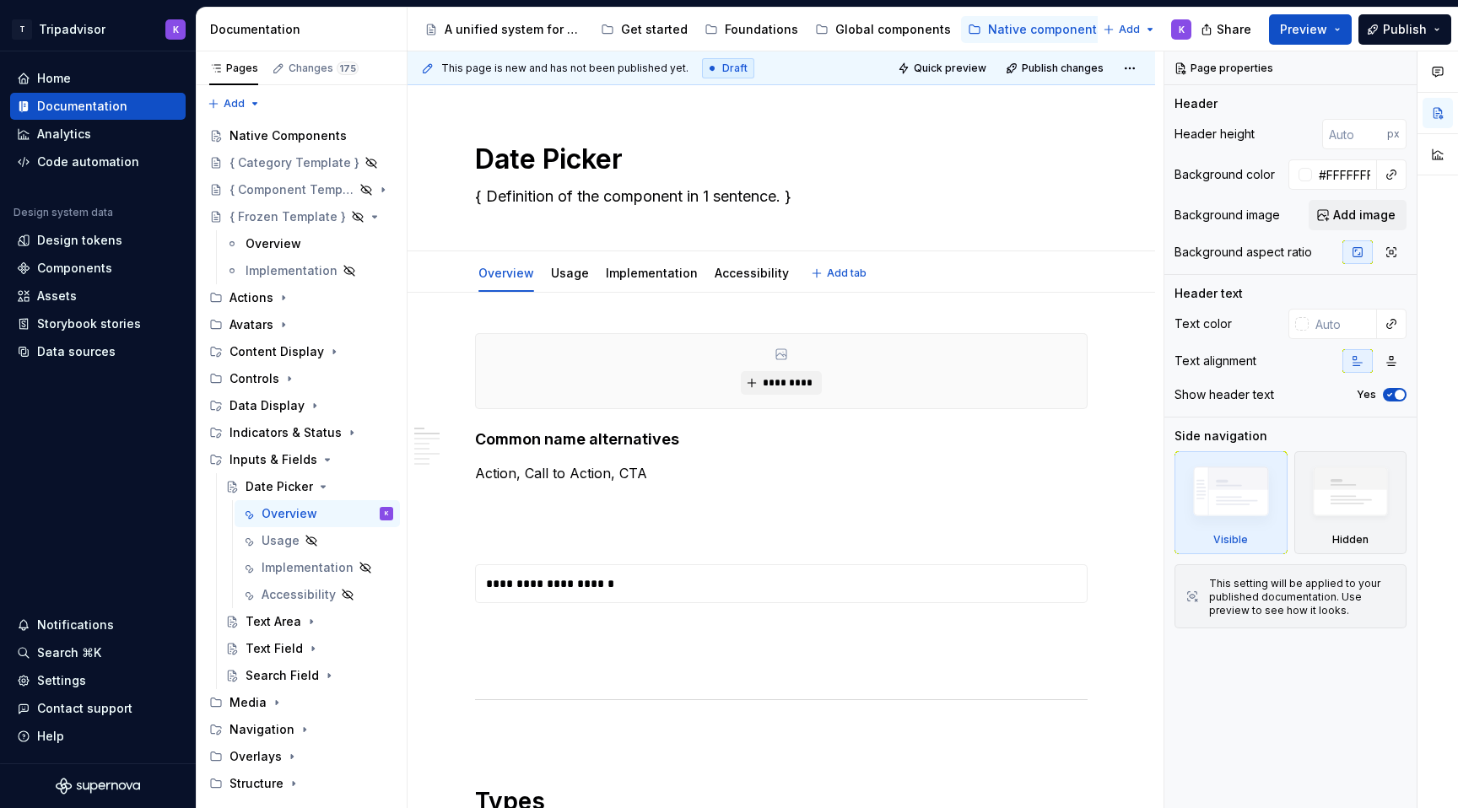
type textarea "*"
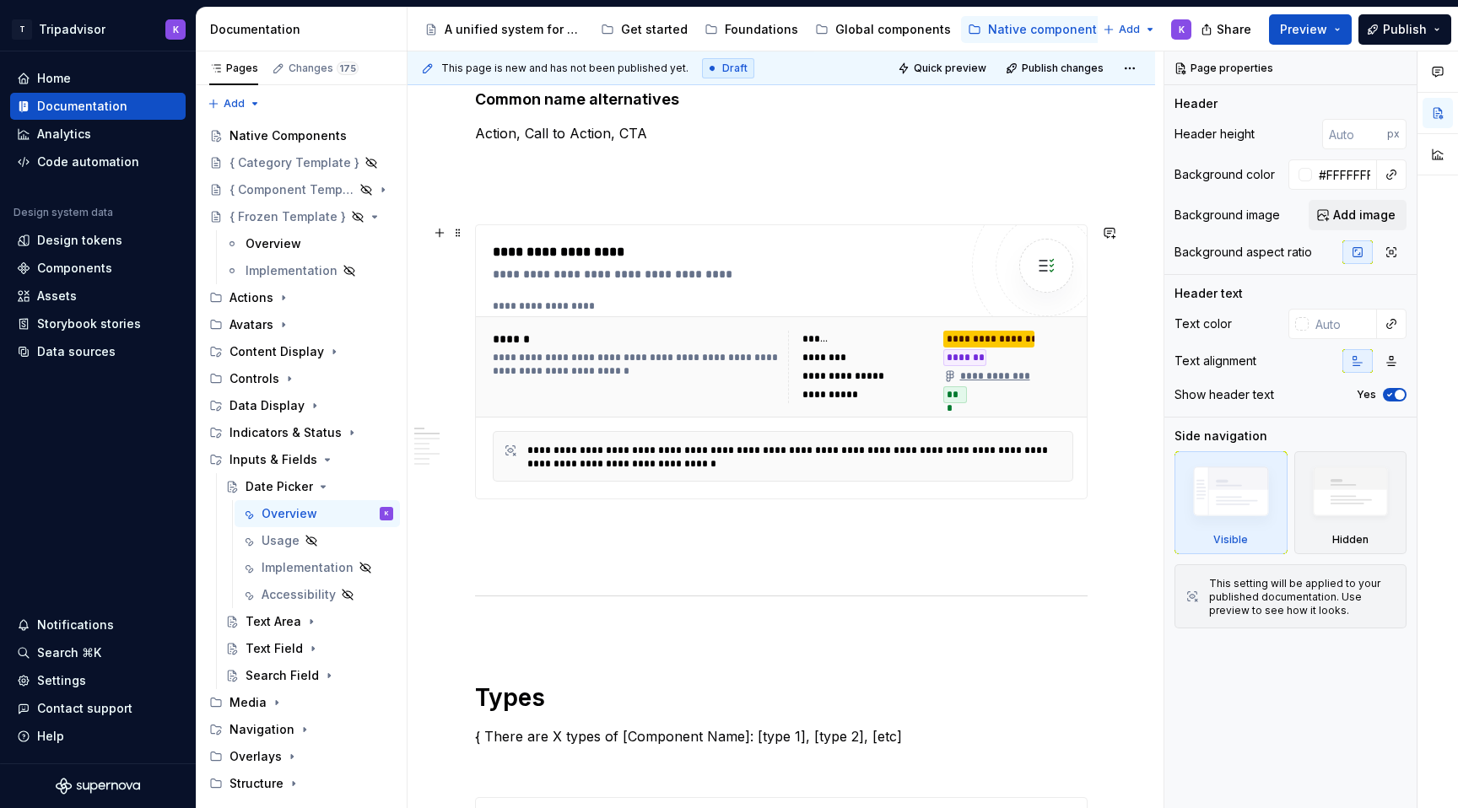
scroll to position [718, 0]
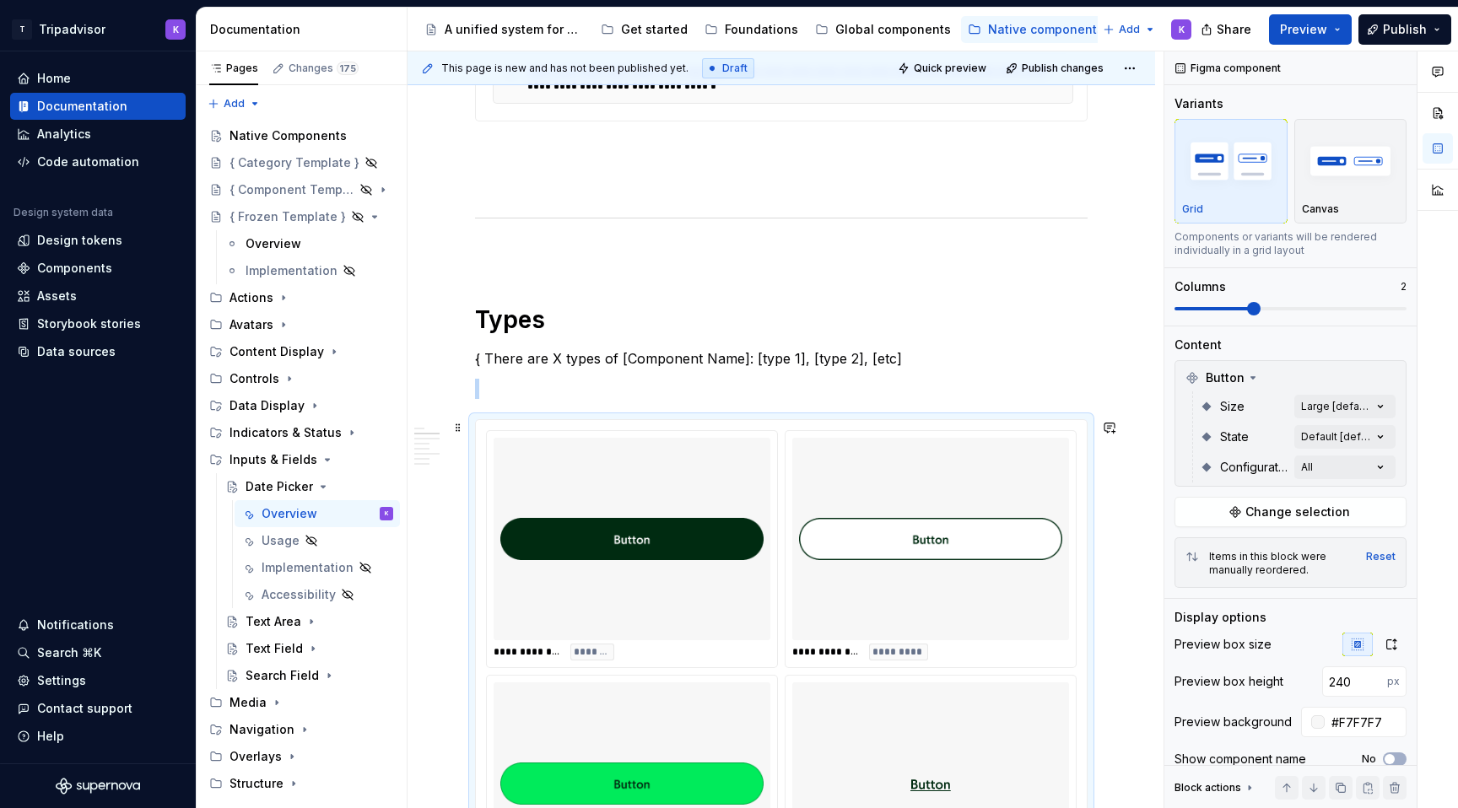
click at [646, 528] on img at bounding box center [631, 539] width 263 height 189
click at [1307, 505] on span "Change selection" at bounding box center [1297, 512] width 105 height 17
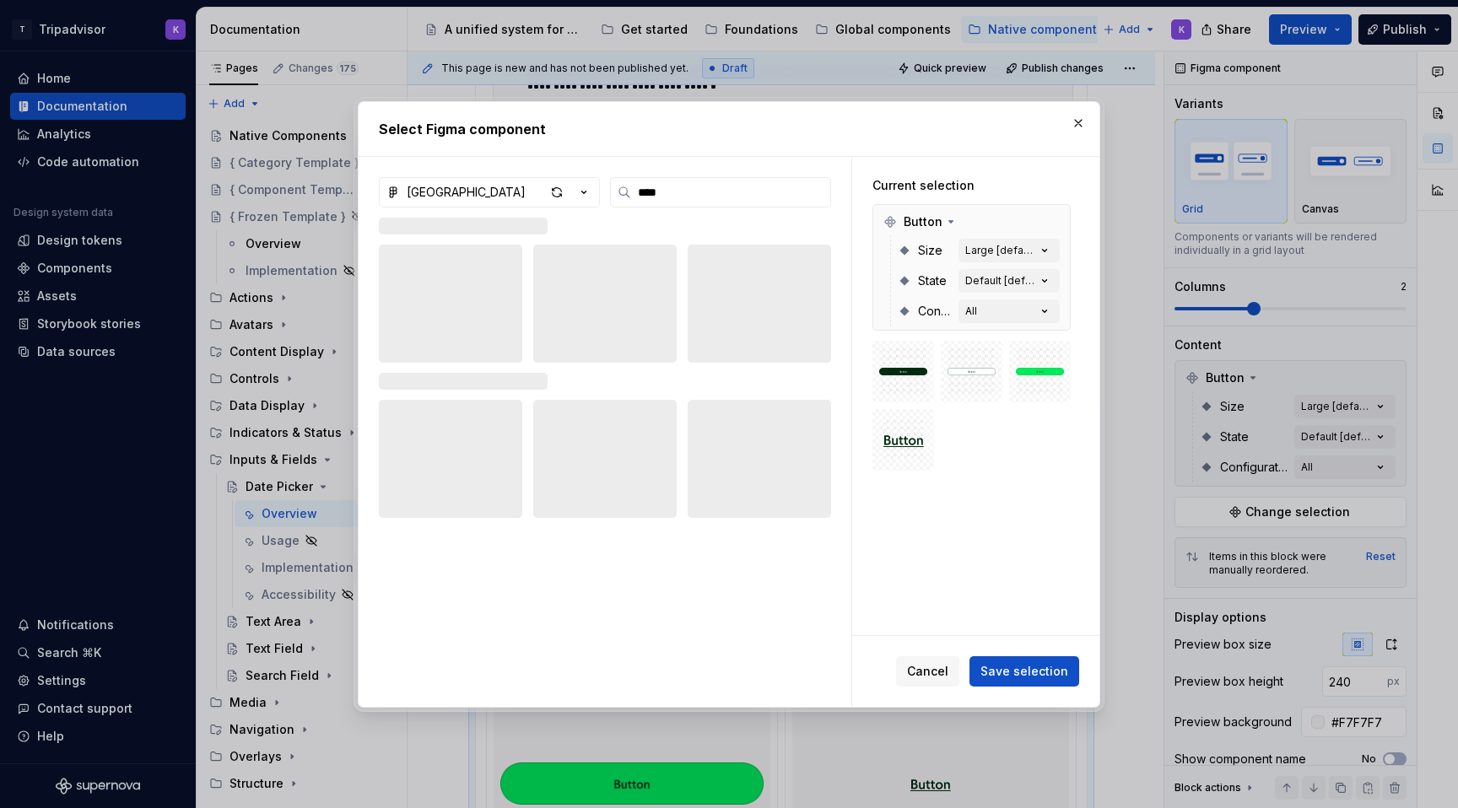
type input "****"
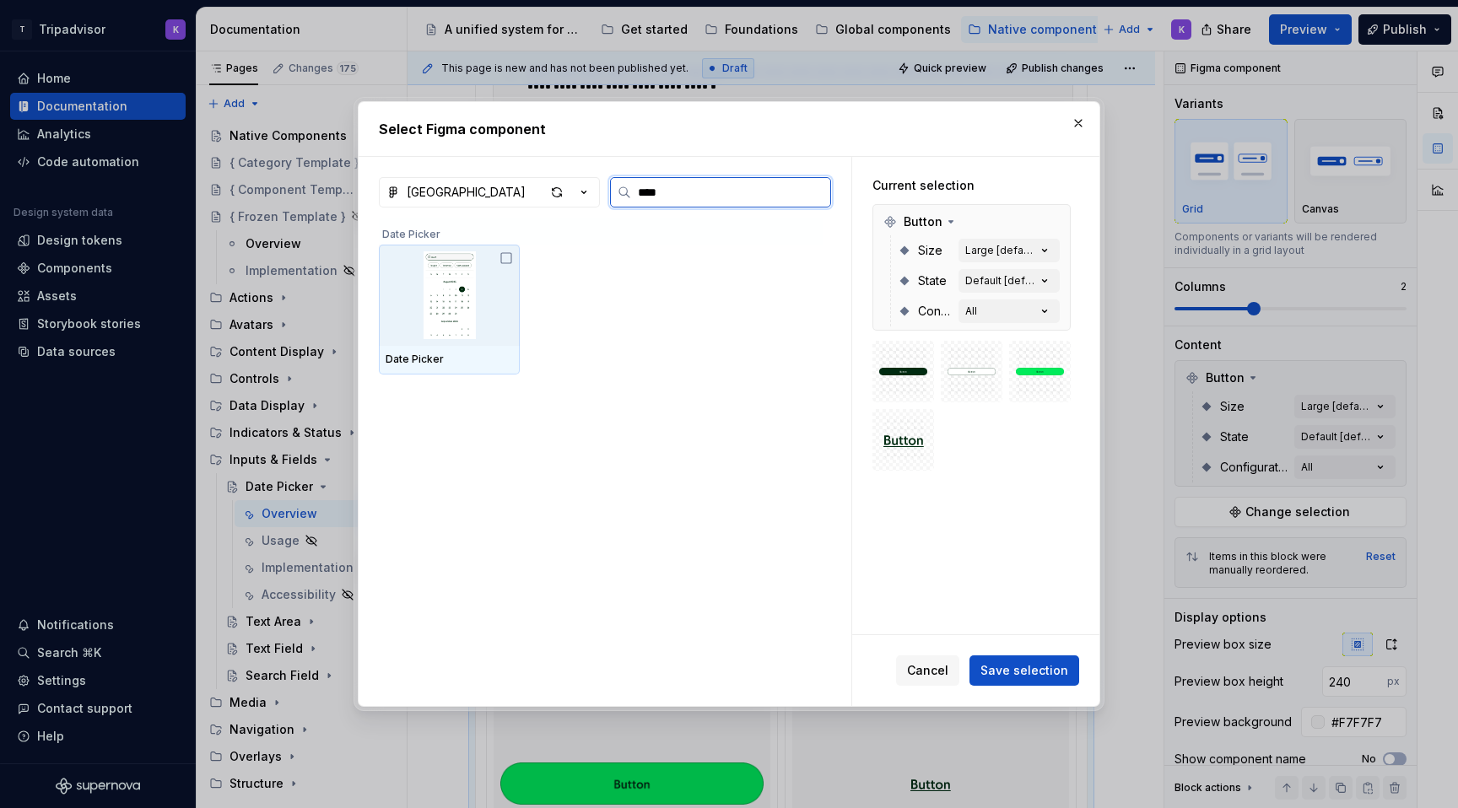
click at [465, 297] on img at bounding box center [449, 295] width 127 height 88
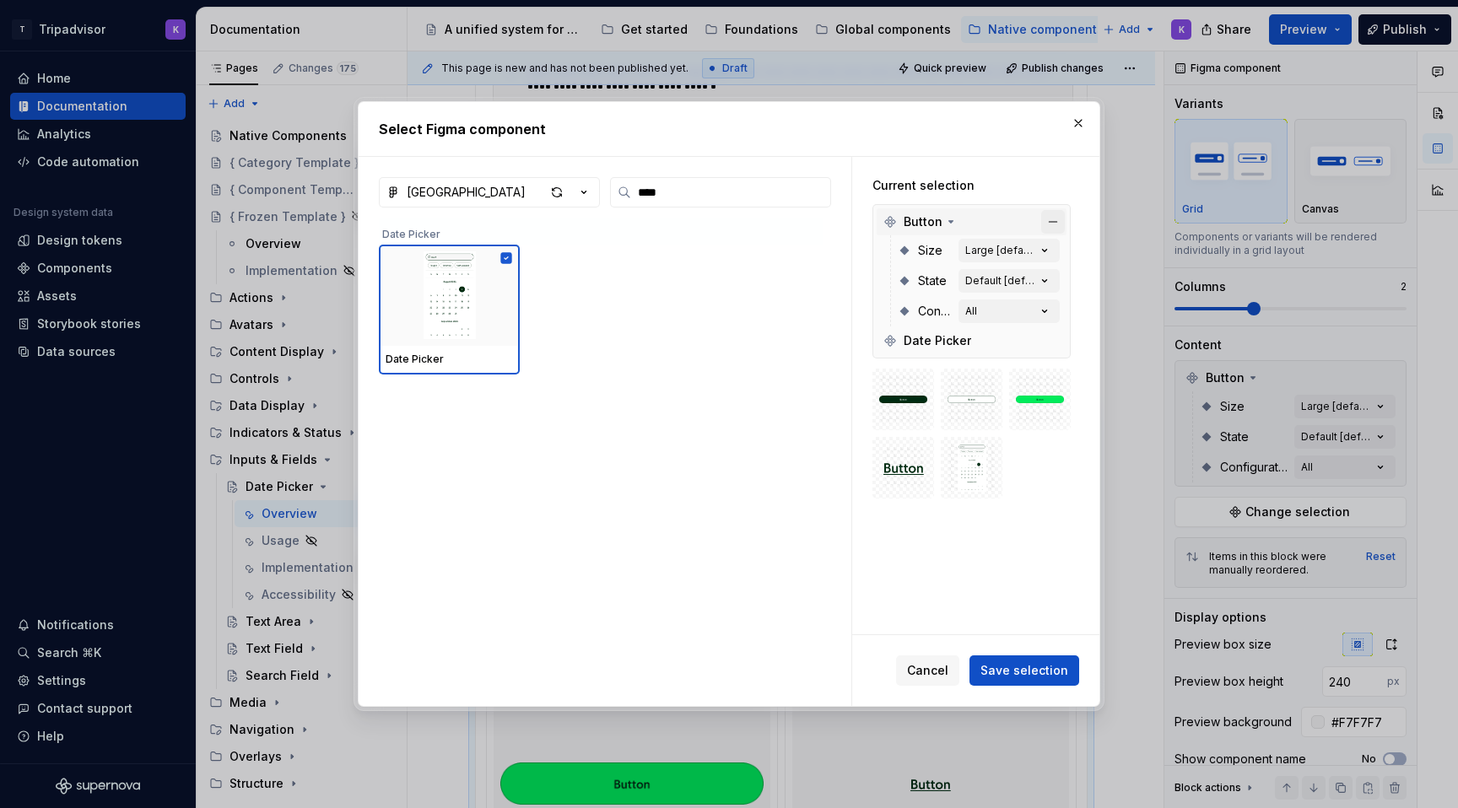
click at [1062, 217] on button "button" at bounding box center [1053, 222] width 24 height 24
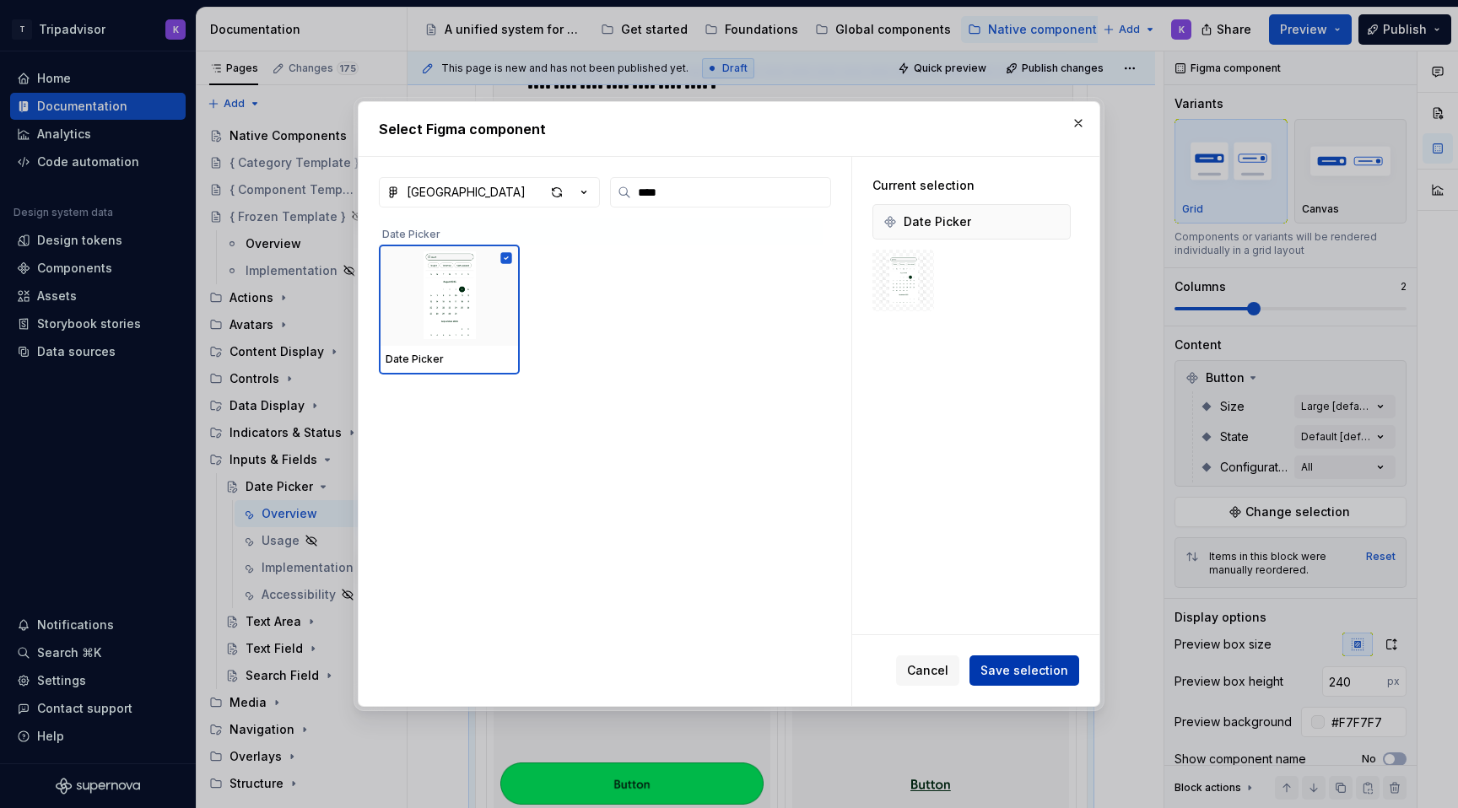
click at [1032, 664] on span "Save selection" at bounding box center [1024, 670] width 88 height 17
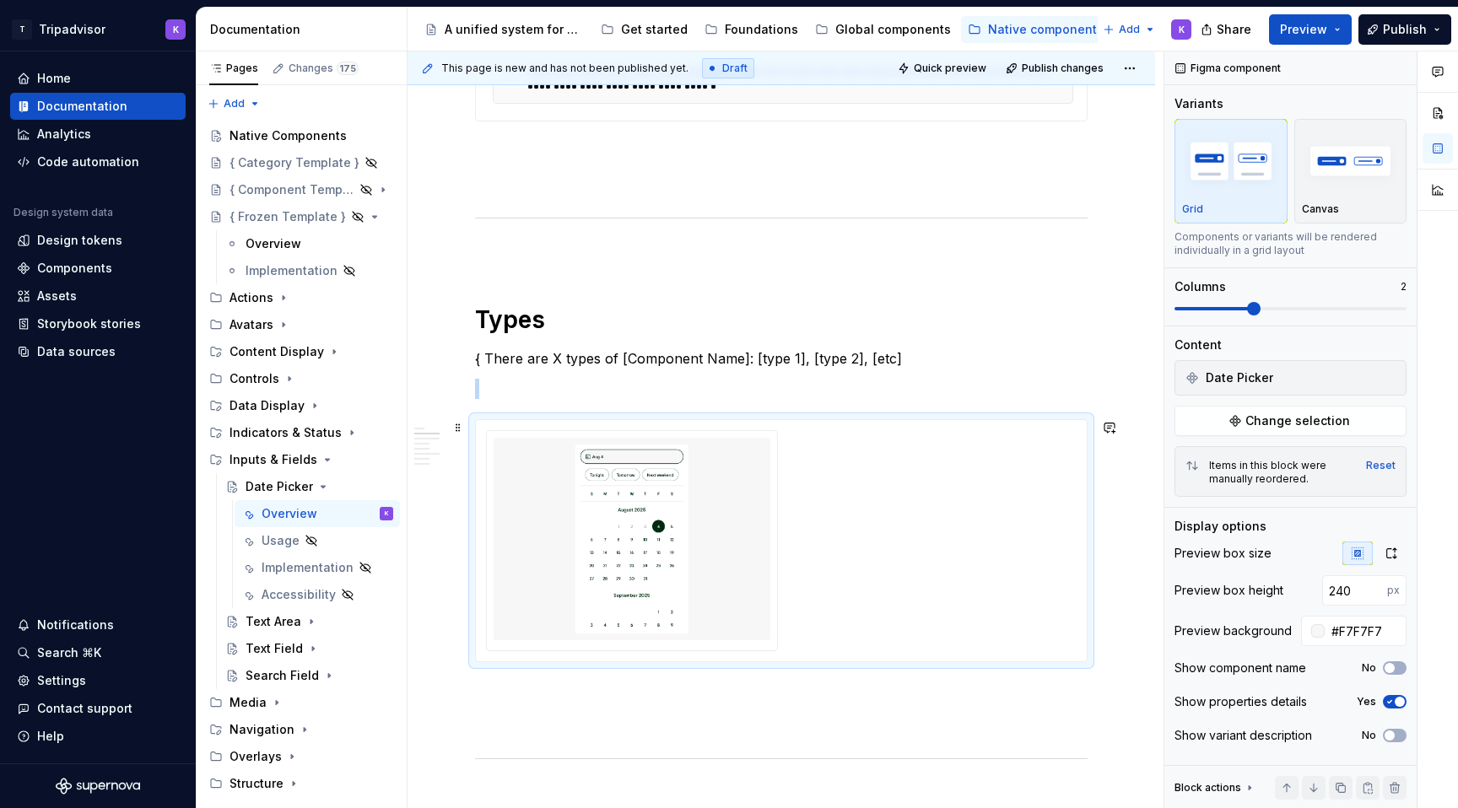
click at [768, 542] on div at bounding box center [632, 539] width 277 height 203
click at [1336, 412] on button "Change selection" at bounding box center [1291, 421] width 232 height 30
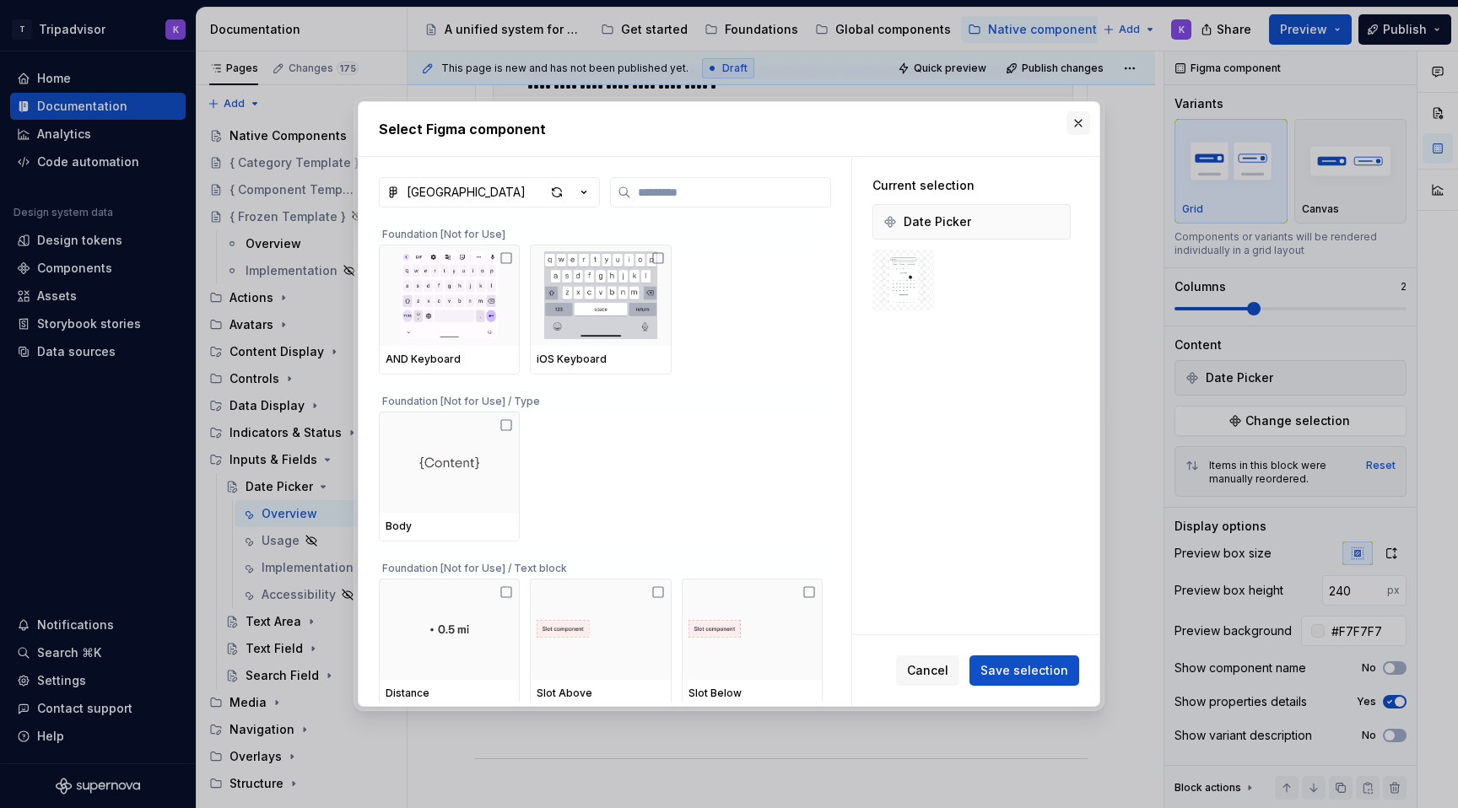
click at [1069, 132] on button "button" at bounding box center [1079, 123] width 24 height 24
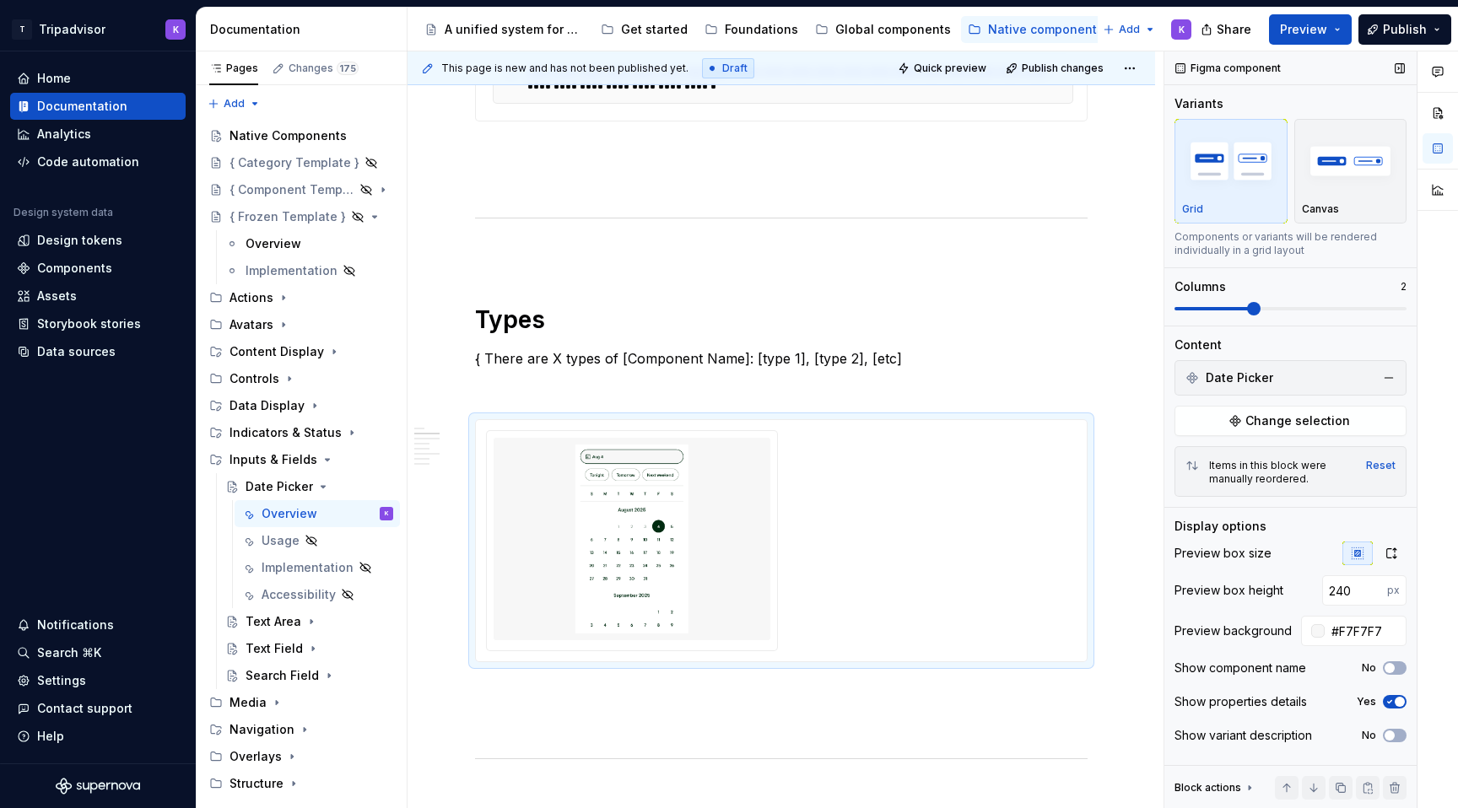
click at [1256, 379] on span "Date Picker" at bounding box center [1240, 378] width 68 height 17
click at [1326, 376] on div "Date Picker" at bounding box center [1291, 378] width 224 height 27
click at [1389, 467] on div "Reset" at bounding box center [1381, 466] width 30 height 14
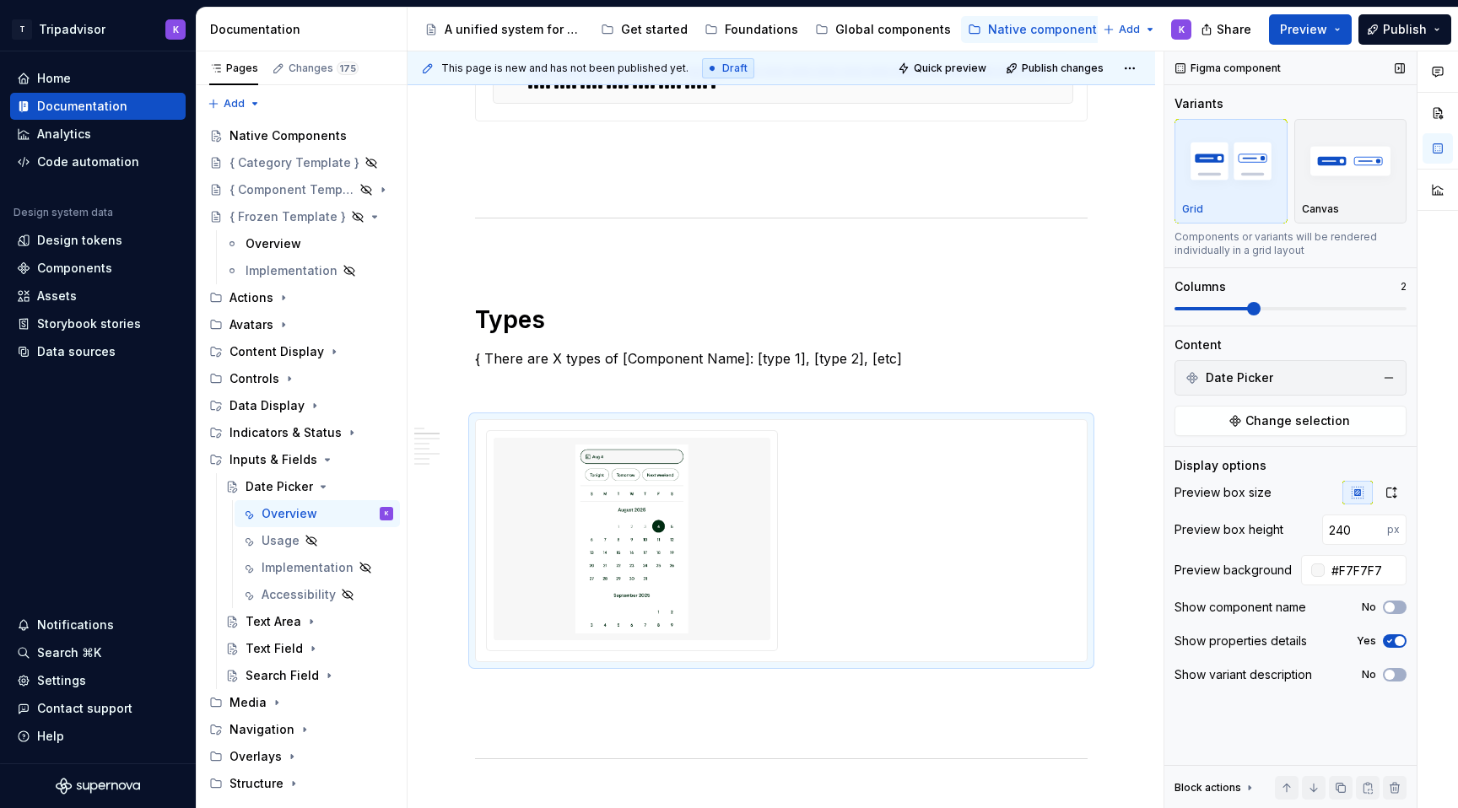
click at [1239, 376] on span "Date Picker" at bounding box center [1240, 378] width 68 height 17
click at [660, 573] on img at bounding box center [631, 539] width 263 height 189
click at [886, 578] on div at bounding box center [781, 540] width 591 height 221
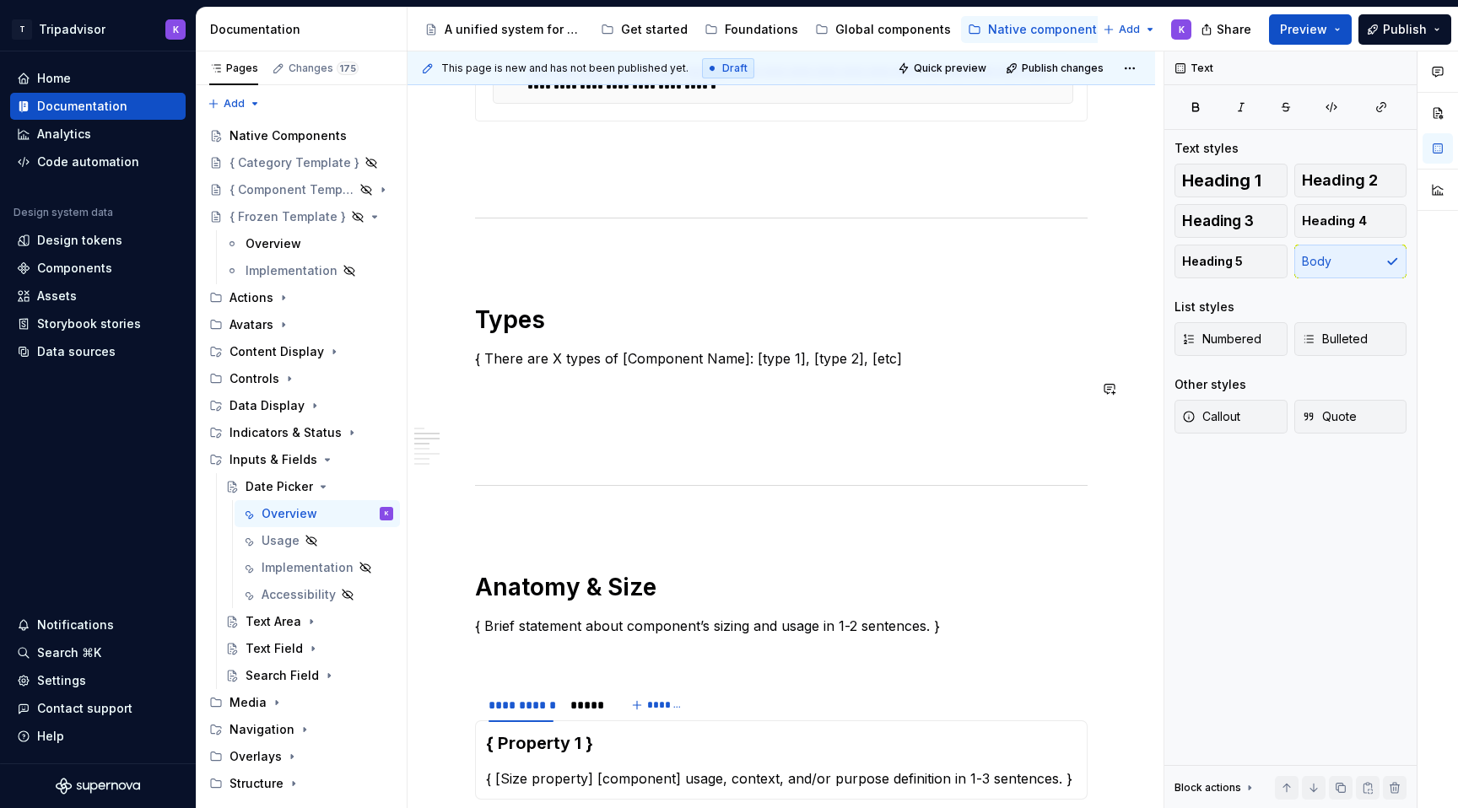
type textarea "*"
